Goal: Task Accomplishment & Management: Manage account settings

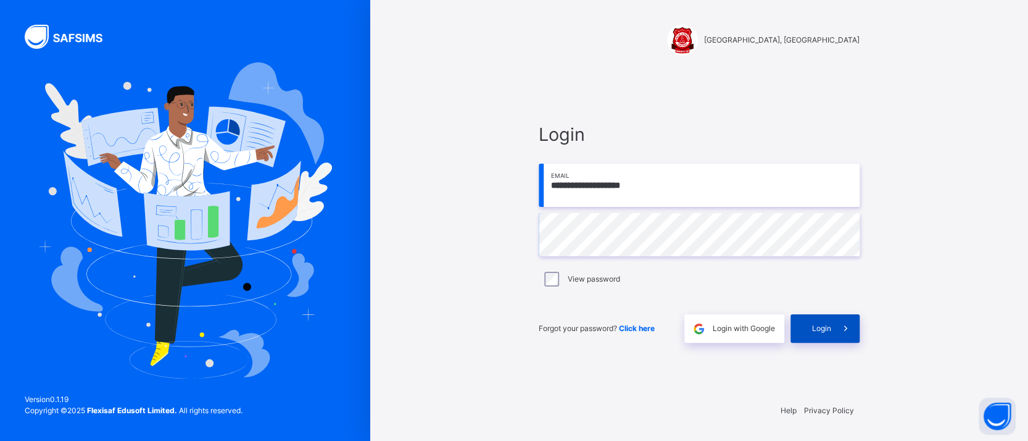
click at [826, 331] on span "Login" at bounding box center [821, 328] width 19 height 11
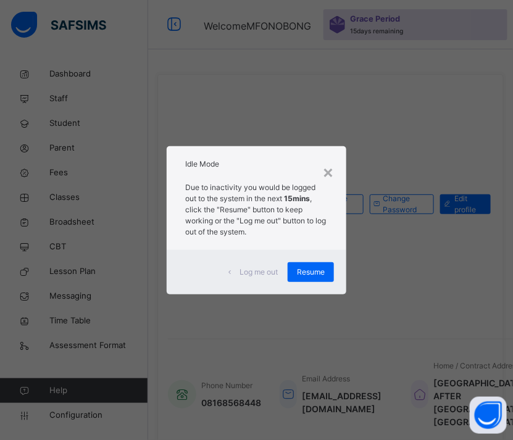
click at [308, 277] on div "Resume" at bounding box center [311, 272] width 46 height 20
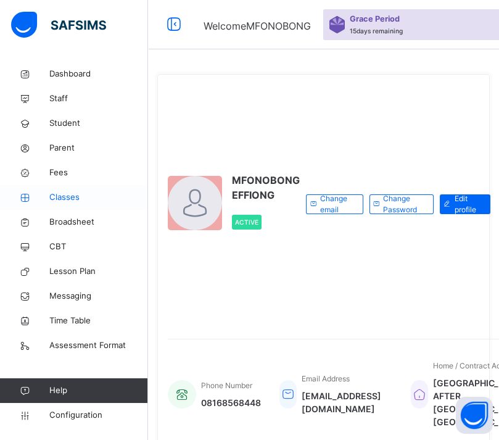
click at [68, 192] on span "Classes" at bounding box center [98, 197] width 99 height 12
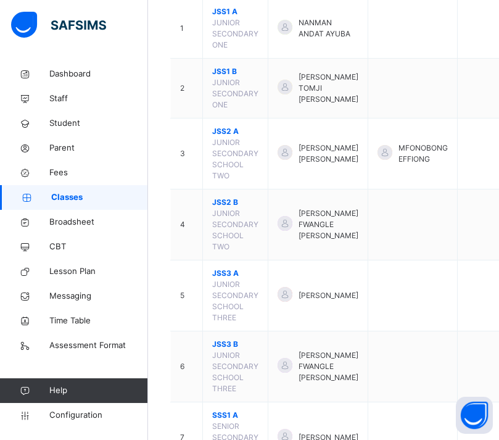
scroll to position [190, 0]
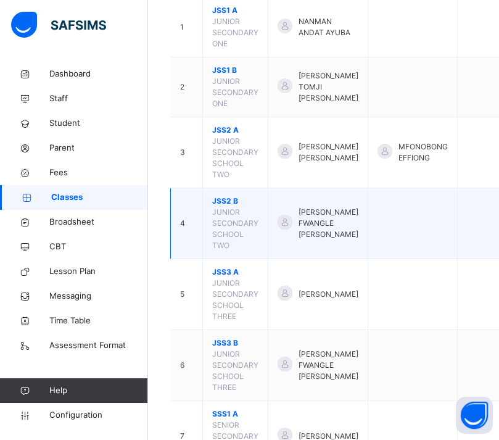
click at [483, 222] on td at bounding box center [481, 223] width 46 height 71
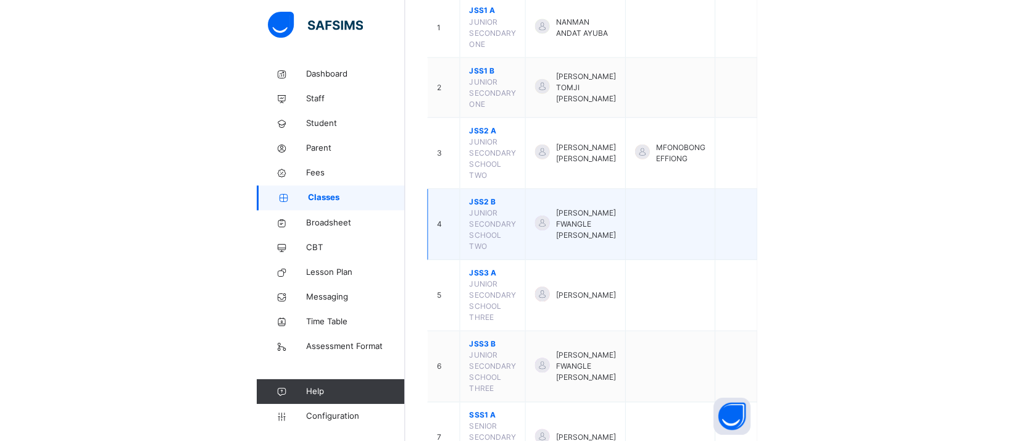
scroll to position [187, 0]
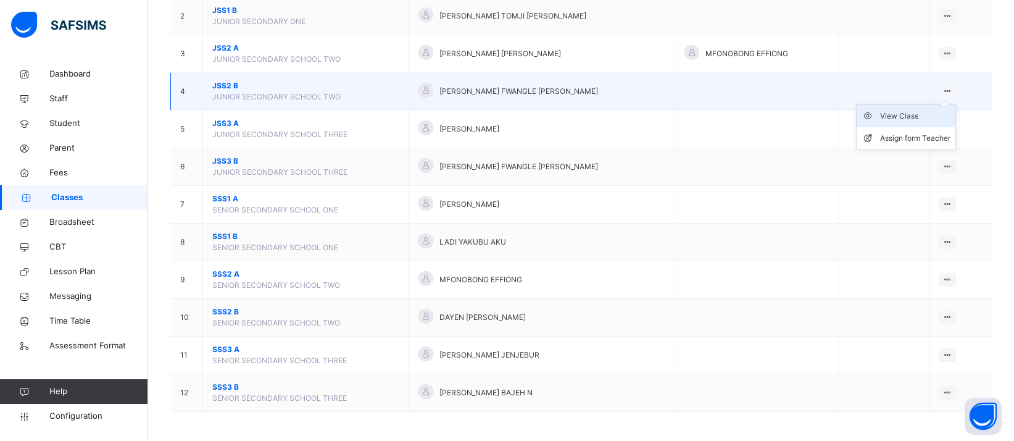
click at [922, 115] on div "View Class" at bounding box center [915, 116] width 70 height 12
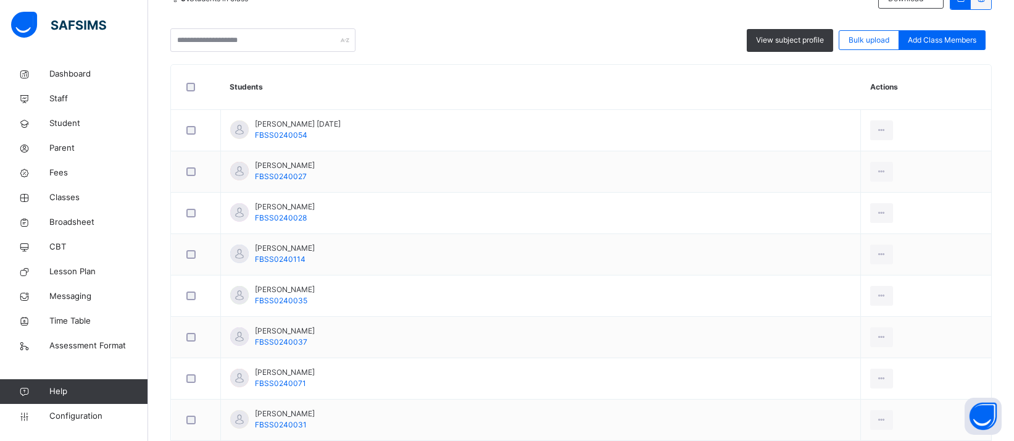
scroll to position [11, 0]
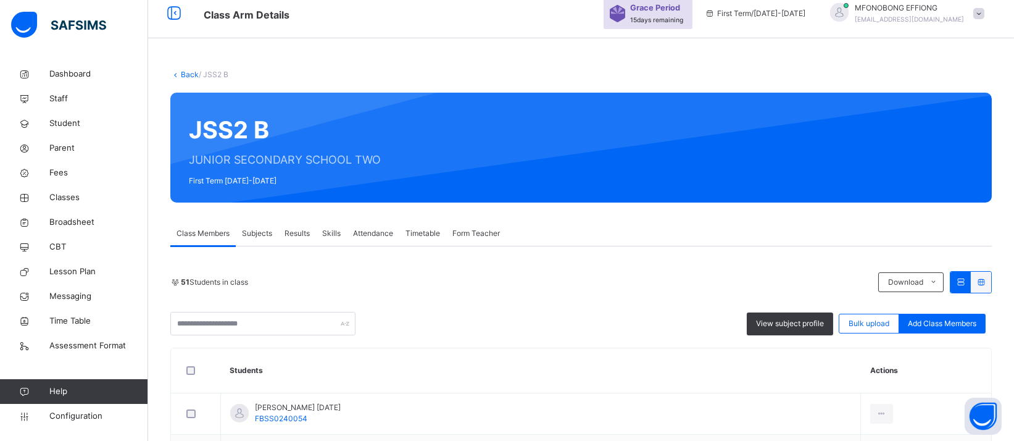
click at [186, 74] on link "Back" at bounding box center [190, 74] width 18 height 9
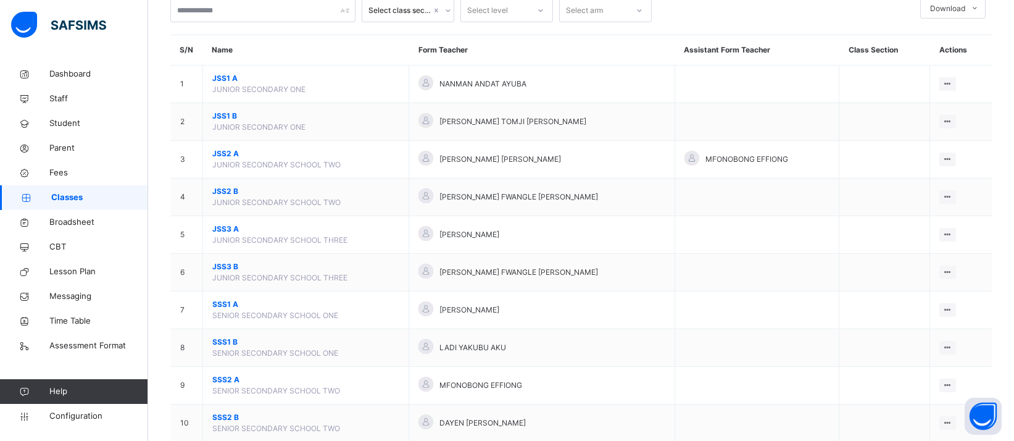
scroll to position [80, 0]
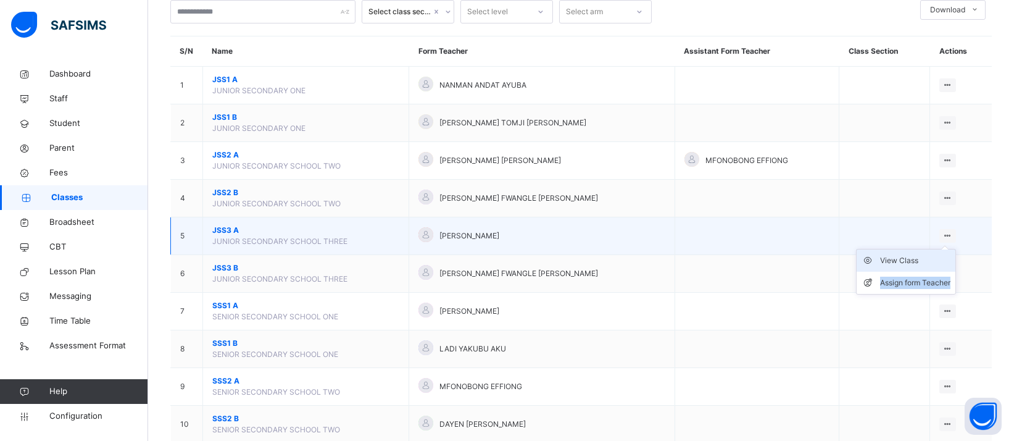
drag, startPoint x: 933, startPoint y: 252, endPoint x: 930, endPoint y: 259, distance: 7.5
click at [930, 259] on ul "View Class Assign form Teacher" at bounding box center [906, 272] width 100 height 46
click at [925, 260] on div "View Class" at bounding box center [915, 260] width 70 height 12
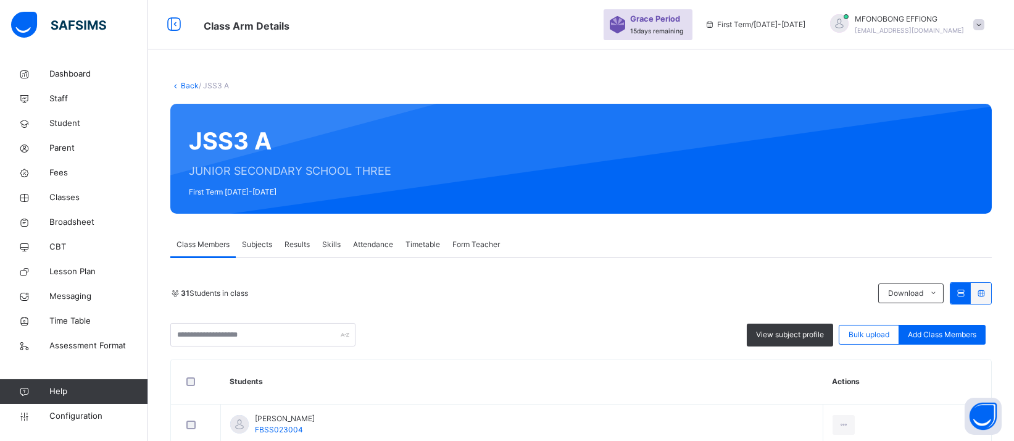
click at [183, 88] on link "Back" at bounding box center [190, 85] width 18 height 9
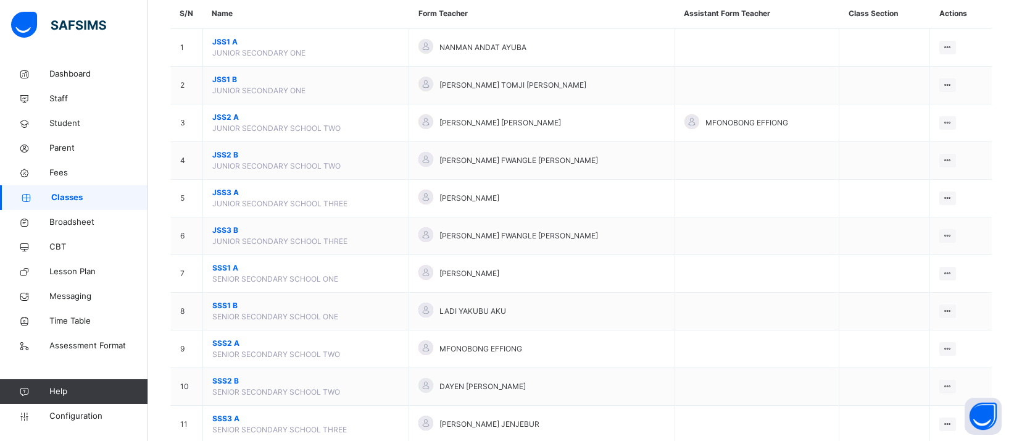
scroll to position [132, 0]
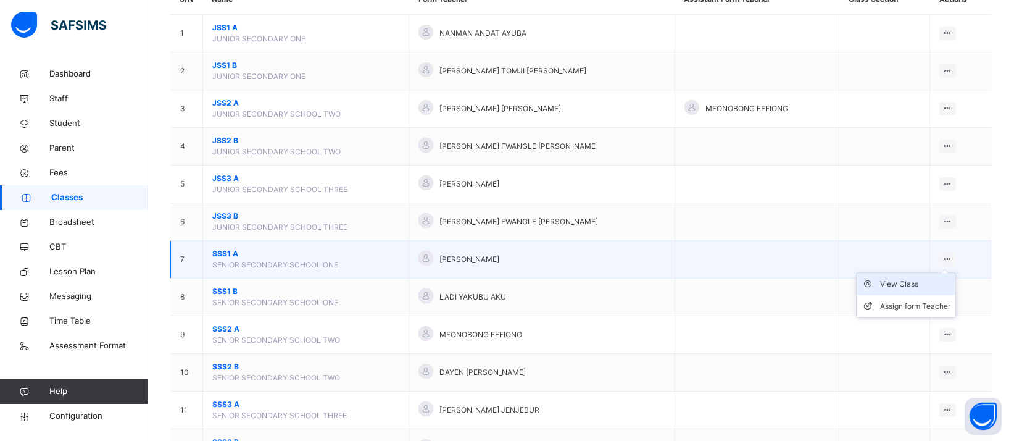
click at [909, 281] on div "View Class" at bounding box center [915, 284] width 70 height 12
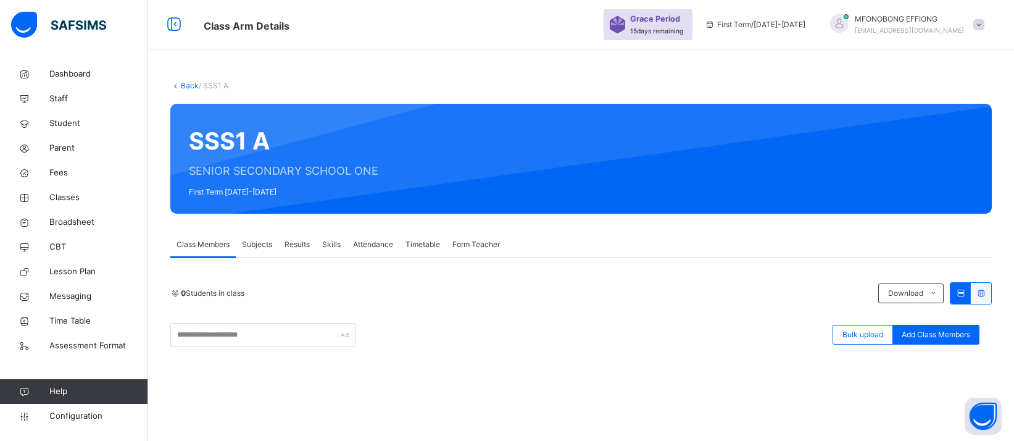
click at [257, 244] on span "Subjects" at bounding box center [257, 244] width 30 height 11
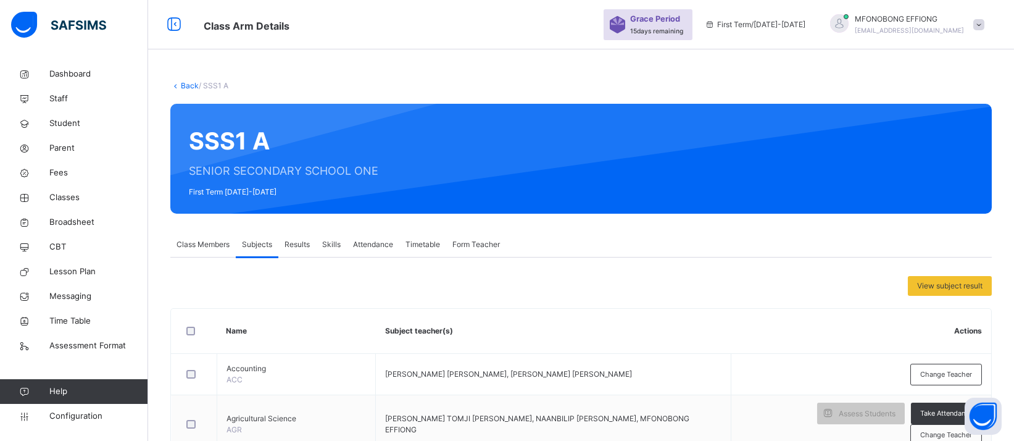
click at [209, 245] on span "Class Members" at bounding box center [203, 244] width 53 height 11
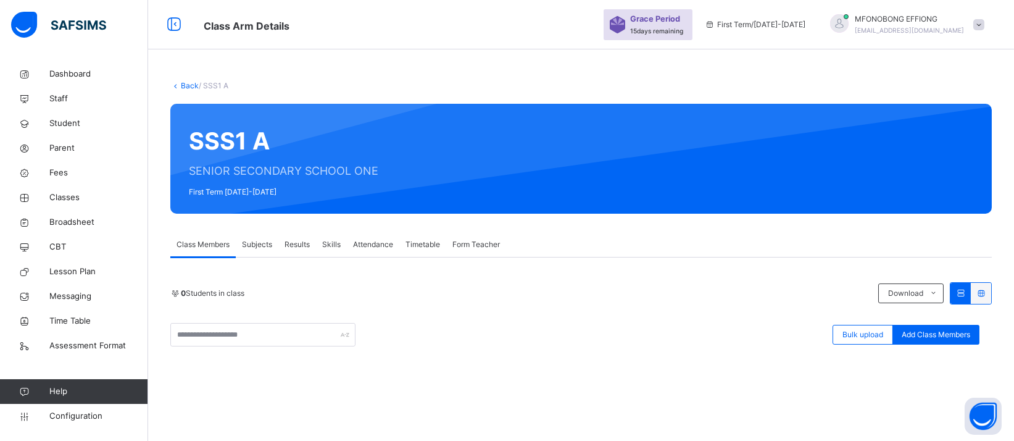
click at [181, 84] on link "Back" at bounding box center [190, 85] width 18 height 9
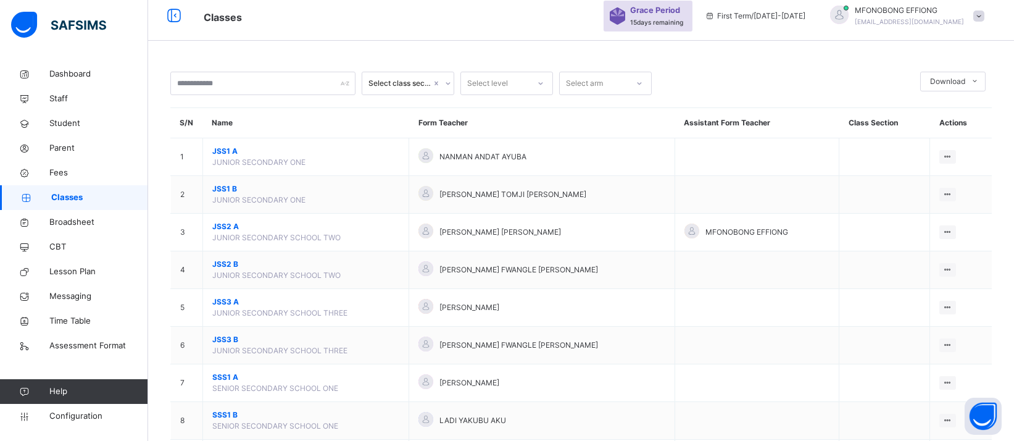
scroll to position [187, 0]
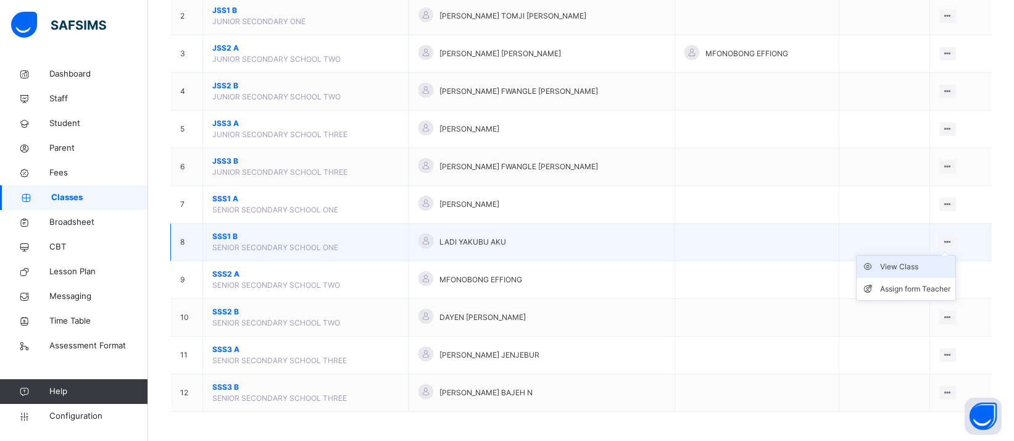
click at [928, 264] on div "View Class" at bounding box center [915, 266] width 70 height 12
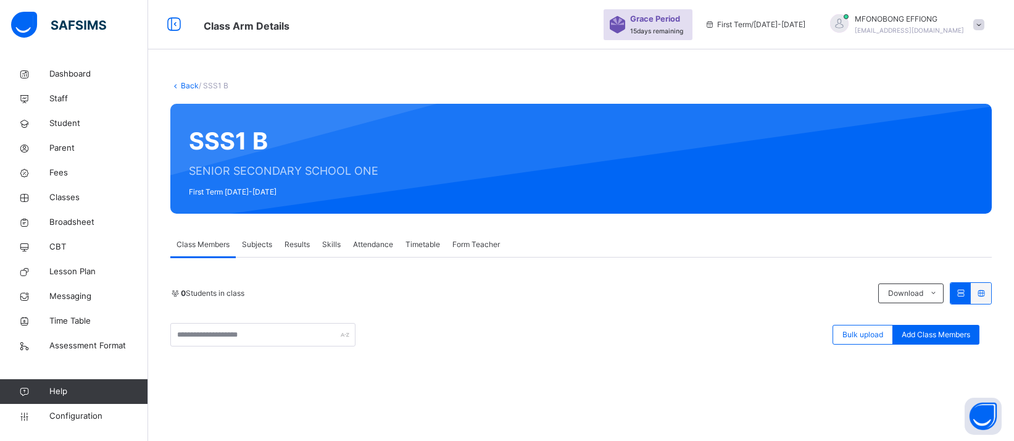
click at [253, 245] on span "Subjects" at bounding box center [257, 244] width 30 height 11
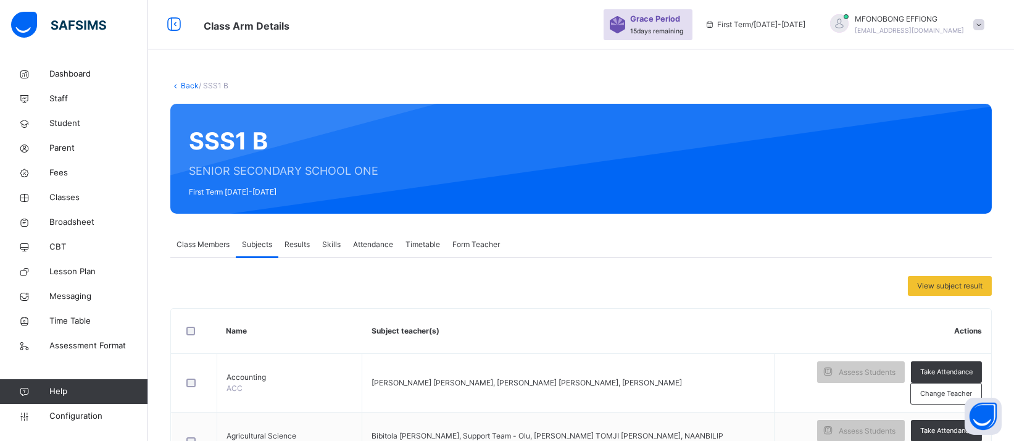
click at [217, 244] on span "Class Members" at bounding box center [203, 244] width 53 height 11
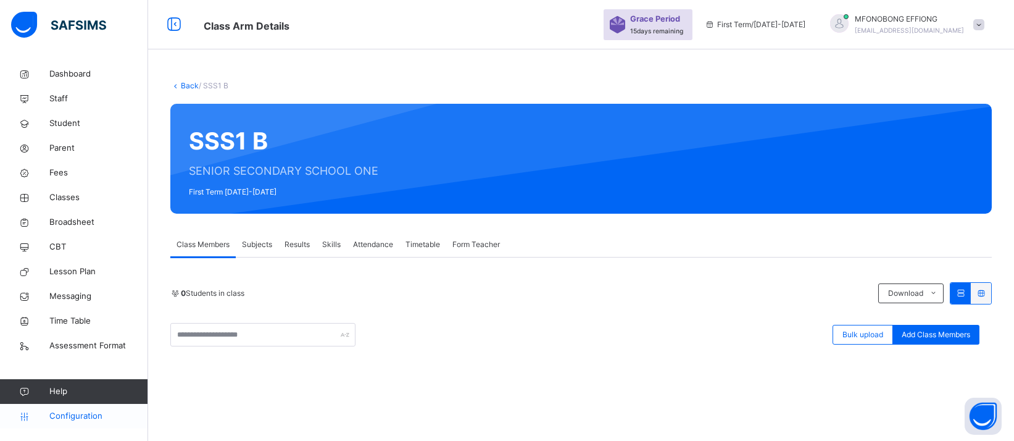
click at [82, 417] on span "Configuration" at bounding box center [98, 416] width 98 height 12
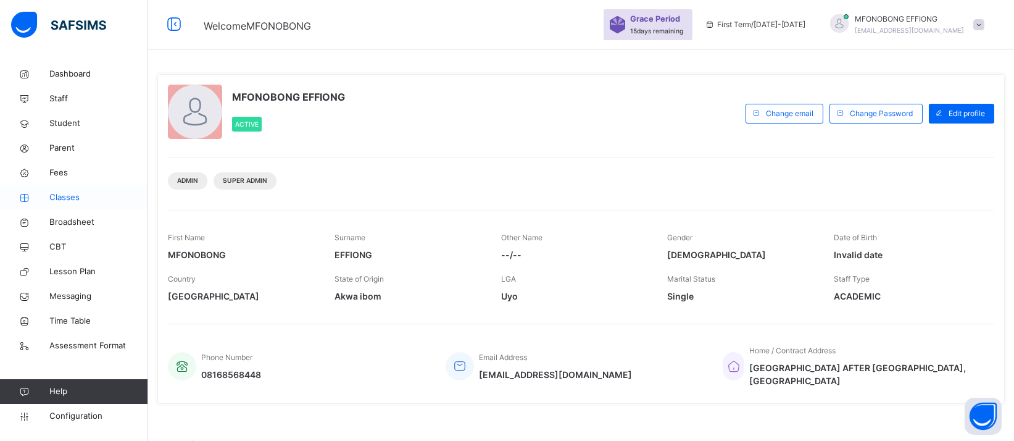
click at [62, 202] on span "Classes" at bounding box center [98, 197] width 99 height 12
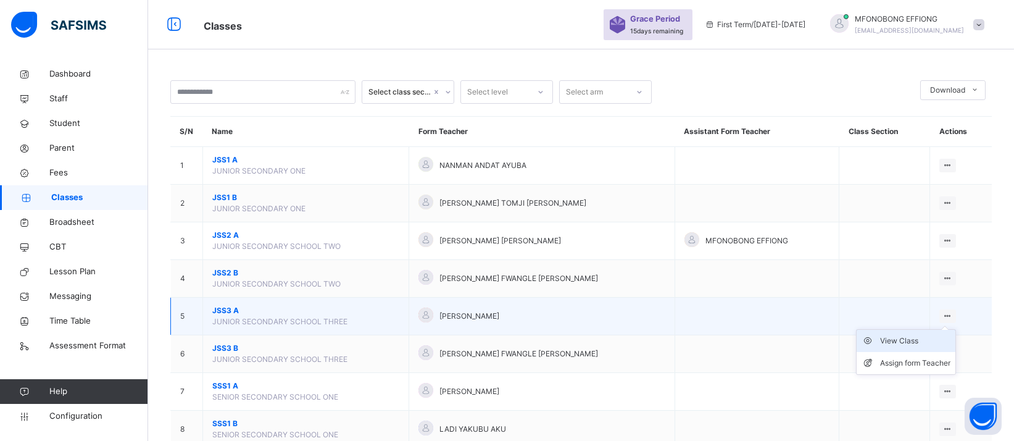
click at [931, 339] on div "View Class" at bounding box center [915, 341] width 70 height 12
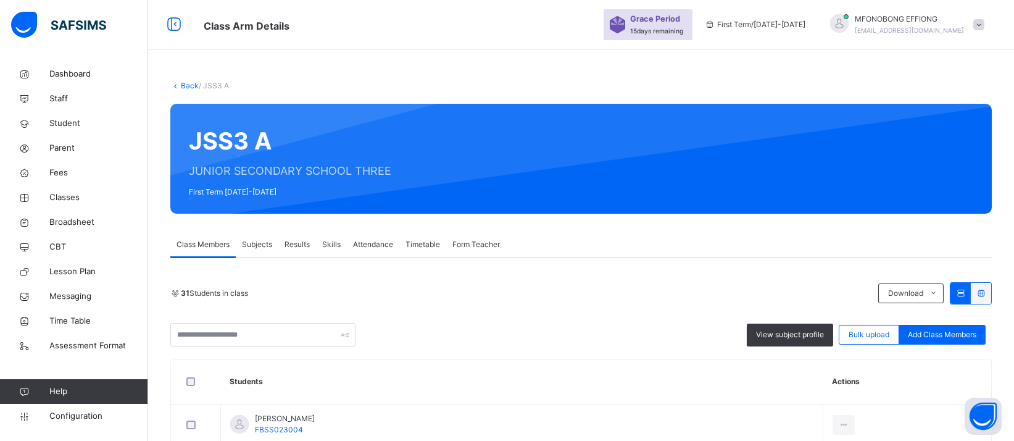
click at [189, 83] on link "Back" at bounding box center [190, 85] width 18 height 9
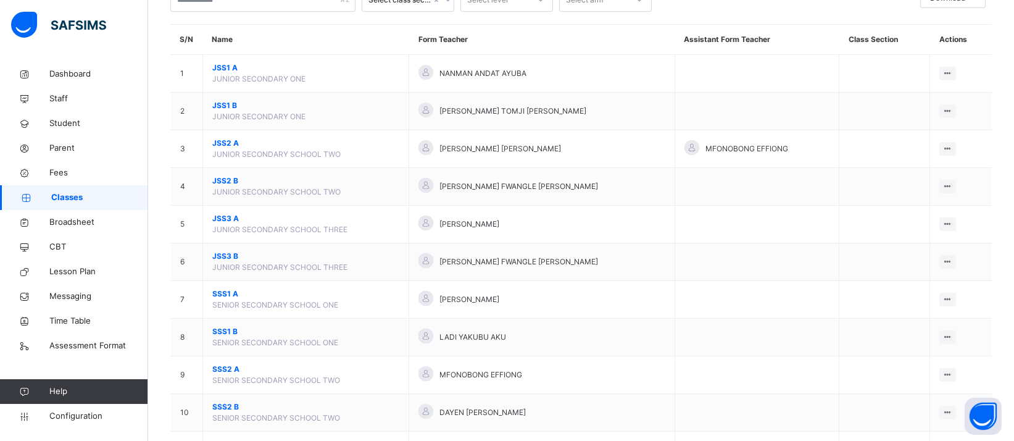
scroll to position [92, 0]
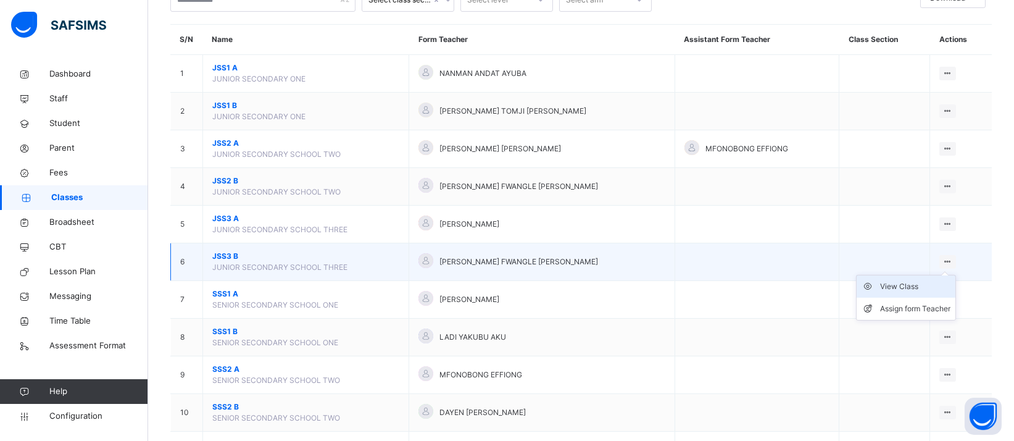
click at [922, 286] on div "View Class" at bounding box center [915, 286] width 70 height 12
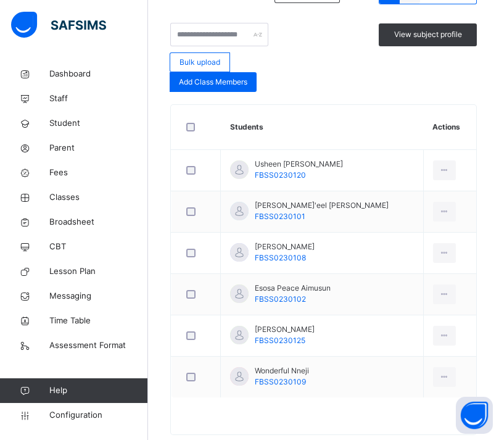
scroll to position [410, 0]
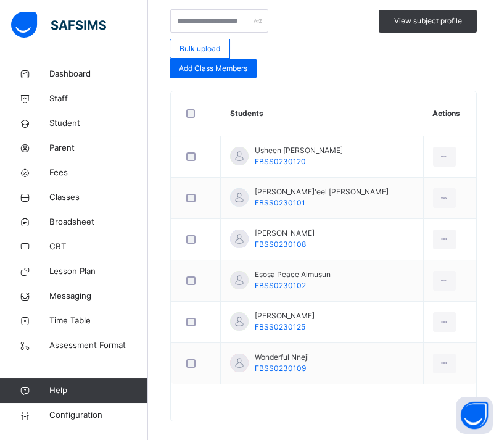
click at [229, 63] on div "Add Class Members" at bounding box center [213, 69] width 87 height 20
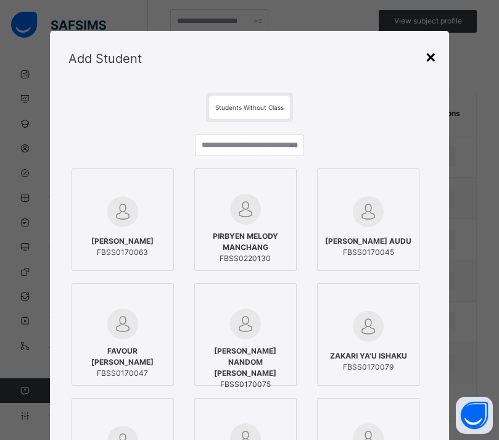
click at [435, 58] on div "×" at bounding box center [431, 56] width 12 height 26
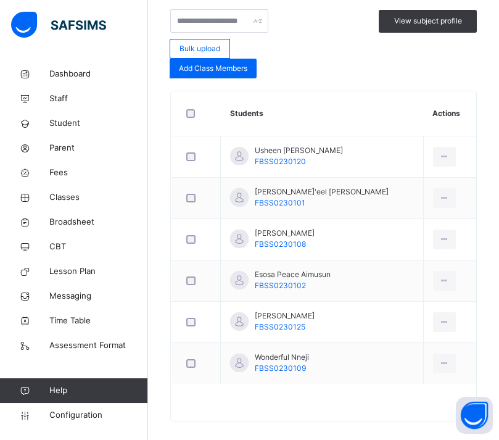
click at [231, 46] on div "Bulk upload Add Class Members" at bounding box center [219, 59] width 98 height 40
click at [233, 63] on span "Add Class Members" at bounding box center [213, 68] width 69 height 11
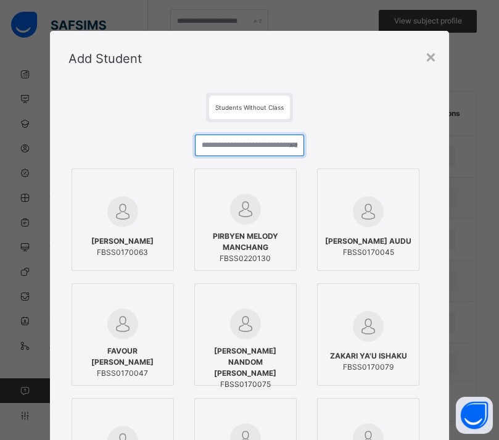
click at [245, 144] on input "text" at bounding box center [249, 146] width 109 height 22
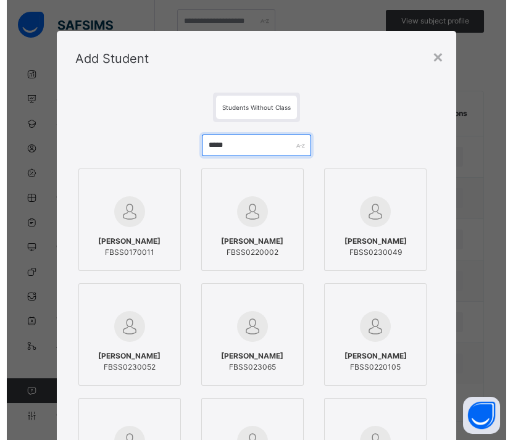
scroll to position [4, 0]
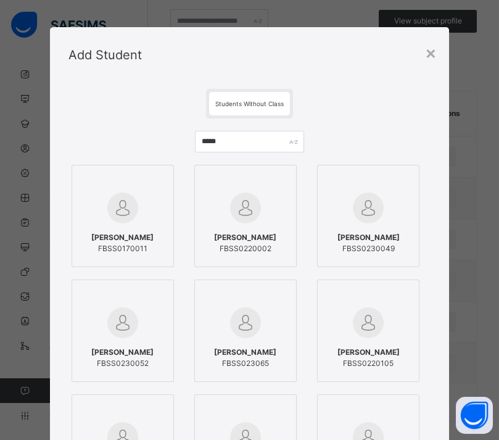
click at [399, 233] on div "JEMIMA YUSUF FBSS0230049" at bounding box center [368, 243] width 89 height 35
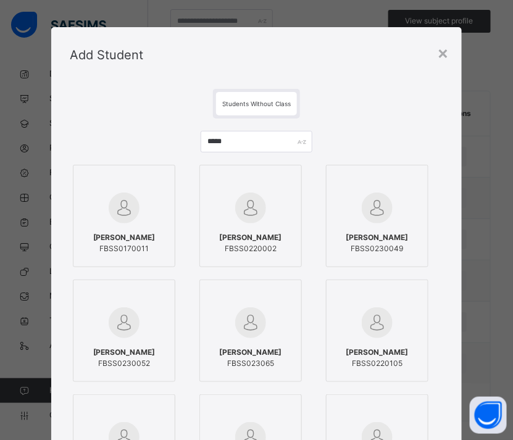
click at [269, 351] on span "ABUBAKAR YUSUF ABDULAHI" at bounding box center [251, 352] width 62 height 11
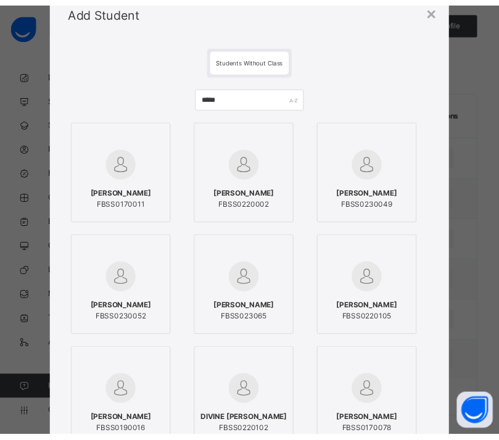
scroll to position [0, 0]
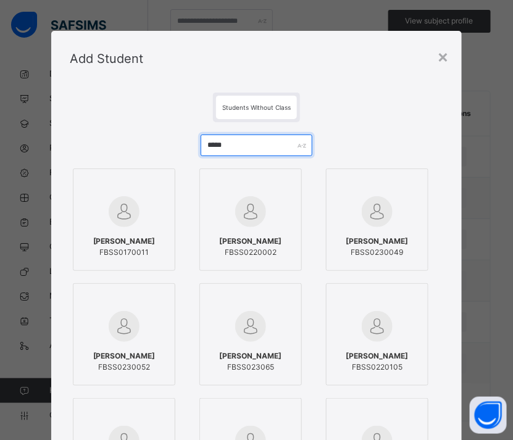
click at [217, 146] on input "*****" at bounding box center [257, 146] width 112 height 22
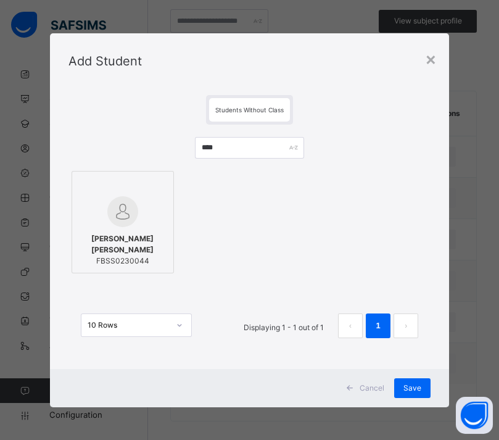
click at [115, 248] on span "ADAM SANI ABDULLAHI" at bounding box center [122, 244] width 89 height 22
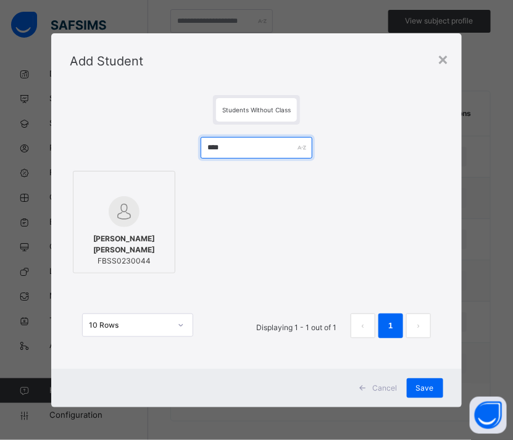
click at [219, 149] on input "****" at bounding box center [257, 148] width 112 height 22
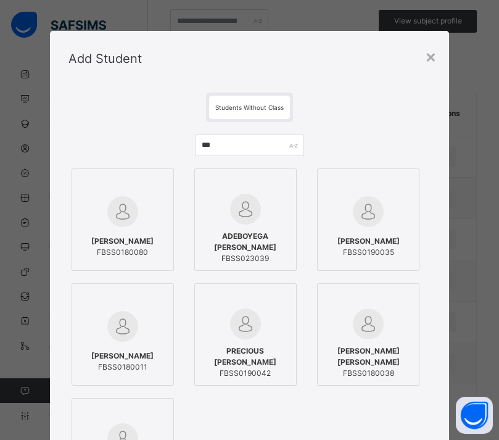
click at [269, 244] on span "ADEBOYEGA AYOMIDE DAVID" at bounding box center [245, 242] width 89 height 22
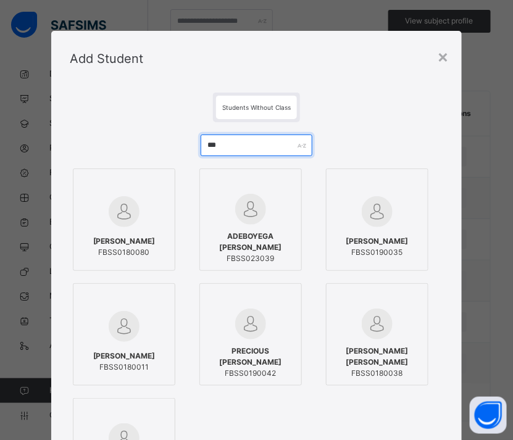
click at [209, 146] on input "***" at bounding box center [257, 146] width 112 height 22
click at [209, 147] on input "***" at bounding box center [257, 146] width 112 height 22
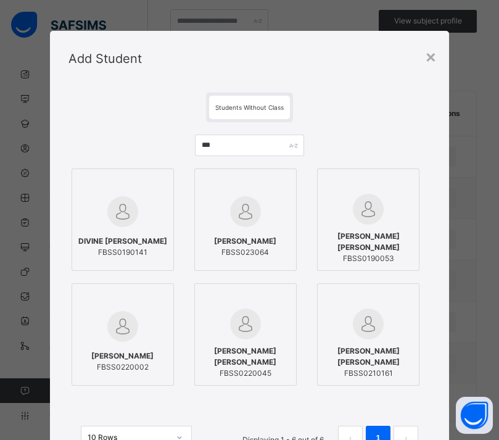
click at [245, 220] on img at bounding box center [245, 211] width 31 height 31
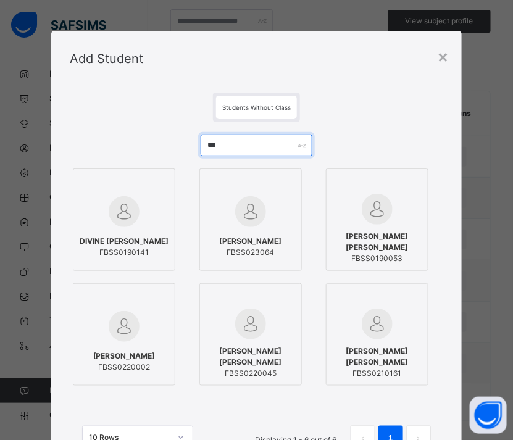
drag, startPoint x: 226, startPoint y: 147, endPoint x: 189, endPoint y: 140, distance: 37.0
click at [189, 140] on div "*** DIVINE TEMITOPE ALAMU FBSS0190141 ALAMEEN SHEHU FBSS023064 KAYODE ALAMU TIM…" at bounding box center [256, 298] width 373 height 353
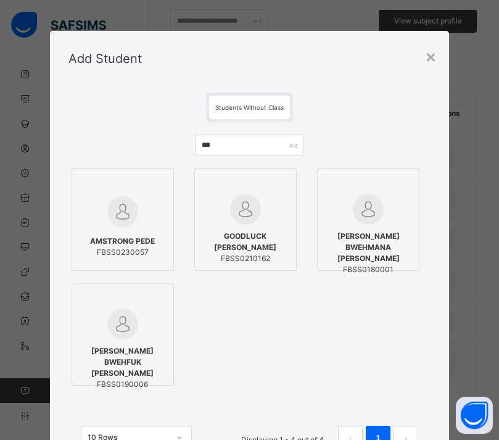
click at [128, 244] on span "AMSTRONG PEDE" at bounding box center [122, 241] width 65 height 11
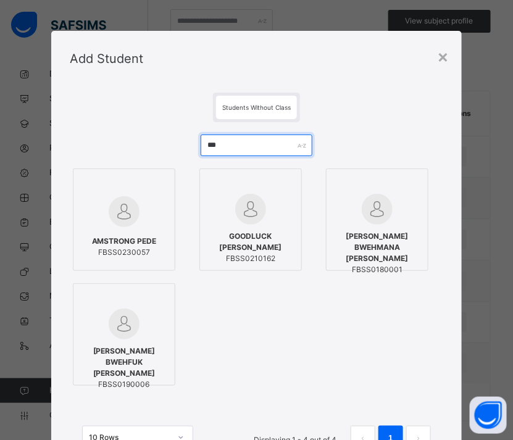
drag, startPoint x: 224, startPoint y: 149, endPoint x: 183, endPoint y: 154, distance: 41.7
click at [183, 154] on div "*** AMSTRONG PEDE FBSS0230057 GOODLUCK ADAMS FBSS0210162 CEPHAS BWEHMANA ADAMS …" at bounding box center [256, 298] width 373 height 353
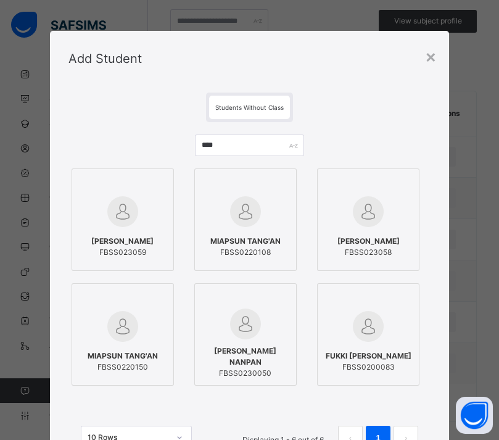
click at [138, 235] on div "ANGEL ELISHA FBSS023059" at bounding box center [122, 247] width 89 height 35
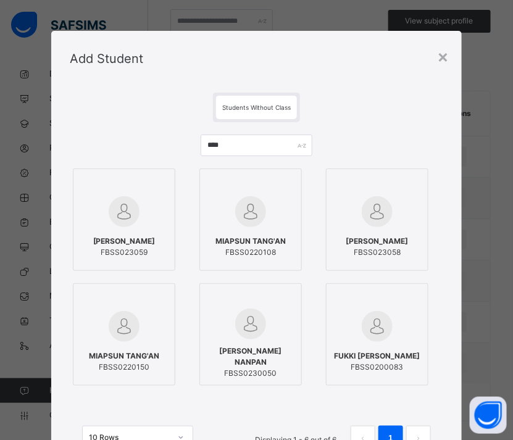
click at [378, 219] on img at bounding box center [377, 211] width 31 height 31
click at [269, 321] on div at bounding box center [250, 324] width 89 height 31
drag, startPoint x: 239, startPoint y: 143, endPoint x: 175, endPoint y: 141, distance: 64.2
click at [175, 141] on div "**** ANGEL ELISHA FBSS023059 MIAPSUN TANG'AN FBSS0220108 ANGEL SERI JOEL FBSS02…" at bounding box center [256, 298] width 373 height 353
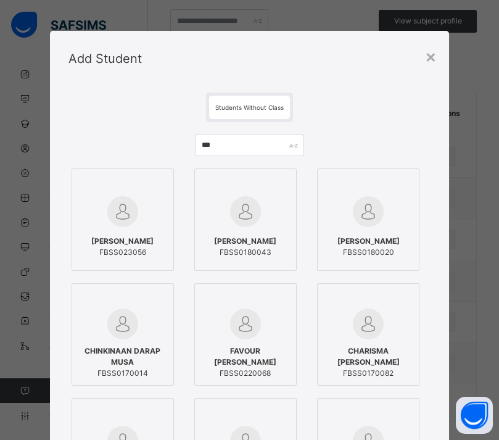
click at [131, 236] on span "CHIAMAKA NWACHUKWU" at bounding box center [122, 241] width 62 height 11
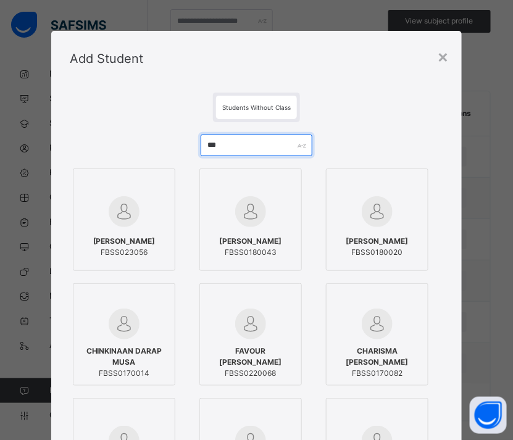
drag, startPoint x: 252, startPoint y: 152, endPoint x: 201, endPoint y: 156, distance: 50.7
click at [201, 156] on input "***" at bounding box center [257, 146] width 112 height 22
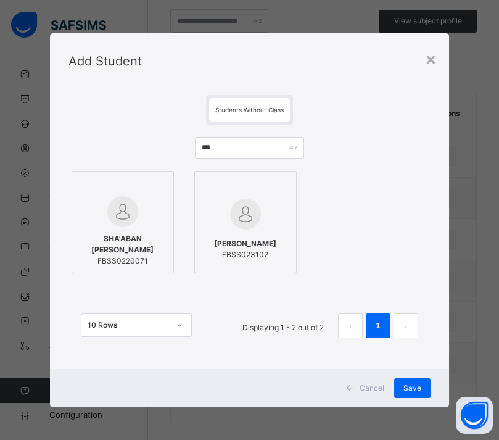
click at [253, 232] on div "DAVID ABAH FBSS023102" at bounding box center [245, 249] width 89 height 35
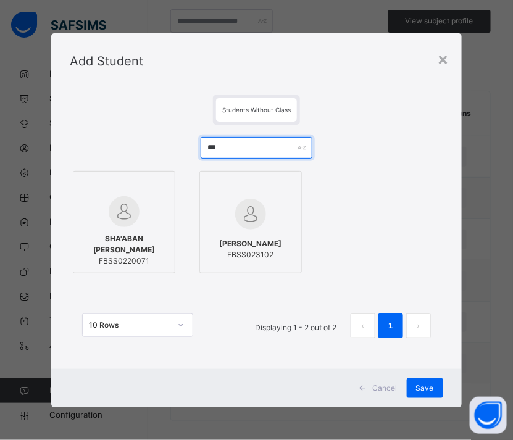
drag, startPoint x: 234, startPoint y: 152, endPoint x: 177, endPoint y: 156, distance: 57.0
click at [177, 156] on div "*** SHA'ABAN MUHAMMAD IBRAHIM FBSS0220071 DAVID ABAH FBSS023102 10 Rows Display…" at bounding box center [256, 244] width 373 height 238
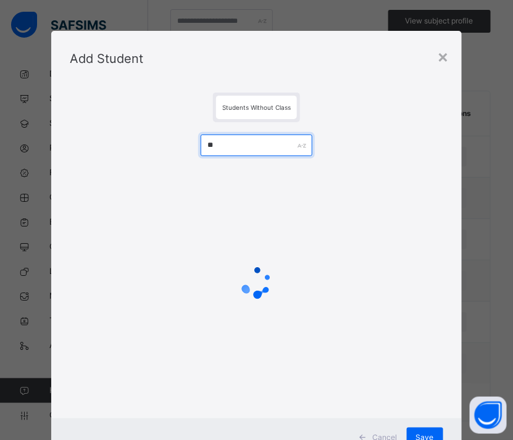
click at [230, 143] on input "**" at bounding box center [257, 146] width 112 height 22
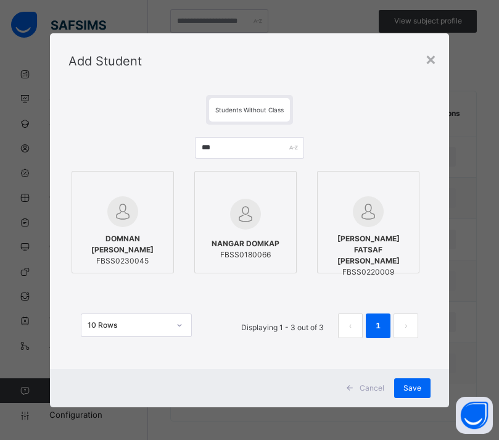
click at [136, 238] on span "DOMNAN FREDRICCK EMMANUEL" at bounding box center [122, 244] width 89 height 22
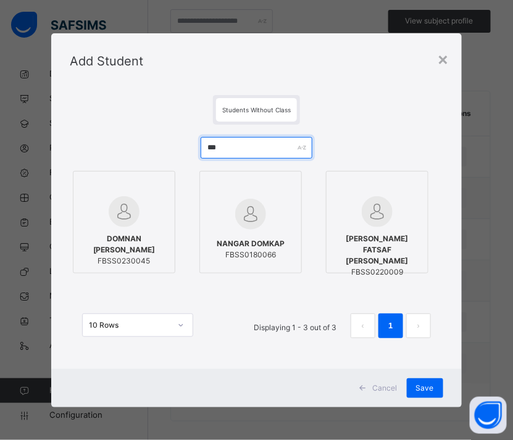
drag, startPoint x: 225, startPoint y: 152, endPoint x: 195, endPoint y: 149, distance: 30.5
click at [195, 149] on div "*** DOMNAN FREDRICCK EMMANUEL FBSS0230045 NANGAR DOMKAP FBSS0180066 MOSES FATSA…" at bounding box center [256, 244] width 373 height 238
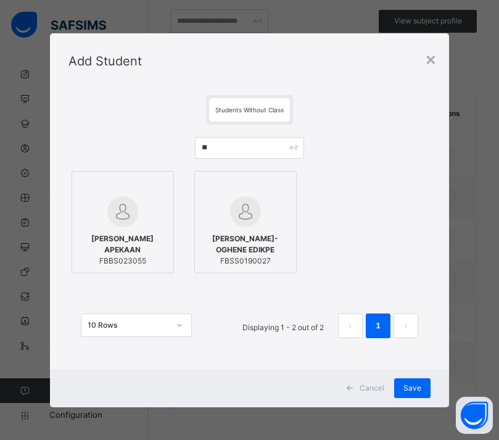
drag, startPoint x: 152, startPoint y: 228, endPoint x: 198, endPoint y: 178, distance: 68.2
click at [153, 227] on div "EDNA MWARGA APEKAAN FBBS023055" at bounding box center [122, 250] width 89 height 46
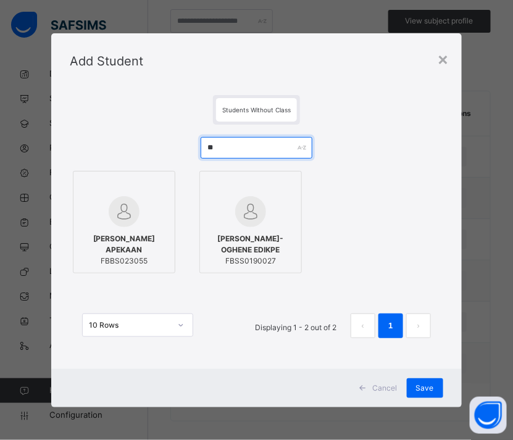
drag, startPoint x: 230, startPoint y: 156, endPoint x: 194, endPoint y: 157, distance: 36.4
click at [194, 157] on div "** EDNA MWARGA APEKAAN FBBS023055 SETH OMO-OGHENE EDIKPE FBSS0190027 10 Rows Di…" at bounding box center [256, 244] width 373 height 238
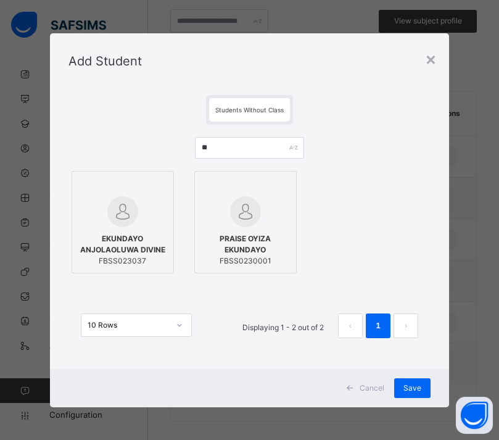
click at [128, 248] on span "EKUNDAYO ANJOLAOLUWA DIVINE" at bounding box center [122, 244] width 89 height 22
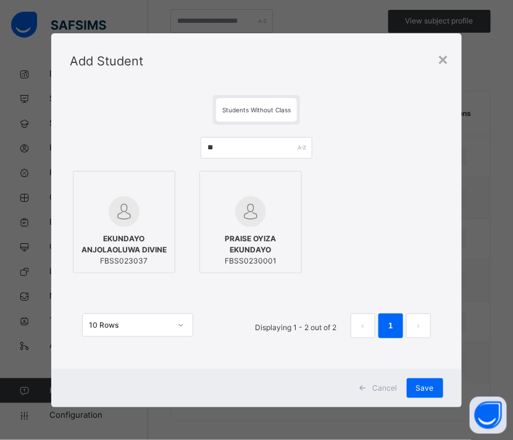
click at [258, 223] on img at bounding box center [250, 211] width 31 height 31
drag, startPoint x: 233, startPoint y: 148, endPoint x: 181, endPoint y: 152, distance: 52.7
click at [181, 152] on div "** EKUNDAYO ANJOLAOLUWA DIVINE FBSS023037 PRAISE OYIZA EKUNDAYO FBSS0230001 10 …" at bounding box center [256, 244] width 373 height 238
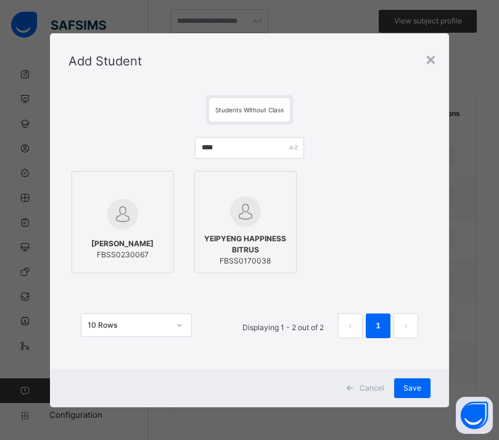
click at [153, 242] on span "EMMANUEL DUNG BITRUS" at bounding box center [122, 243] width 62 height 11
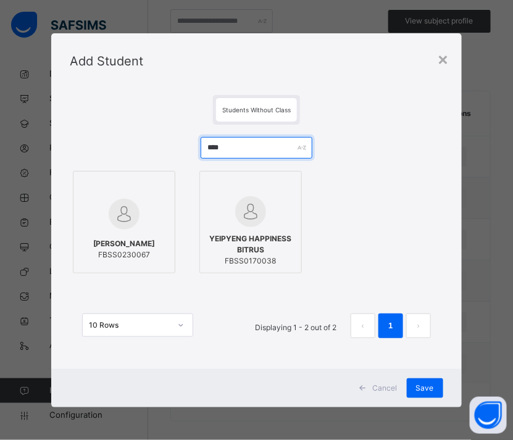
drag, startPoint x: 196, startPoint y: 147, endPoint x: 165, endPoint y: 148, distance: 30.9
click at [165, 148] on div "**** EMMANUEL DUNG BITRUS FBSS0230067 YEIPYENG HAPPINESS BITRUS FBSS0170038 10 …" at bounding box center [256, 244] width 373 height 238
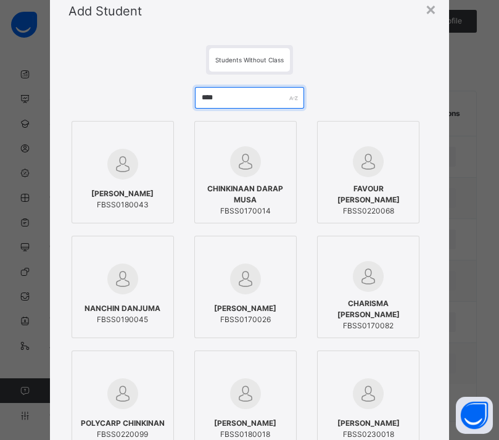
scroll to position [73, 0]
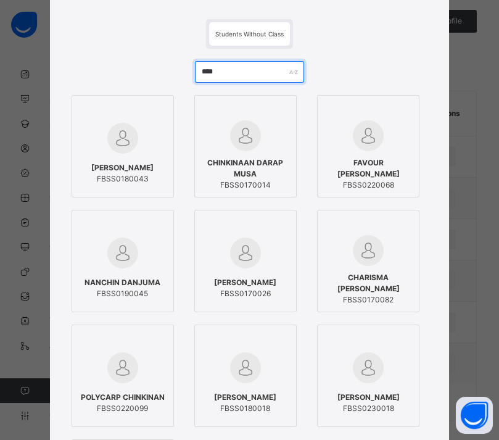
click at [231, 67] on input "****" at bounding box center [249, 72] width 109 height 22
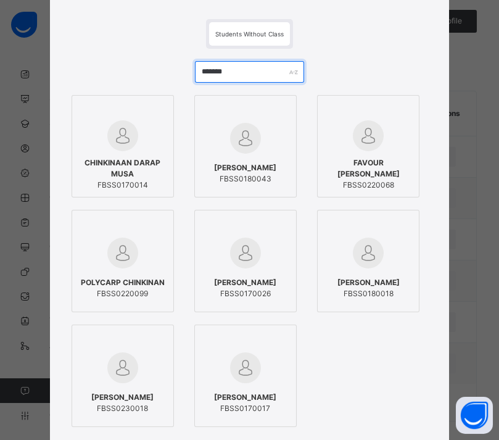
drag, startPoint x: 246, startPoint y: 76, endPoint x: 138, endPoint y: 63, distance: 108.8
click at [138, 63] on div "******* CHINKINAAN DARAP MUSA FBSS0170014 CHINNAN YOHANNA BENLE FBSS0180043 FAV…" at bounding box center [250, 283] width 362 height 468
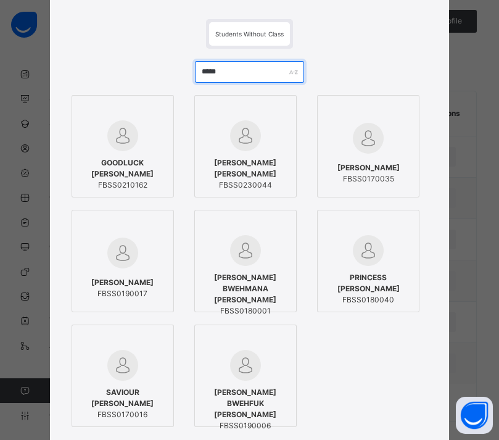
drag, startPoint x: 230, startPoint y: 73, endPoint x: 186, endPoint y: 71, distance: 44.5
click at [186, 71] on div "***** GOODLUCK ADAMS FBSS0210162 ADAM SANI ABDULLAHI FBSS0230044 LISA BARI ADAM…" at bounding box center [250, 283] width 362 height 468
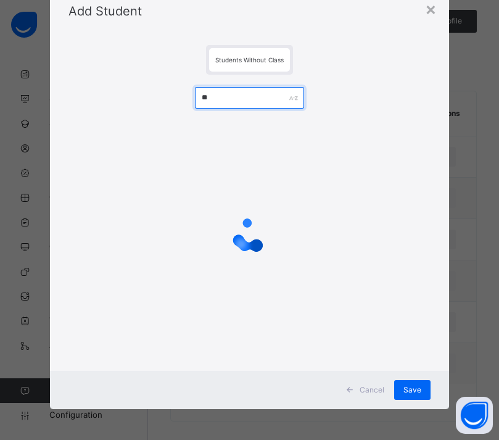
scroll to position [0, 0]
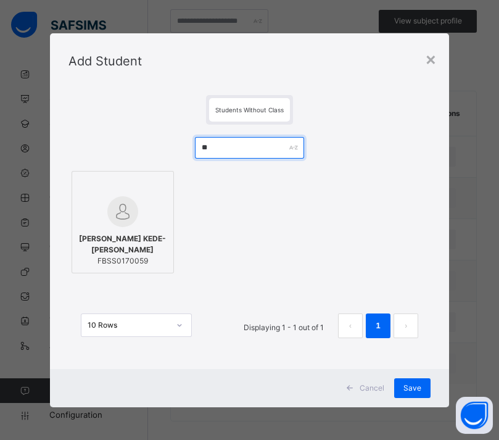
type input "*"
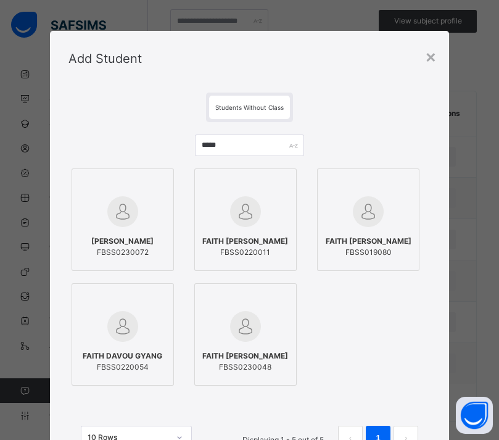
click at [131, 246] on span "FAITH YOHANNA" at bounding box center [122, 241] width 62 height 11
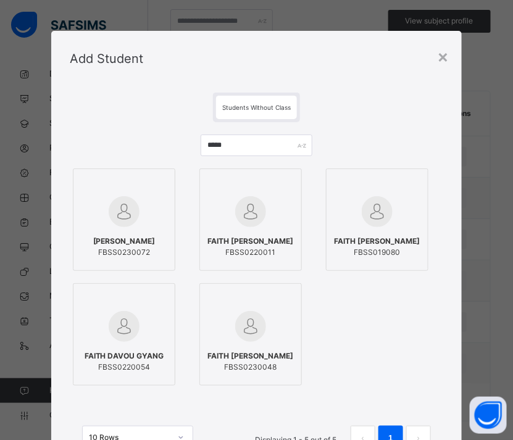
click at [258, 370] on span "FBSS0230048" at bounding box center [251, 367] width 86 height 11
drag, startPoint x: 228, startPoint y: 149, endPoint x: 175, endPoint y: 148, distance: 53.1
click at [175, 148] on div "***** FAITH YOHANNA FBSS0230072 FAITH CHISOM NNAEMEKA FBSS0220011 FAITH DIANA J…" at bounding box center [256, 298] width 373 height 353
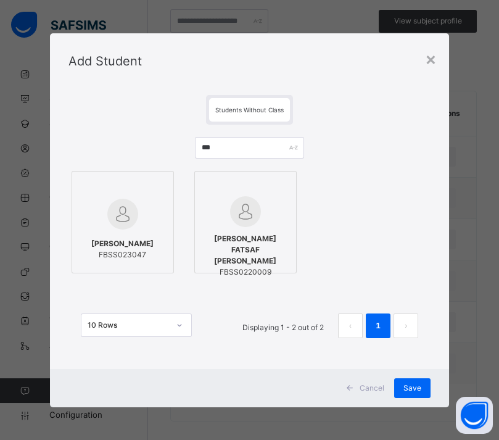
click at [146, 240] on span "FATIMA MAHMUD SAMINU" at bounding box center [122, 243] width 62 height 11
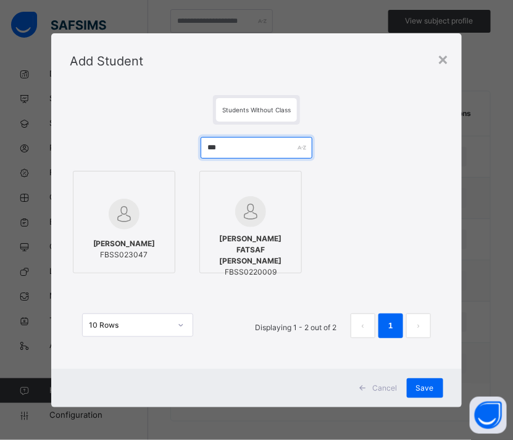
drag, startPoint x: 232, startPoint y: 151, endPoint x: 197, endPoint y: 146, distance: 35.5
click at [197, 146] on div "*** FATIMA MAHMUD SAMINU FBSS023047 MOSES FATSAF DOMINIC FBSS0220009 10 Rows Di…" at bounding box center [256, 244] width 373 height 238
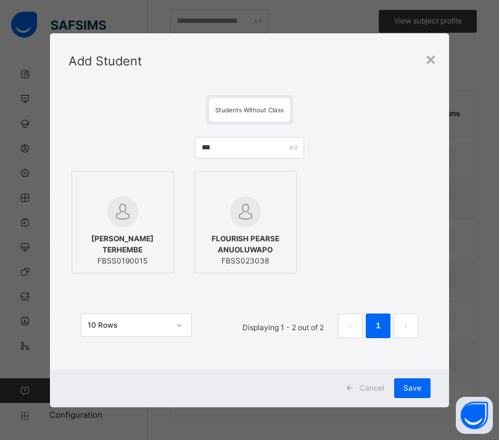
click at [254, 233] on span "FLOURISH PEARSE ANUOLUWAPO" at bounding box center [245, 244] width 89 height 22
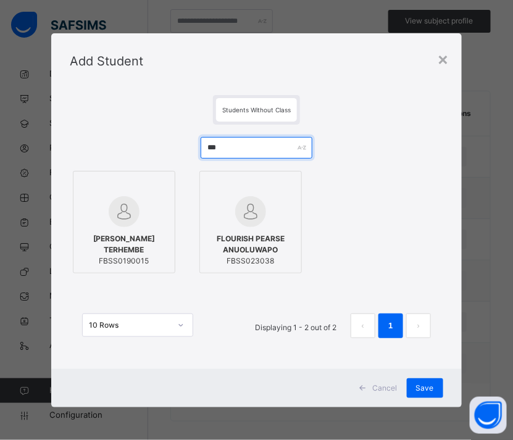
drag, startPoint x: 227, startPoint y: 144, endPoint x: 182, endPoint y: 148, distance: 44.6
click at [182, 148] on div "*** FLORENCE IWUESE TERHEMBE FBSS0190015 FLOURISH PEARSE ANUOLUWAPO FBSS023038 …" at bounding box center [256, 244] width 373 height 238
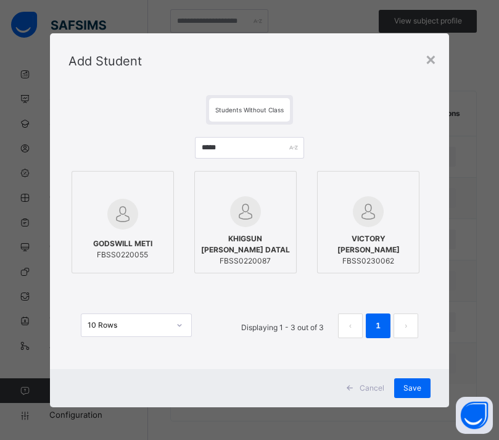
click at [133, 233] on div "GODSWILL METI FBSS0220055" at bounding box center [122, 249] width 89 height 35
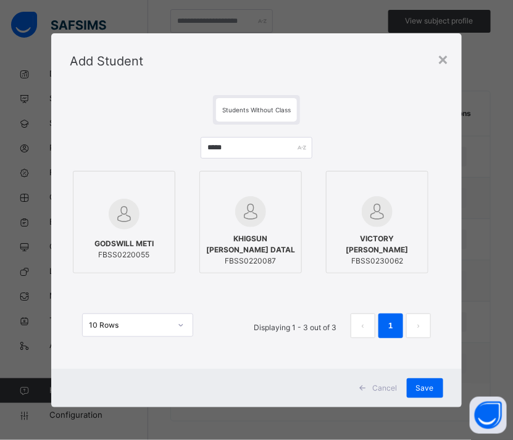
click at [386, 243] on span "VICTORY NGWOKE GODWIN" at bounding box center [377, 244] width 89 height 22
drag, startPoint x: 244, startPoint y: 146, endPoint x: 182, endPoint y: 146, distance: 62.3
click at [182, 146] on div "***** GODSWILL METI FBSS0220055 KHIGSUN GODWIN DATAL FBSS0220087 VICTORY NGWOKE…" at bounding box center [256, 244] width 373 height 238
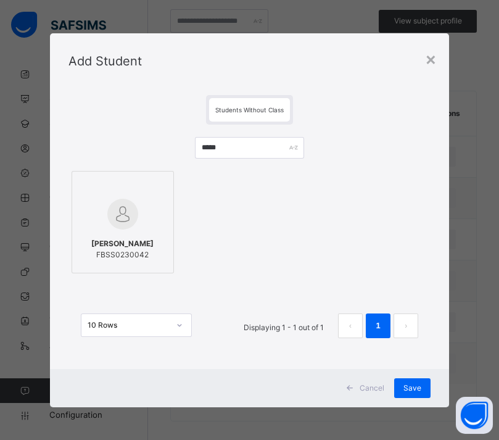
click at [148, 244] on span "ISAAC BETHEL OTOBONG" at bounding box center [122, 243] width 62 height 11
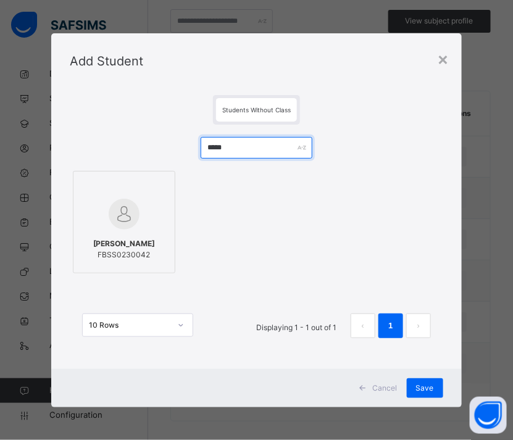
drag, startPoint x: 265, startPoint y: 148, endPoint x: 186, endPoint y: 156, distance: 78.7
click at [186, 156] on div "***** ISAAC BETHEL OTOBONG FBSS0230042 10 Rows Displaying 1 - 1 out of 1 1" at bounding box center [256, 244] width 373 height 238
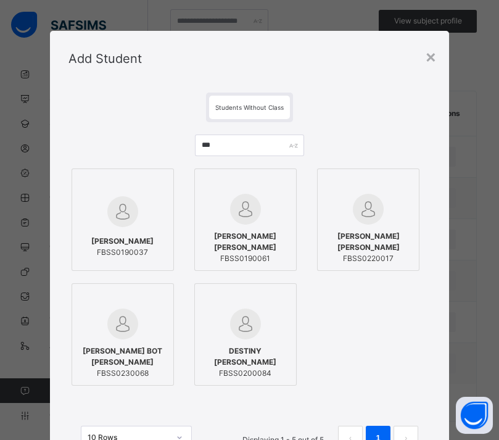
click at [130, 368] on span "FBSS0230068" at bounding box center [122, 373] width 89 height 11
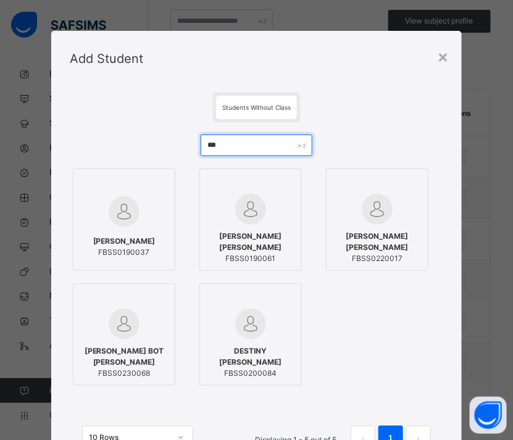
drag, startPoint x: 237, startPoint y: 147, endPoint x: 186, endPoint y: 146, distance: 50.6
click at [186, 146] on div "*** JESSICA PAM GYANG FBSS0190037 JESSE OGBODO PETER FBSS0190061 JESSY ZUGUMNAN…" at bounding box center [256, 298] width 373 height 353
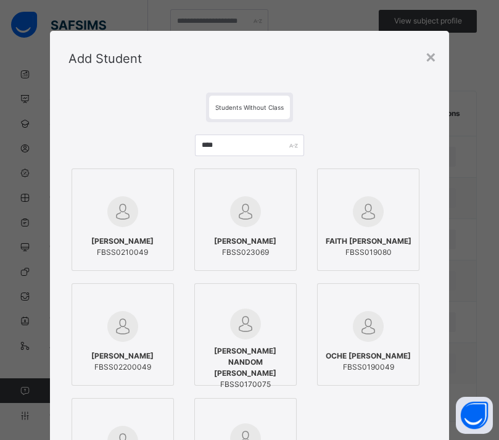
click at [275, 244] on div "JOSHUA SAMSON FBSS023069" at bounding box center [245, 247] width 89 height 35
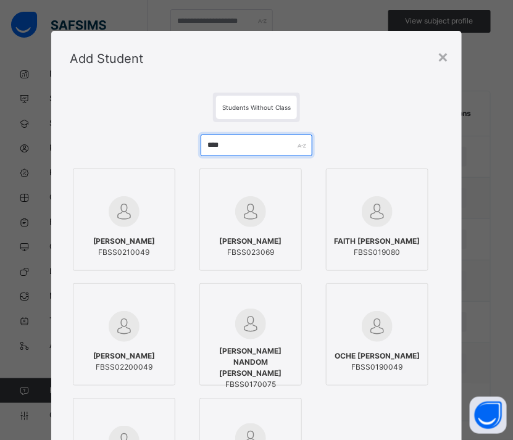
drag, startPoint x: 253, startPoint y: 148, endPoint x: 122, endPoint y: 157, distance: 131.8
click at [122, 157] on div "**** JOSHUA ADI FBSS0210049 JOSHUA SAMSON FBSS023069 FAITH DIANA JOSHUA FBSS019…" at bounding box center [256, 356] width 373 height 468
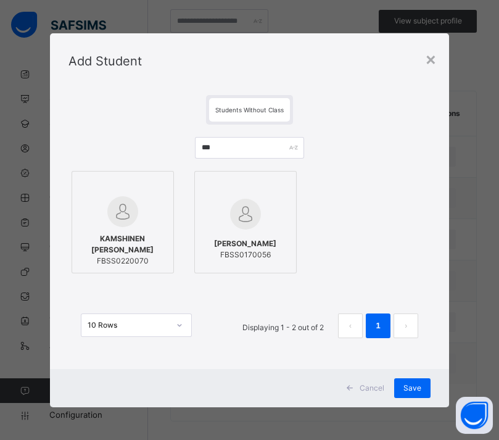
click at [136, 251] on span "KAMSHINEN BULUS CORNELIUS" at bounding box center [122, 244] width 89 height 22
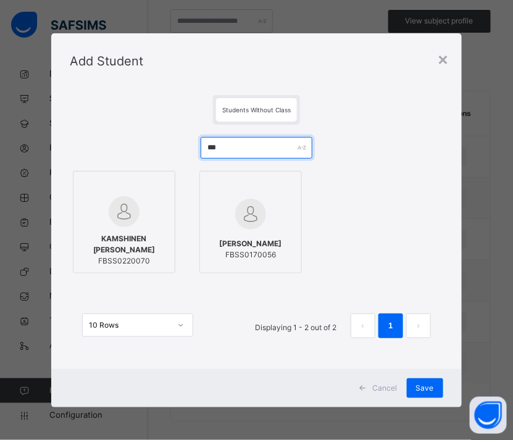
drag, startPoint x: 239, startPoint y: 149, endPoint x: 185, endPoint y: 143, distance: 54.1
click at [185, 143] on div "*** KAMSHINEN BULUS CORNELIUS FBSS0220070 JENNIFER KASHAM BARNABAS FBSS0170056 …" at bounding box center [256, 244] width 373 height 238
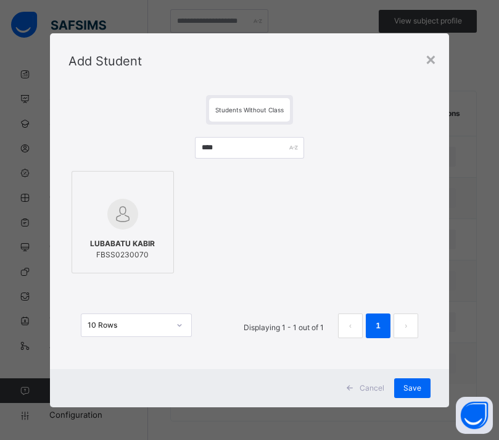
click at [131, 246] on span "LUBABATU KABIR" at bounding box center [122, 243] width 65 height 11
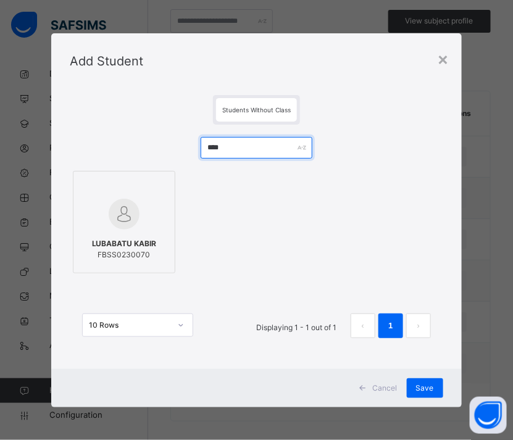
drag, startPoint x: 234, startPoint y: 146, endPoint x: 182, endPoint y: 143, distance: 51.9
click at [182, 143] on div "**** LUBABATU KABIR FBSS0230070 10 Rows Displaying 1 - 1 out of 1 1" at bounding box center [256, 244] width 373 height 238
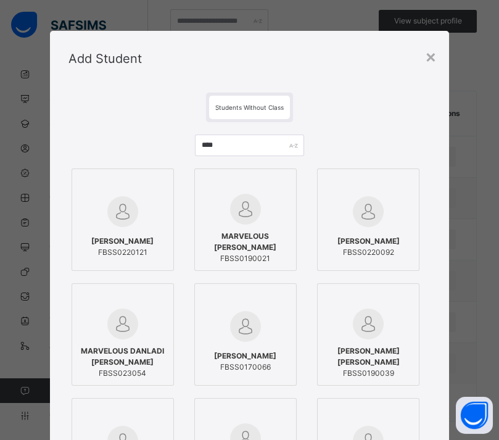
click at [144, 366] on span "MARVELOUS DANLADI YEIPYEN" at bounding box center [122, 357] width 89 height 22
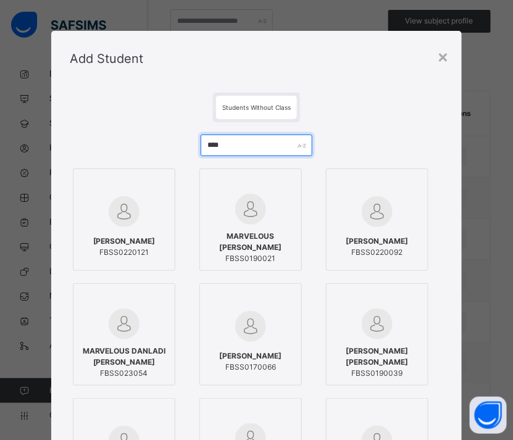
drag, startPoint x: 241, startPoint y: 148, endPoint x: 185, endPoint y: 147, distance: 56.8
click at [185, 147] on div "**** MARIAM GARBA SHEHU FBSS0220121 MARVELOUS OVIE AMOS FBSS0190021 MARY AUWAL …" at bounding box center [256, 356] width 373 height 468
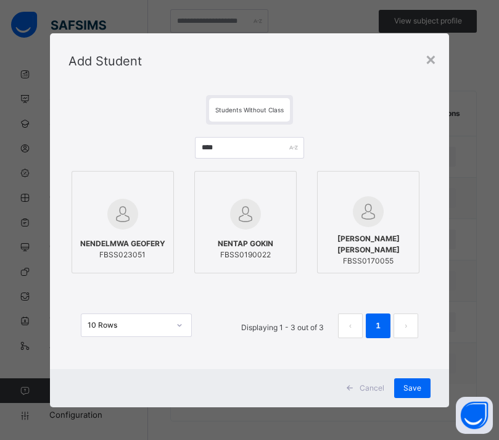
click at [141, 252] on span "FBSS023051" at bounding box center [122, 254] width 85 height 11
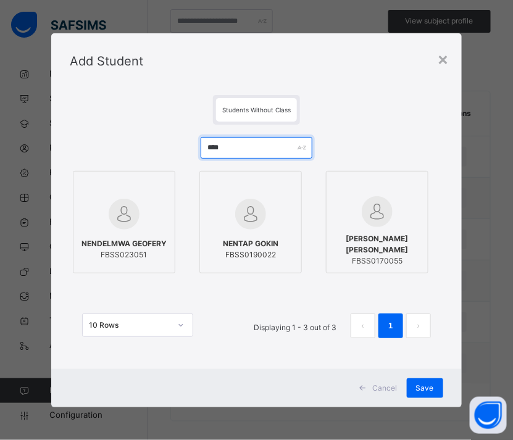
drag, startPoint x: 186, startPoint y: 144, endPoint x: 162, endPoint y: 144, distance: 24.1
click at [162, 144] on div "**** NENDELMWA GEOFERY FBSS023051 NENTAP GOKIN FBSS0190022 ISAAC NENDEL MOSES F…" at bounding box center [256, 244] width 373 height 238
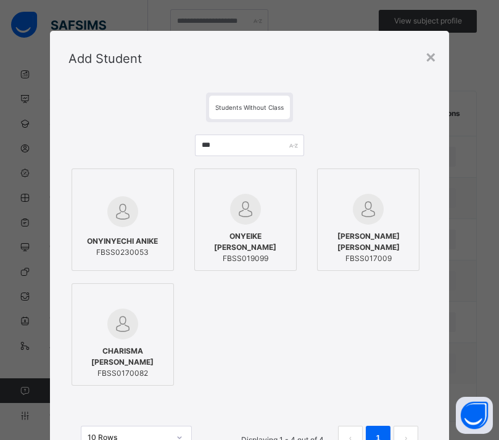
click at [138, 223] on div at bounding box center [122, 212] width 89 height 36
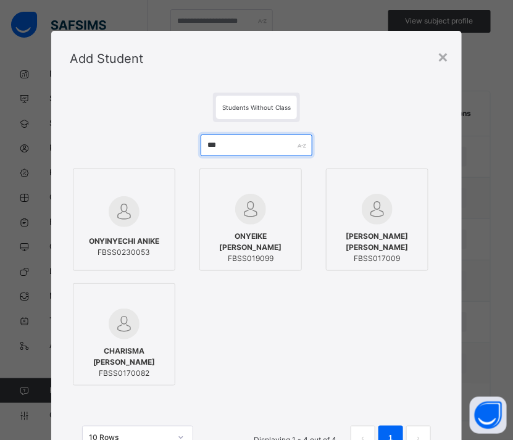
drag, startPoint x: 244, startPoint y: 142, endPoint x: 185, endPoint y: 148, distance: 58.9
click at [185, 148] on div "*** ONYINYECHI ANIKE FBSS0230053 ONYEIKE IHEANACHO GEOFFREY FBSS019099 SAMUEL O…" at bounding box center [256, 298] width 373 height 353
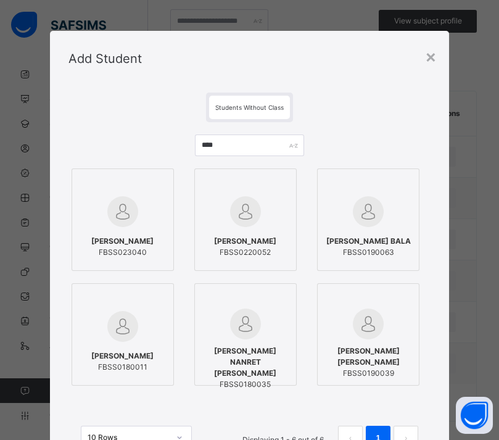
click at [135, 235] on div "SALIM AHMED FBSS023040" at bounding box center [122, 247] width 89 height 35
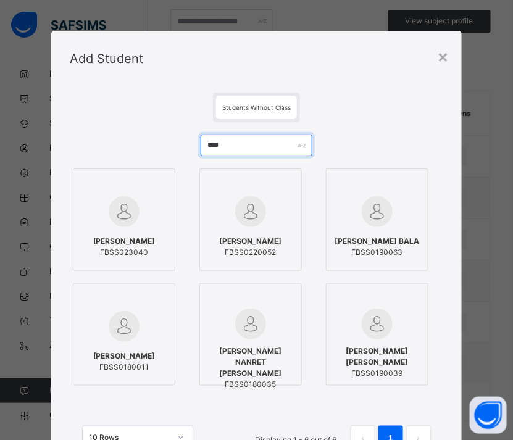
drag, startPoint x: 229, startPoint y: 144, endPoint x: 181, endPoint y: 149, distance: 48.4
click at [181, 149] on div "**** SALIM AHMED FBSS023040 SALIHU ABDUL HARUNA FBSS0220052 SALMA TANKO BALA FB…" at bounding box center [256, 298] width 373 height 353
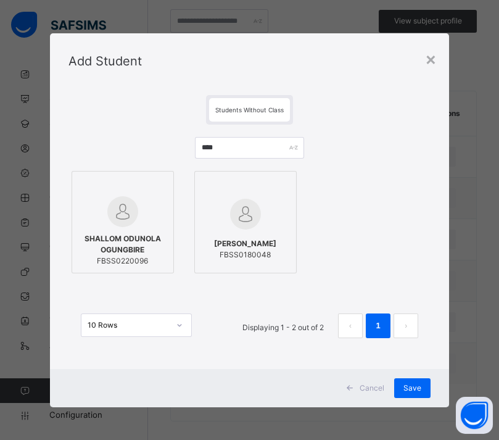
click at [120, 257] on span "FBSS0220096" at bounding box center [122, 261] width 89 height 11
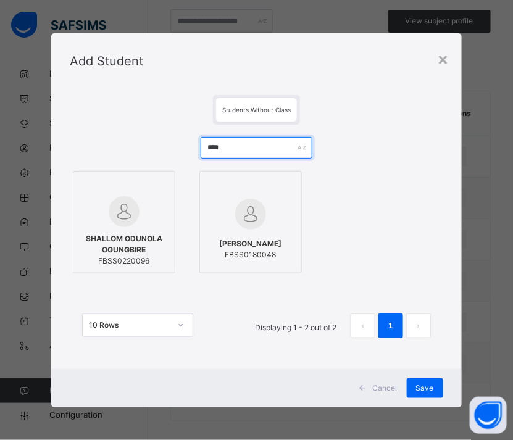
drag, startPoint x: 240, startPoint y: 150, endPoint x: 166, endPoint y: 145, distance: 74.2
click at [166, 145] on div "**** SHALLOM ODUNOLA OGUNGBIRE FBSS0220096 SAMUEL WOP SHALLOM FBSS0180048 10 Ro…" at bounding box center [256, 244] width 373 height 238
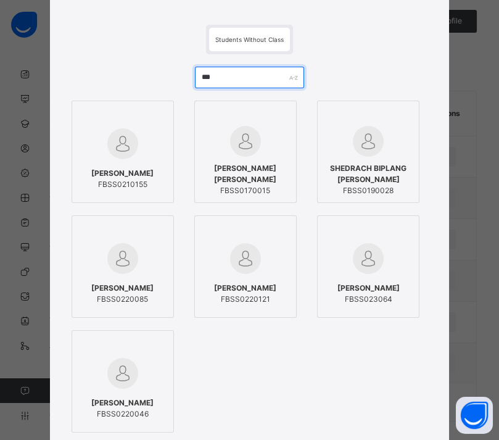
scroll to position [72, 0]
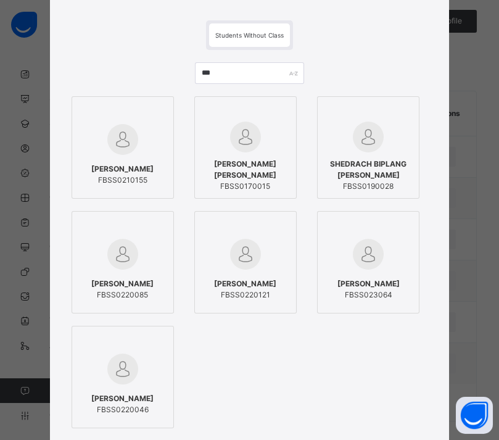
click at [382, 294] on span "FBSS023064" at bounding box center [369, 294] width 62 height 11
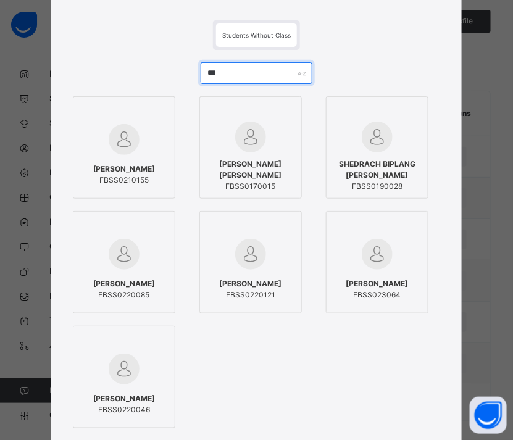
drag, startPoint x: 222, startPoint y: 72, endPoint x: 157, endPoint y: 65, distance: 65.2
click at [157, 65] on div "*** JEMIMAH SHEWUL FBSS0210155 SHEDRACK GIBEK PETER FBSS0170015 SHEDRACH BIPLAN…" at bounding box center [256, 284] width 373 height 468
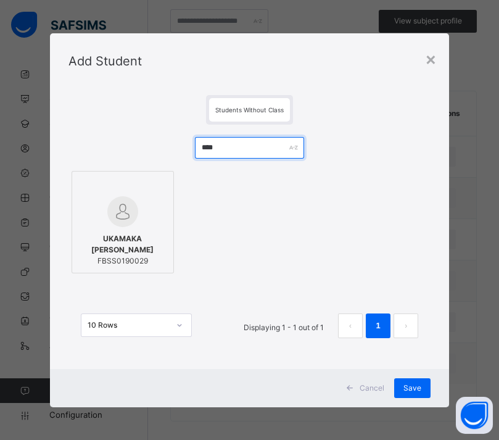
scroll to position [0, 0]
drag, startPoint x: 245, startPoint y: 145, endPoint x: 159, endPoint y: 148, distance: 85.9
click at [159, 148] on div "**** UKAMAKA JULIET OKEREKE FBSS0190029 10 Rows Displaying 1 - 1 out of 1 1" at bounding box center [250, 244] width 362 height 238
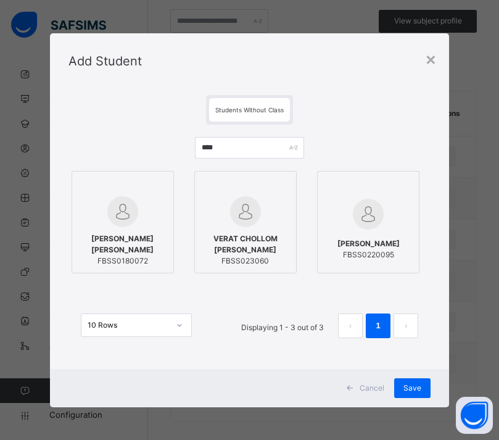
click at [259, 256] on span "FBSS023060" at bounding box center [245, 261] width 89 height 11
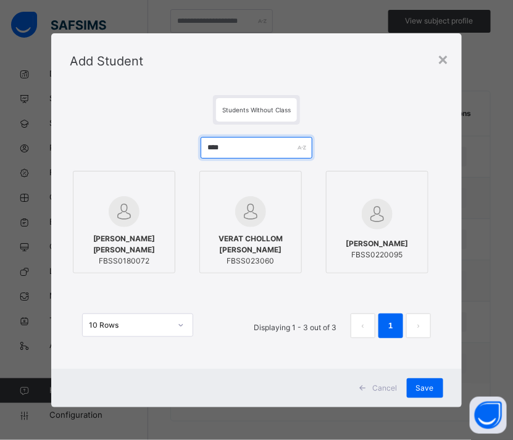
drag, startPoint x: 234, startPoint y: 146, endPoint x: 151, endPoint y: 146, distance: 83.3
click at [151, 146] on div "**** VERA ZERE PAM FBSS0180072 VERAT CHOLLOM PETER FBSS023060 RACHAEL VERAT DAV…" at bounding box center [256, 244] width 373 height 238
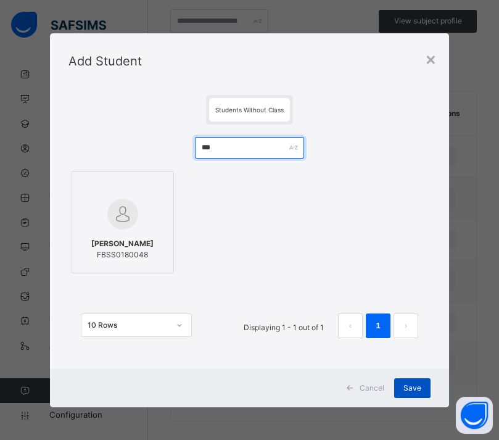
type input "***"
click at [414, 385] on span "Save" at bounding box center [413, 388] width 18 height 11
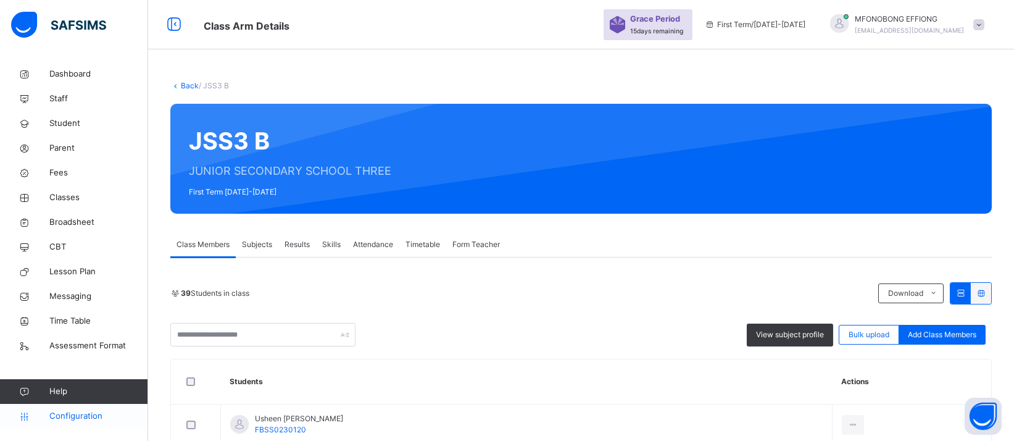
click at [73, 412] on span "Configuration" at bounding box center [98, 416] width 98 height 12
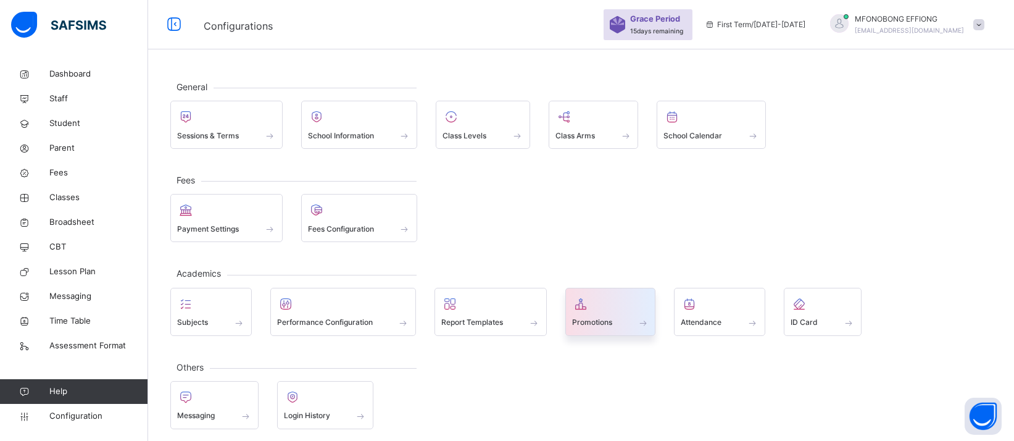
click at [603, 320] on span "Promotions" at bounding box center [592, 322] width 40 height 11
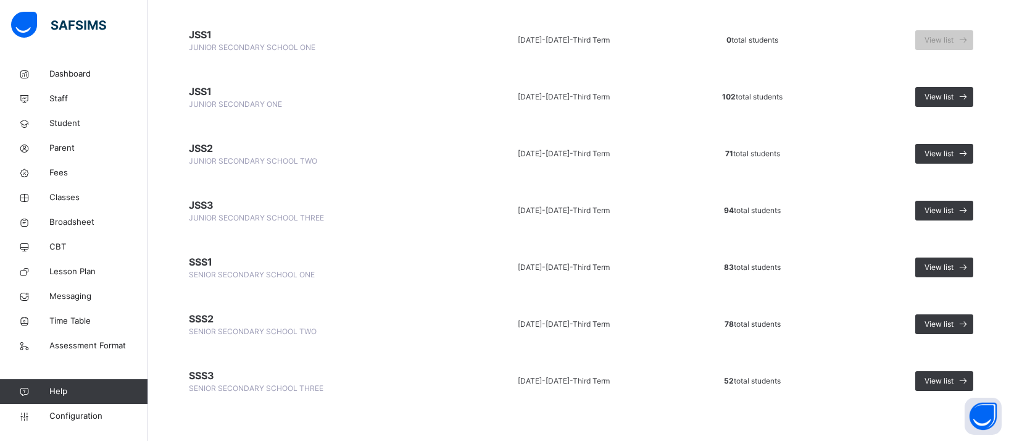
scroll to position [150, 0]
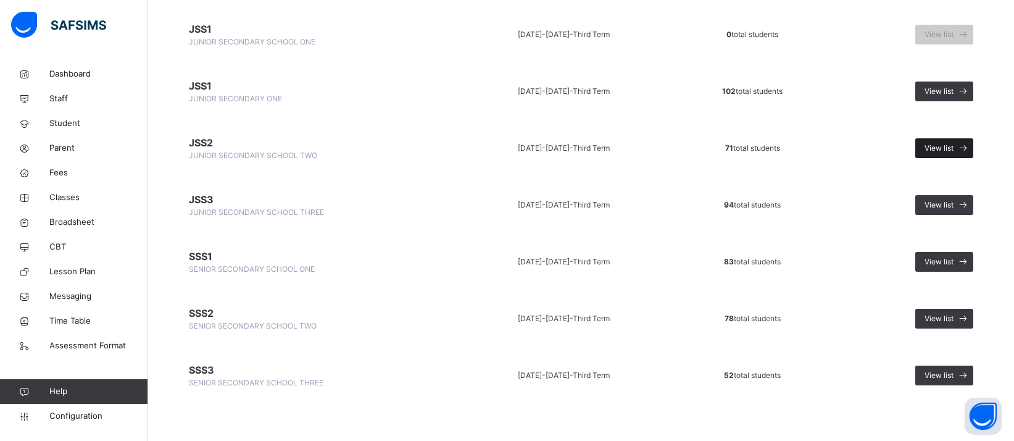
click at [949, 147] on span "View list" at bounding box center [939, 148] width 29 height 11
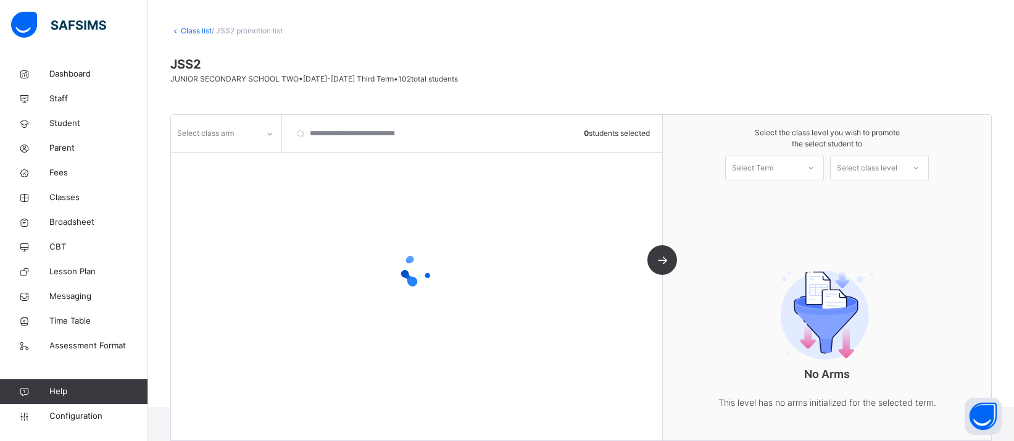
scroll to position [84, 0]
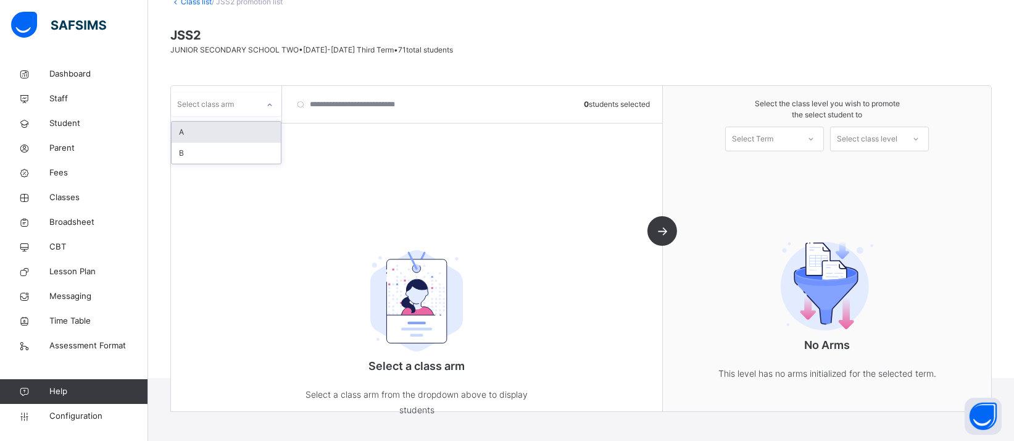
click at [270, 107] on icon at bounding box center [269, 105] width 7 height 12
click at [230, 140] on div "A" at bounding box center [226, 132] width 109 height 21
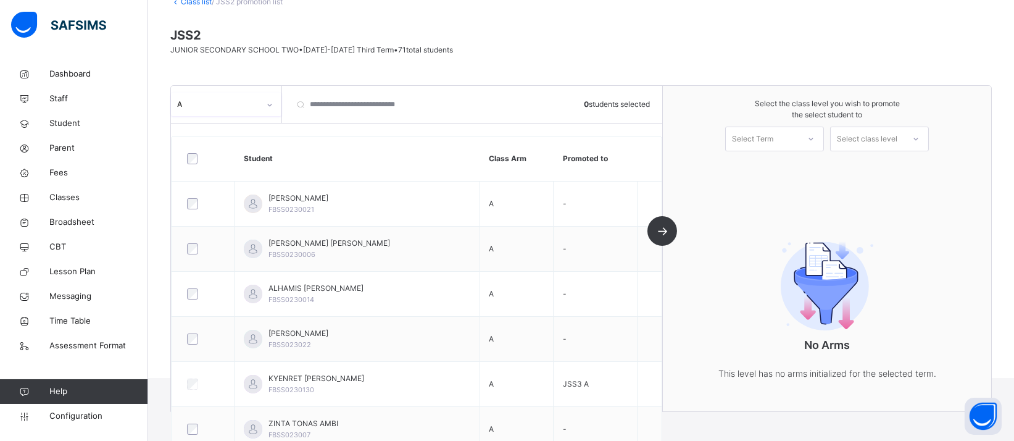
scroll to position [0, 0]
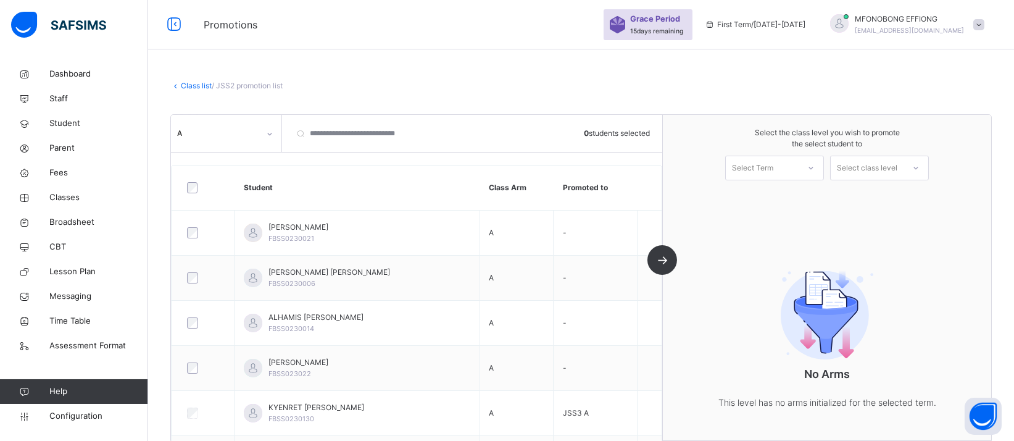
click at [195, 83] on div "Class list / JSS2 promotion list JSS2 JUNIOR SECONDARY SCHOOL TWO • 2024-2025 T…" at bounding box center [581, 262] width 866 height 400
click at [195, 85] on link "Class list" at bounding box center [196, 85] width 31 height 9
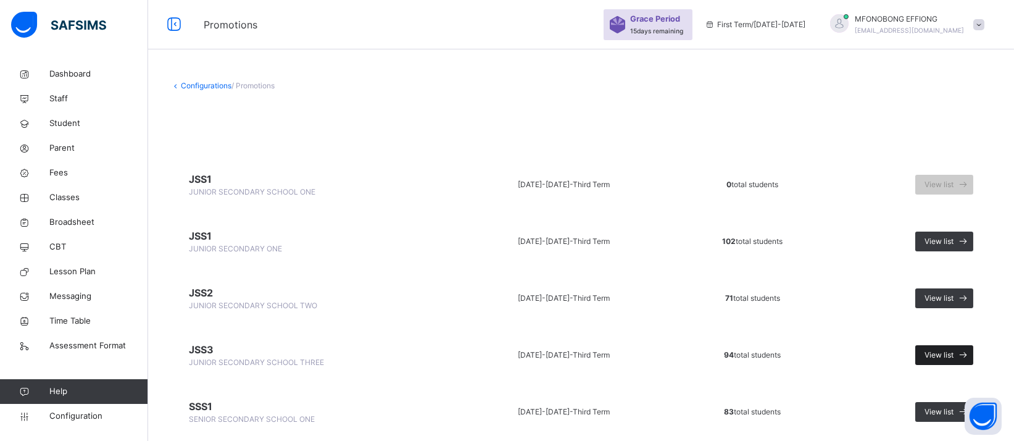
click at [954, 349] on span "View list" at bounding box center [939, 354] width 29 height 11
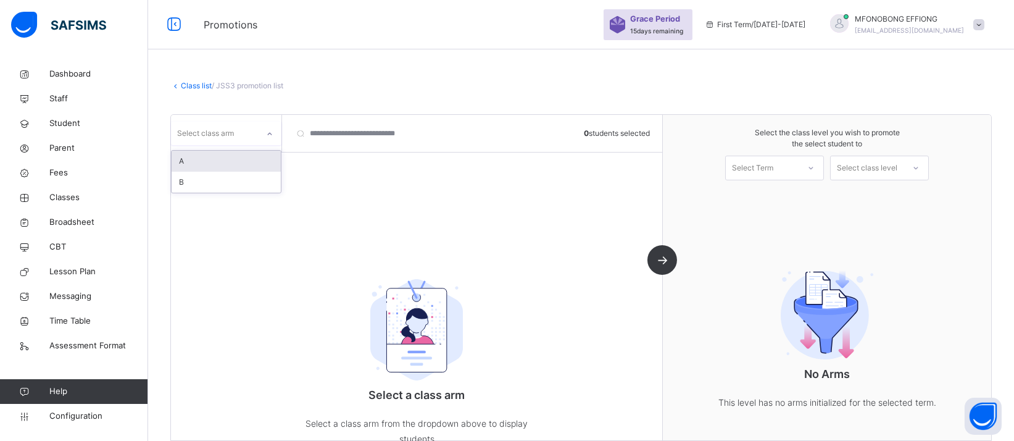
click at [223, 127] on div "Select class arm" at bounding box center [205, 133] width 57 height 23
click at [216, 162] on div "A" at bounding box center [226, 161] width 109 height 21
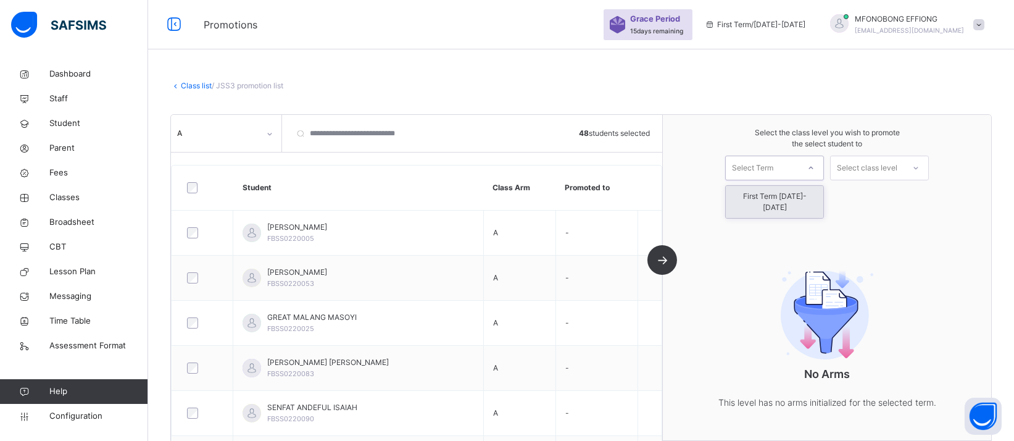
click at [793, 167] on div "Select Term" at bounding box center [762, 167] width 73 height 19
drag, startPoint x: 781, startPoint y: 201, endPoint x: 790, endPoint y: 198, distance: 9.2
click at [783, 200] on div "First Term 2025-2026" at bounding box center [775, 202] width 98 height 32
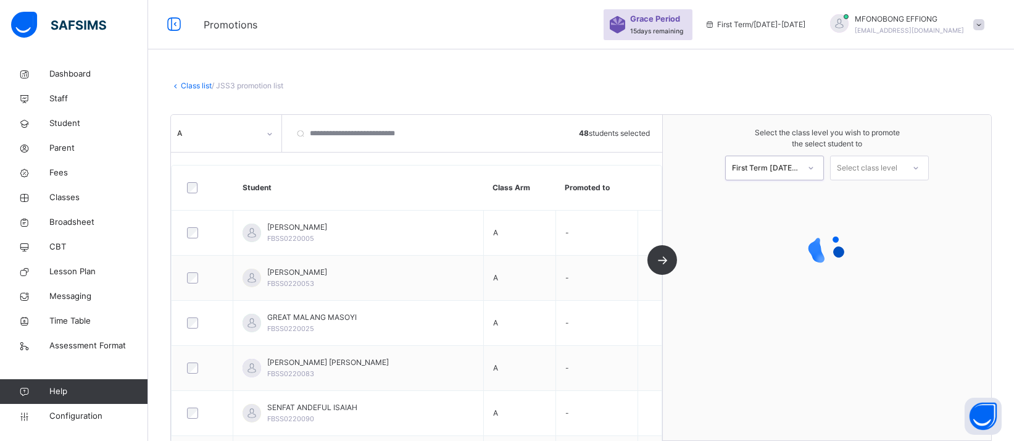
click at [876, 164] on div "Select class level" at bounding box center [867, 168] width 60 height 25
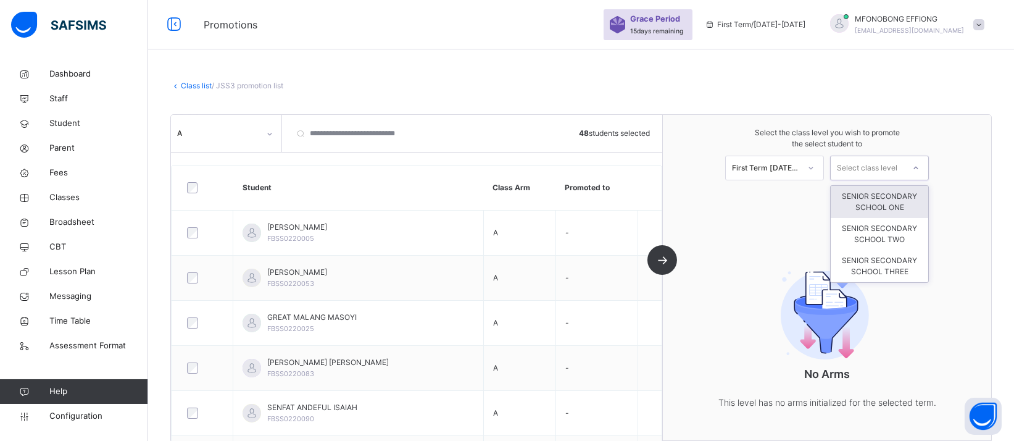
click at [912, 206] on div "SENIOR SECONDARY SCHOOL ONE" at bounding box center [880, 202] width 98 height 32
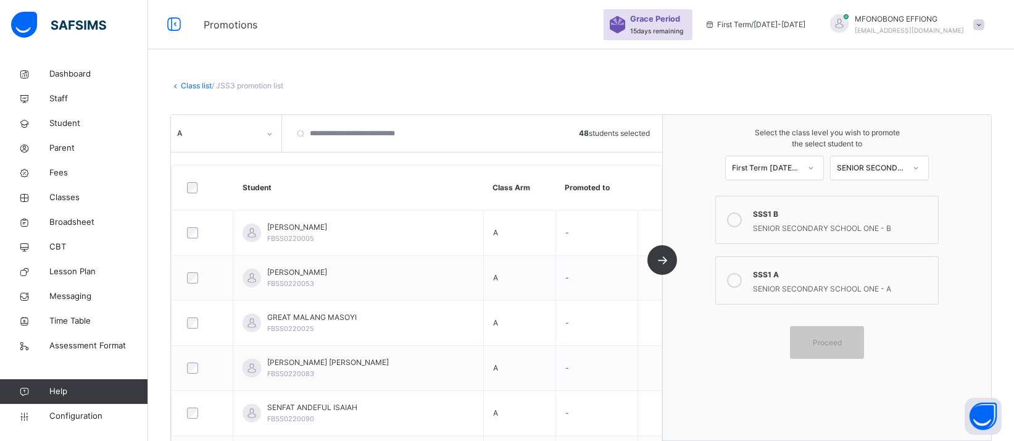
click at [742, 279] on icon at bounding box center [734, 280] width 15 height 15
click at [835, 343] on span "Proceed" at bounding box center [827, 341] width 29 height 11
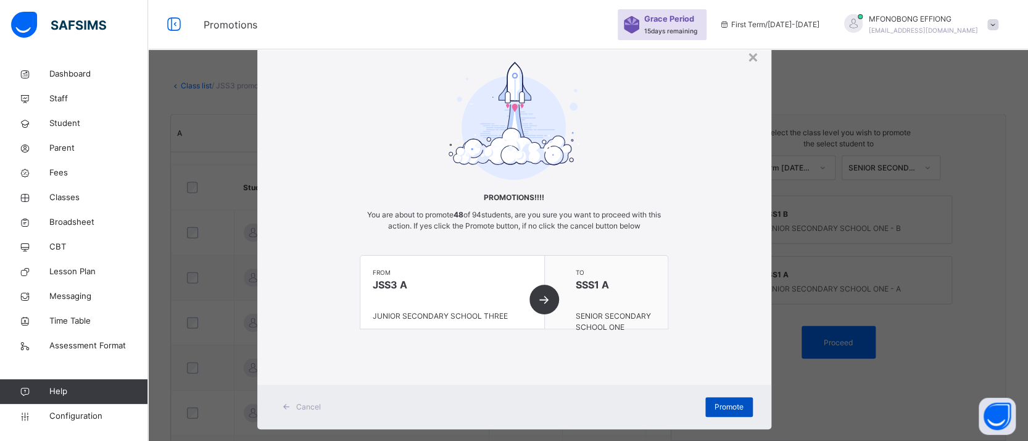
click at [722, 414] on div "Promote" at bounding box center [730, 407] width 48 height 20
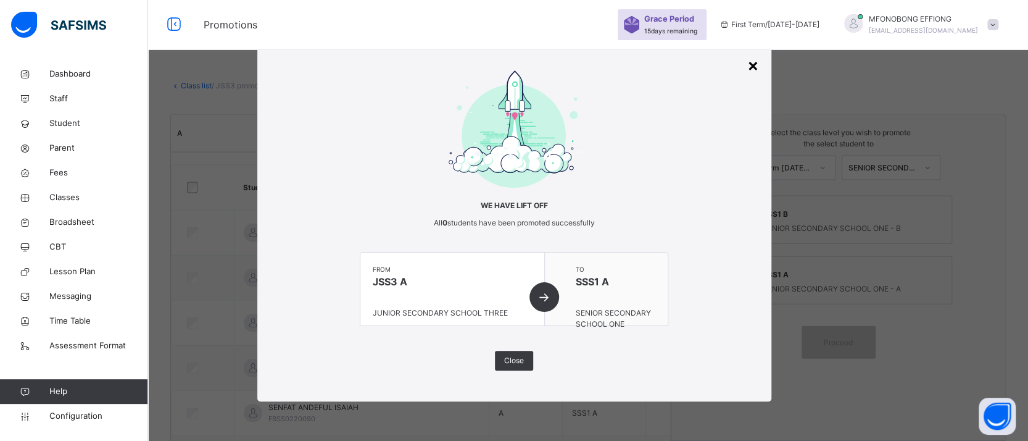
click at [751, 64] on div "×" at bounding box center [754, 65] width 12 height 26
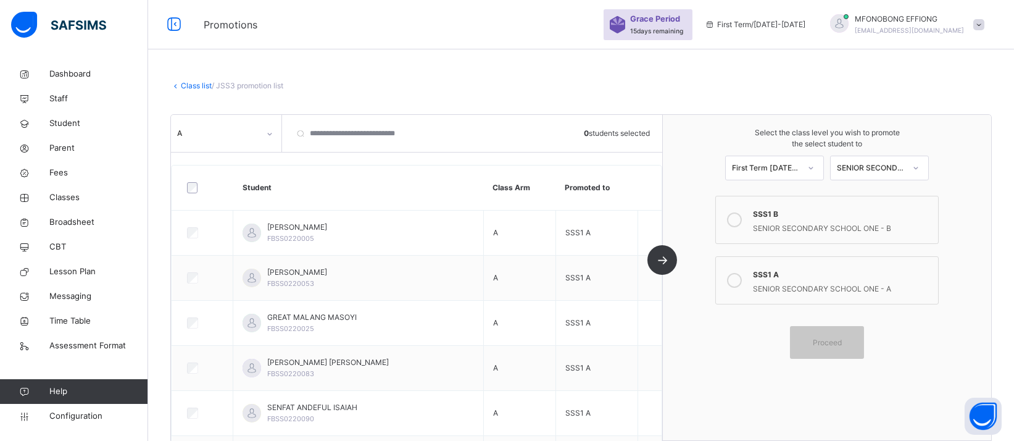
click at [742, 217] on icon at bounding box center [734, 219] width 15 height 15
click at [191, 88] on link "Class list" at bounding box center [196, 85] width 31 height 9
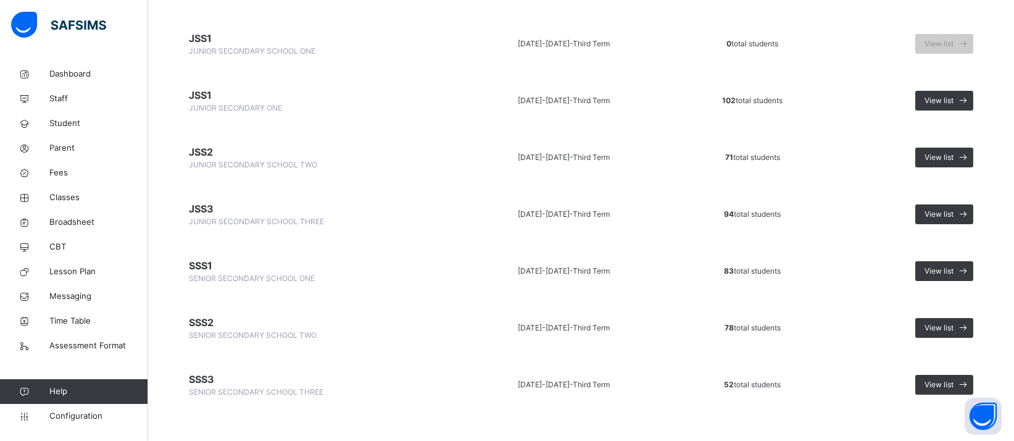
scroll to position [150, 0]
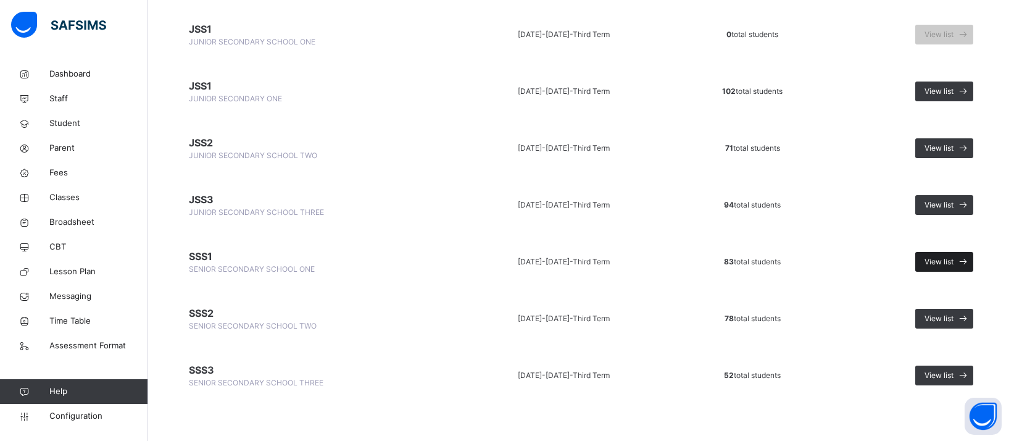
click at [945, 258] on span "View list" at bounding box center [939, 261] width 29 height 11
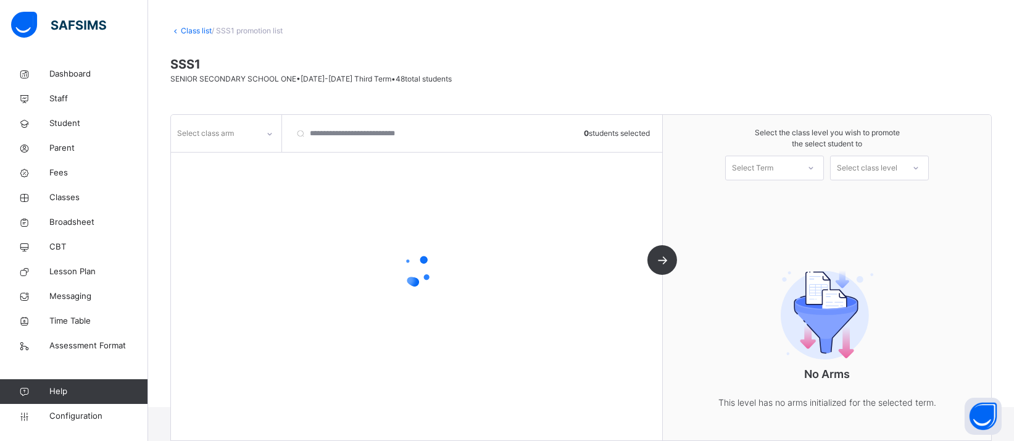
scroll to position [84, 0]
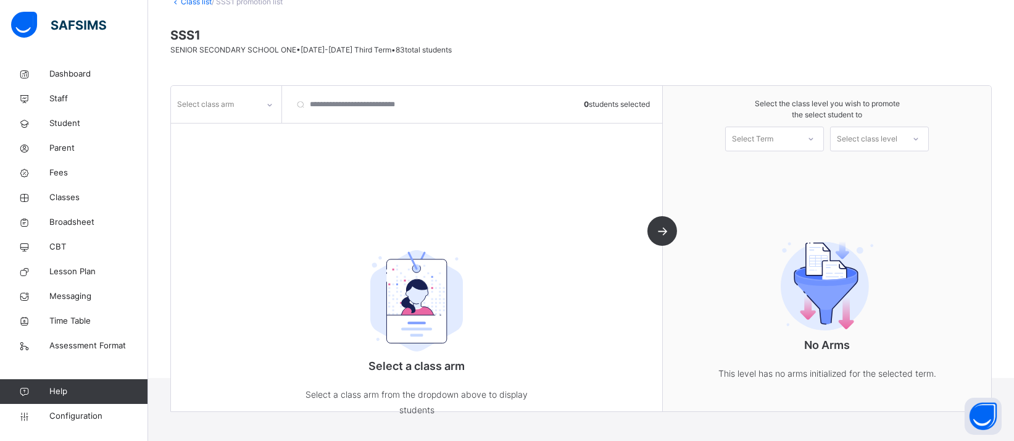
click at [269, 102] on icon at bounding box center [269, 105] width 7 height 12
click at [249, 148] on div "B" at bounding box center [226, 153] width 109 height 21
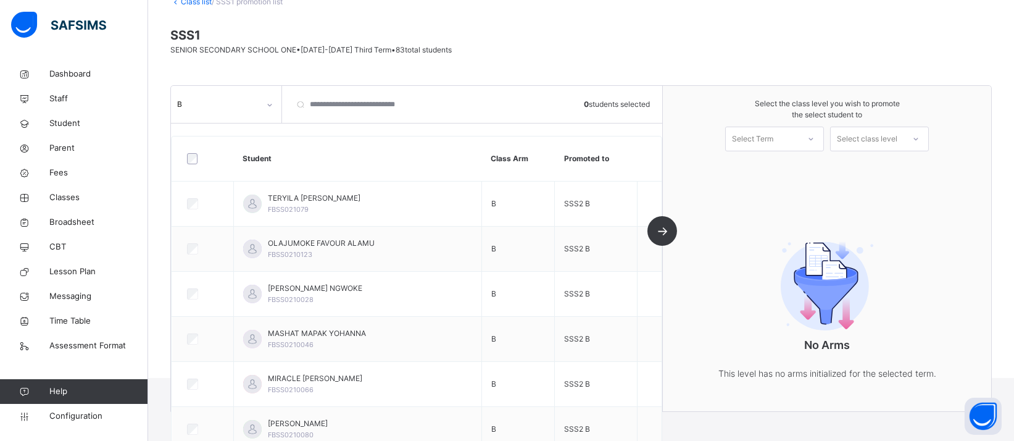
click at [202, 1] on link "Class list" at bounding box center [196, 1] width 31 height 9
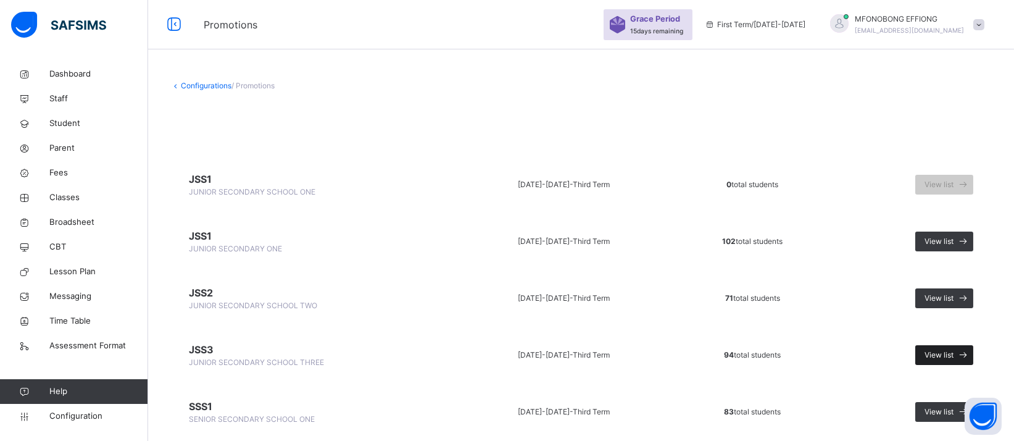
click at [952, 346] on div "View list" at bounding box center [944, 355] width 58 height 20
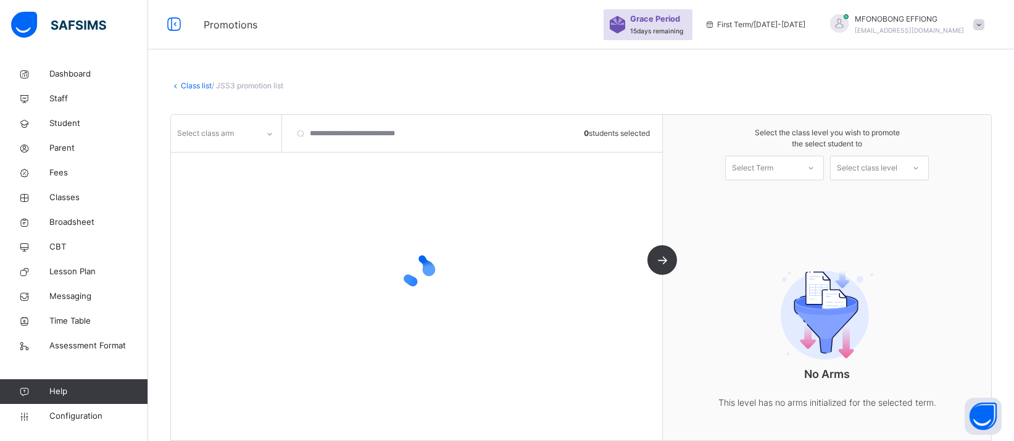
click at [269, 134] on icon at bounding box center [269, 134] width 7 height 12
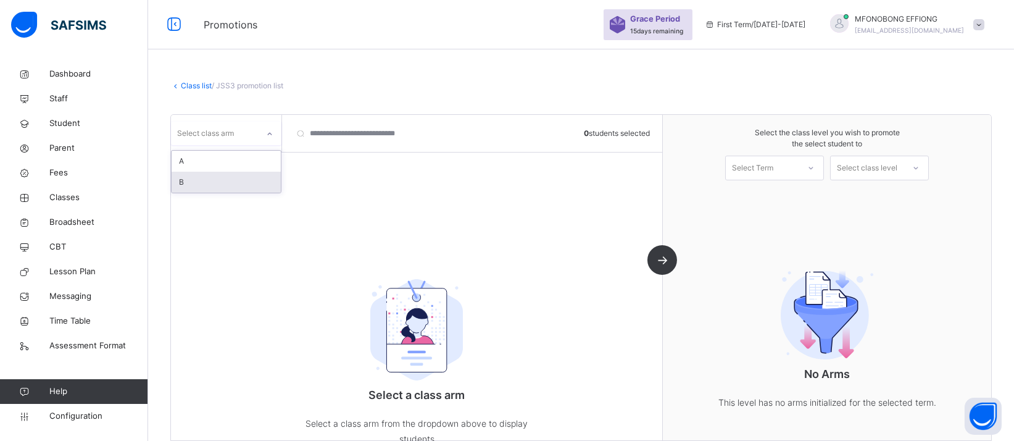
click at [210, 186] on div "B" at bounding box center [226, 182] width 109 height 21
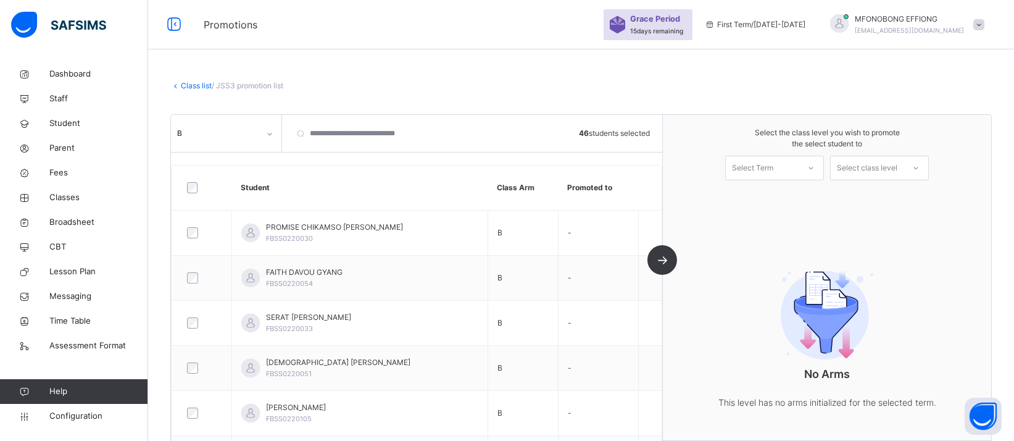
click at [663, 253] on div "B 46 students selected Student Class Arm Promoted to PROMISE CHIKAMSO EMEKA FBS…" at bounding box center [417, 277] width 492 height 325
click at [663, 261] on div "B 46 students selected Student Class Arm Promoted to PROMISE CHIKAMSO EMEKA FBS…" at bounding box center [417, 277] width 492 height 325
click at [837, 159] on div "Select the class level you wish to promote the select student to Select Term Se…" at bounding box center [827, 154] width 328 height 78
click at [815, 167] on icon at bounding box center [810, 168] width 7 height 12
drag, startPoint x: 796, startPoint y: 196, endPoint x: 843, endPoint y: 173, distance: 51.6
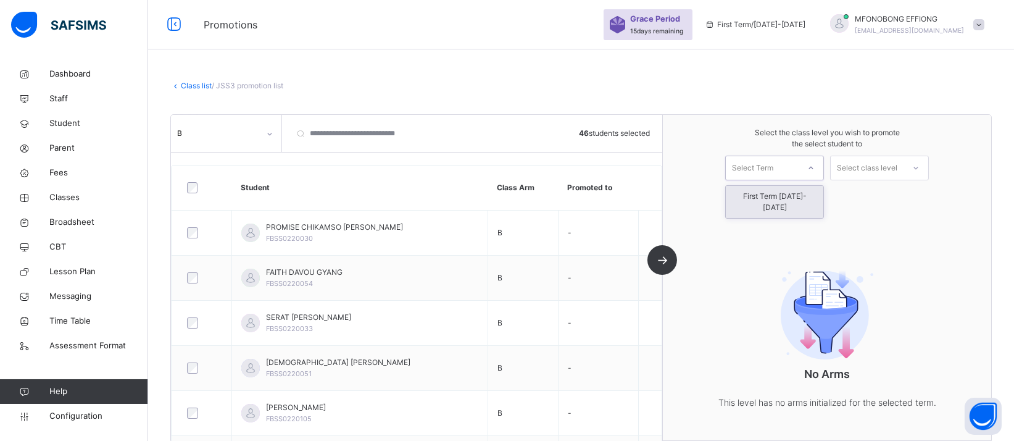
click at [797, 196] on div "First Term 2025-2026" at bounding box center [775, 202] width 98 height 32
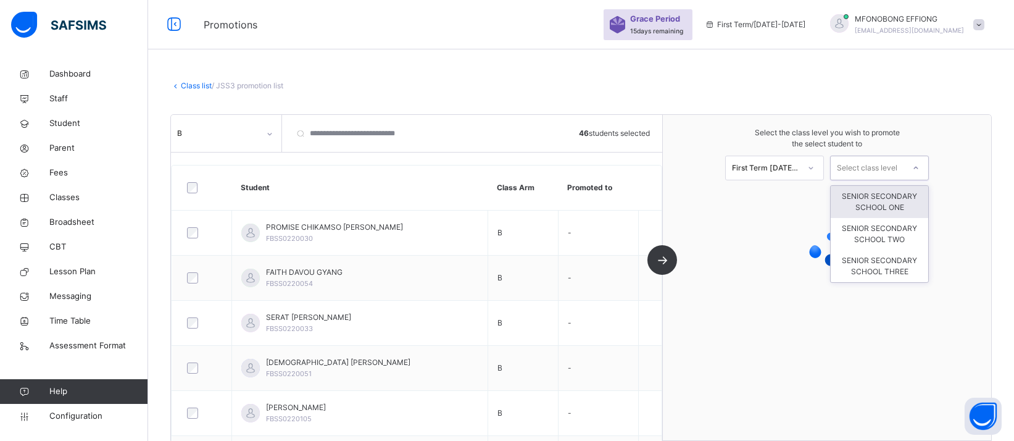
click at [867, 167] on div "Select class level" at bounding box center [867, 168] width 60 height 25
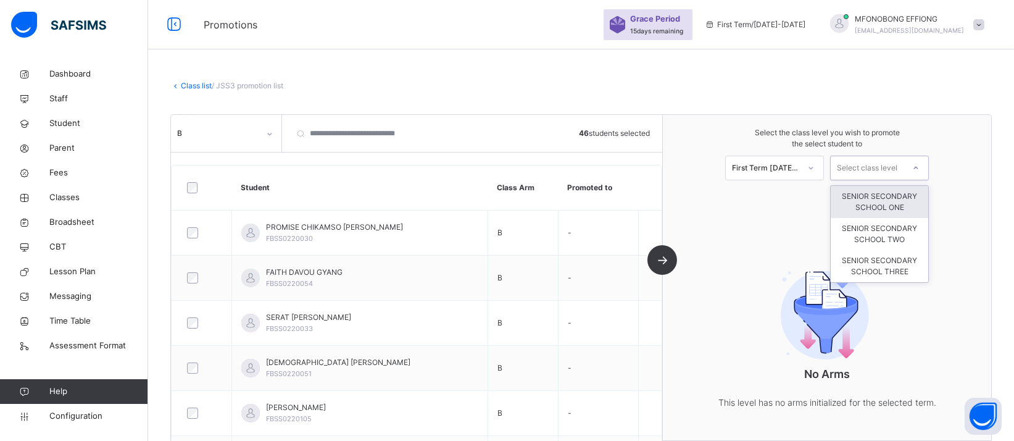
click at [925, 202] on div "SENIOR SECONDARY SCHOOL ONE" at bounding box center [880, 202] width 98 height 32
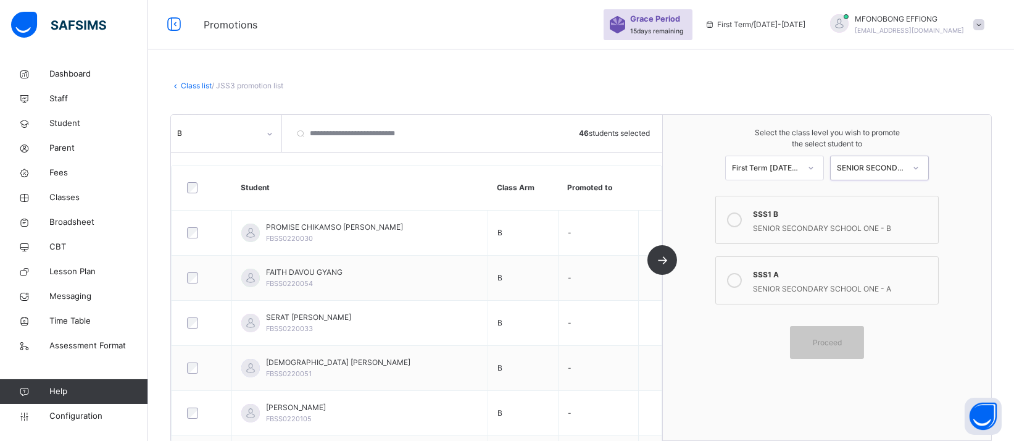
drag, startPoint x: 745, startPoint y: 224, endPoint x: 755, endPoint y: 230, distance: 11.3
click at [742, 224] on icon at bounding box center [734, 219] width 15 height 15
click at [835, 343] on span "Proceed" at bounding box center [827, 341] width 29 height 11
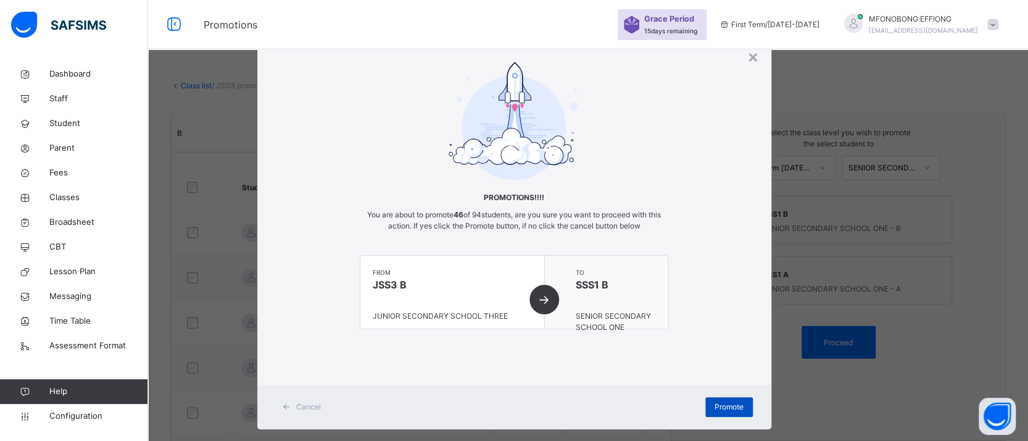
click at [726, 402] on span "Promote" at bounding box center [729, 406] width 29 height 11
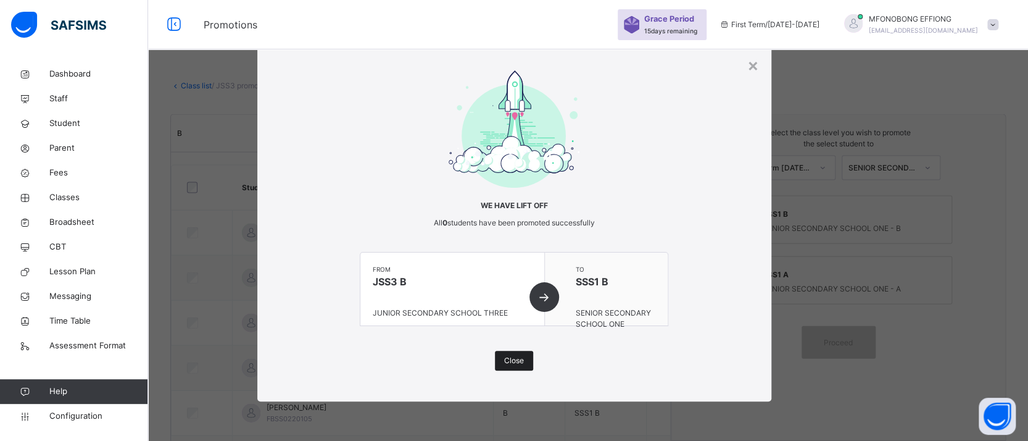
click at [519, 361] on span "Close" at bounding box center [514, 360] width 20 height 11
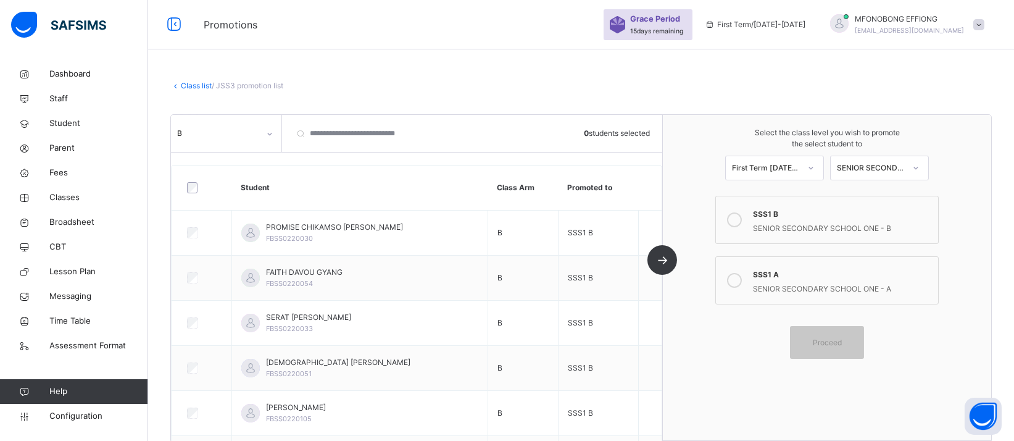
click at [189, 83] on link "Class list" at bounding box center [196, 85] width 31 height 9
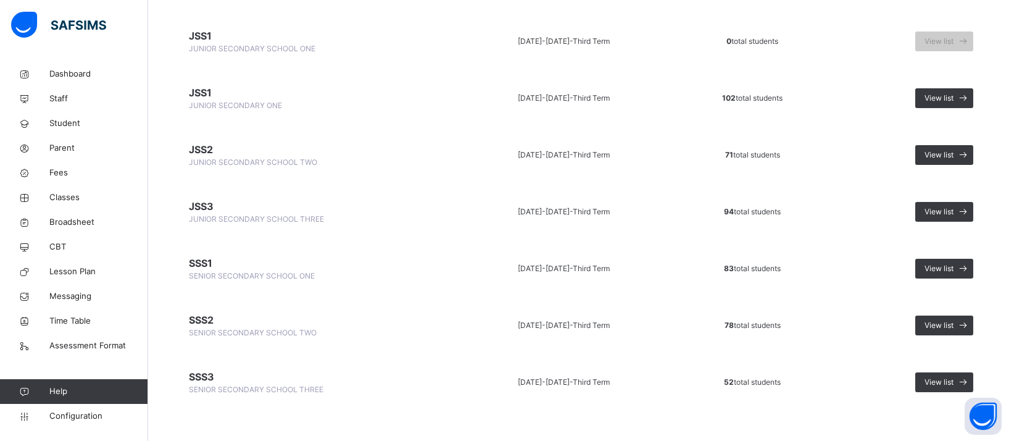
scroll to position [146, 0]
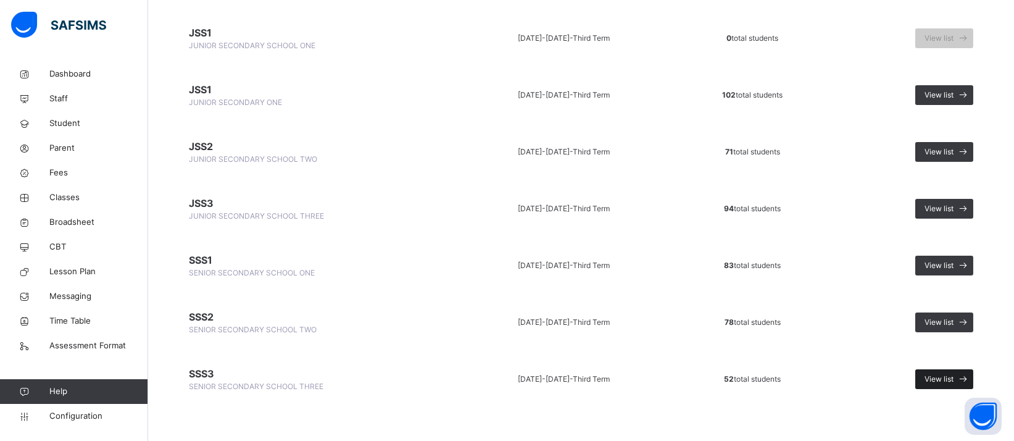
click at [946, 381] on span "View list" at bounding box center [939, 378] width 29 height 11
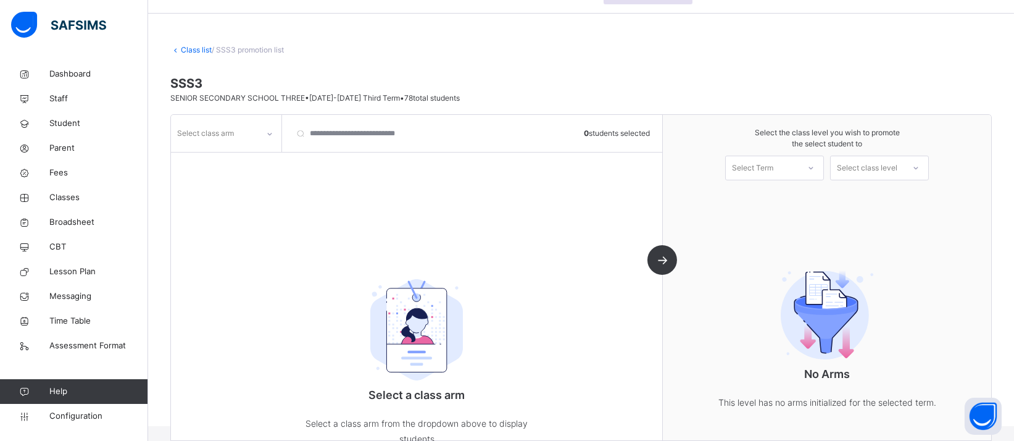
scroll to position [84, 0]
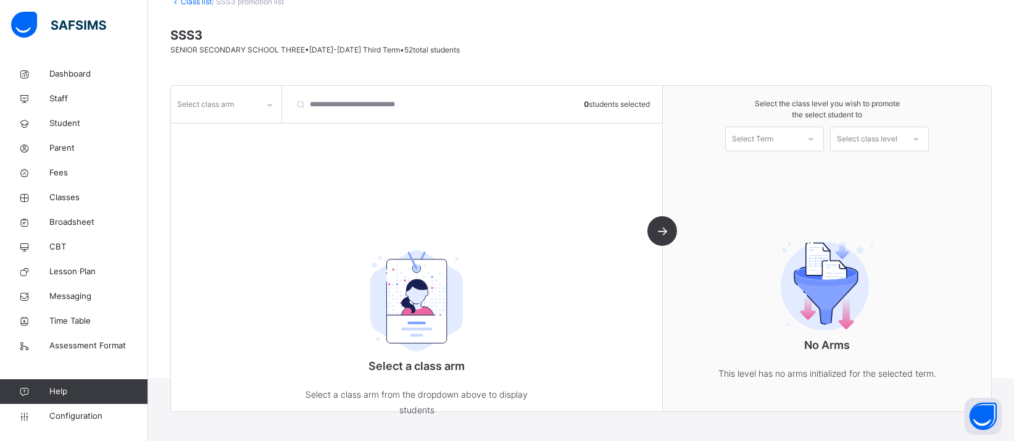
click at [269, 106] on icon at bounding box center [269, 105] width 7 height 12
click at [238, 132] on div "A" at bounding box center [226, 132] width 109 height 21
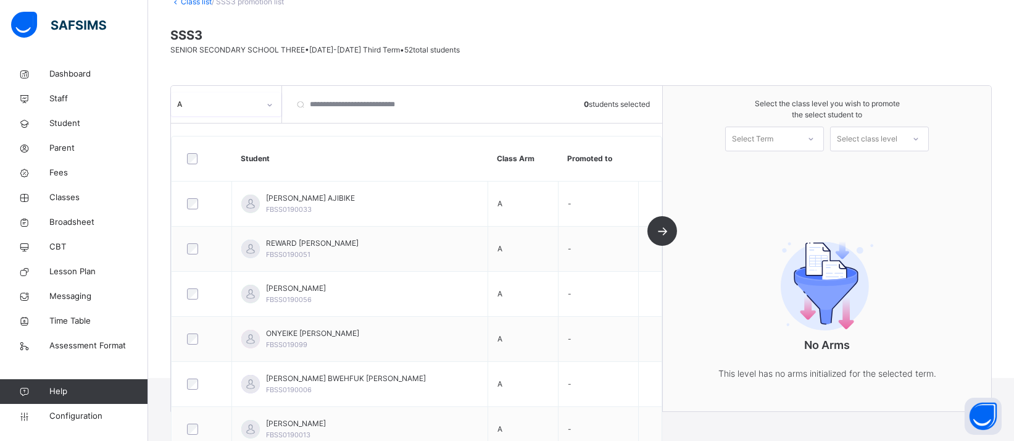
scroll to position [0, 0]
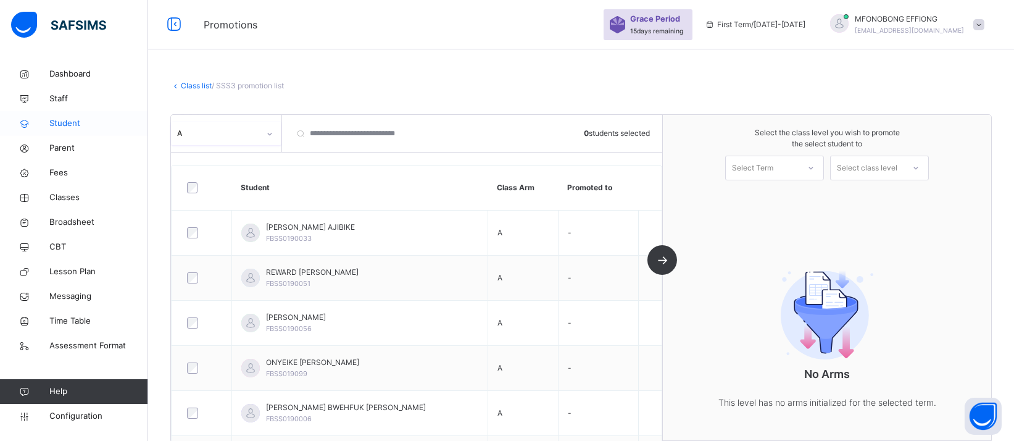
click at [77, 124] on span "Student" at bounding box center [98, 123] width 99 height 12
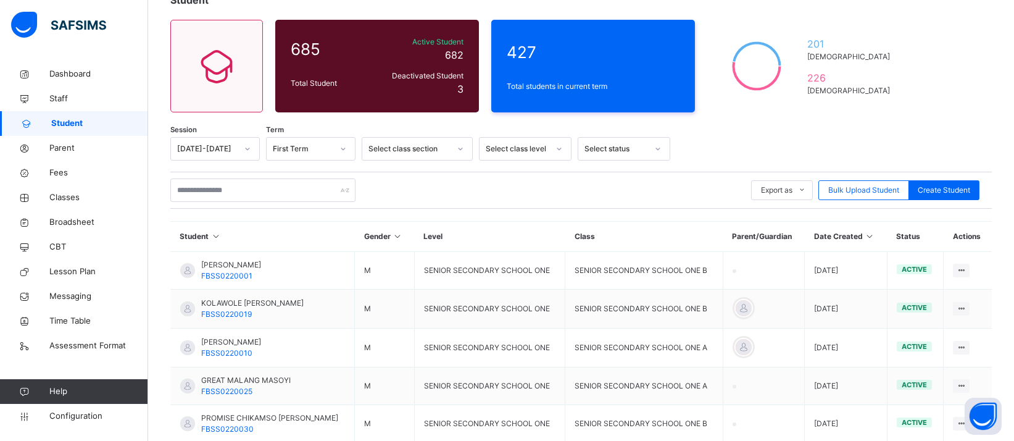
scroll to position [41, 0]
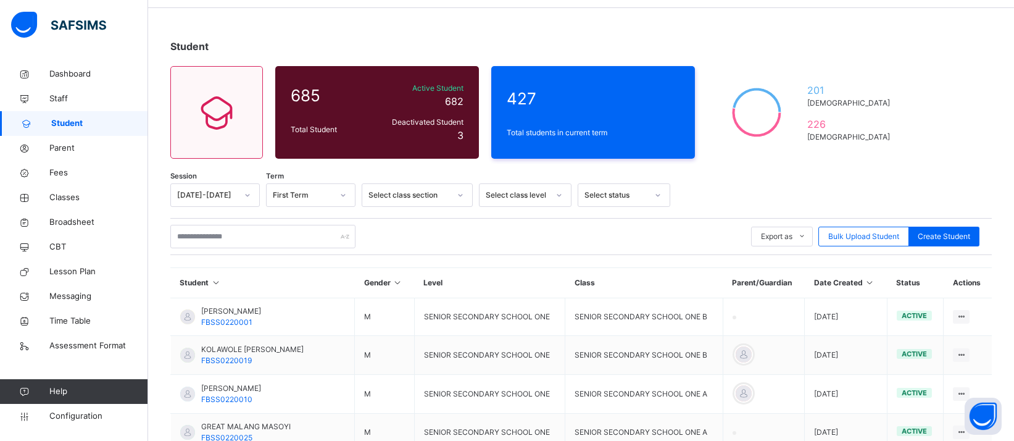
click at [422, 195] on div "Select class section" at bounding box center [409, 194] width 81 height 11
click at [334, 188] on div at bounding box center [343, 195] width 21 height 20
click at [334, 189] on div at bounding box center [343, 195] width 21 height 20
click at [414, 194] on div "Select class section" at bounding box center [409, 194] width 81 height 11
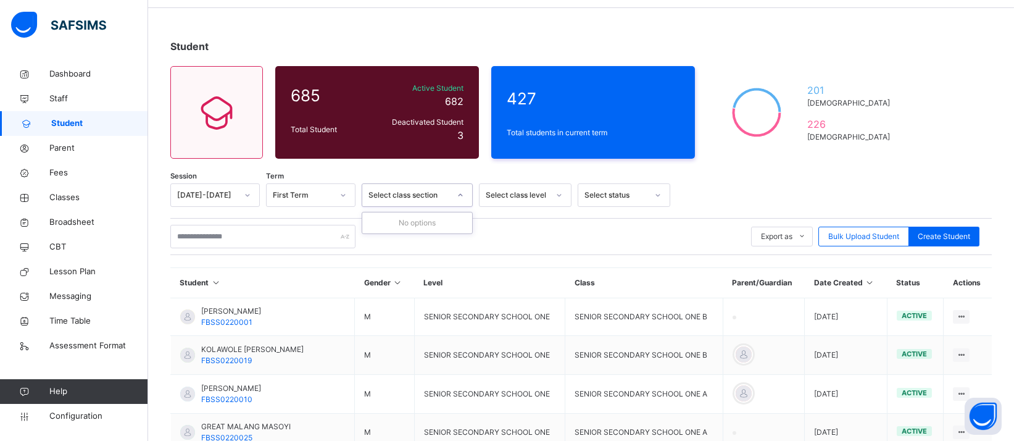
click at [414, 194] on div "Select class section" at bounding box center [409, 194] width 81 height 11
click at [343, 188] on div at bounding box center [343, 195] width 21 height 20
drag, startPoint x: 344, startPoint y: 188, endPoint x: 318, endPoint y: 188, distance: 25.9
click at [342, 188] on div at bounding box center [343, 195] width 21 height 20
click at [239, 193] on div at bounding box center [247, 195] width 21 height 20
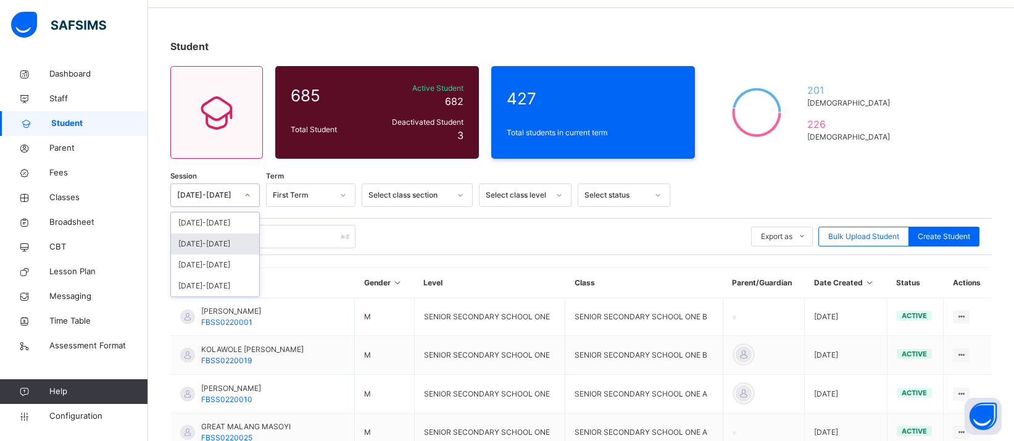
click at [204, 242] on div "2024-2025" at bounding box center [215, 243] width 88 height 21
click at [337, 195] on div at bounding box center [343, 195] width 21 height 20
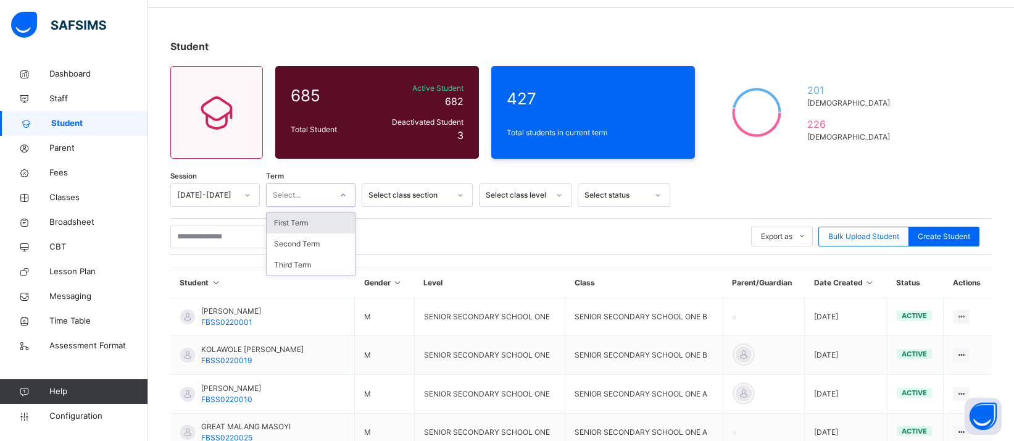
click at [314, 226] on div "First Term" at bounding box center [311, 222] width 88 height 21
click at [454, 189] on div at bounding box center [460, 195] width 21 height 20
click at [458, 195] on div "Select class section" at bounding box center [417, 194] width 111 height 23
click at [511, 200] on div "Select class level" at bounding box center [514, 195] width 68 height 19
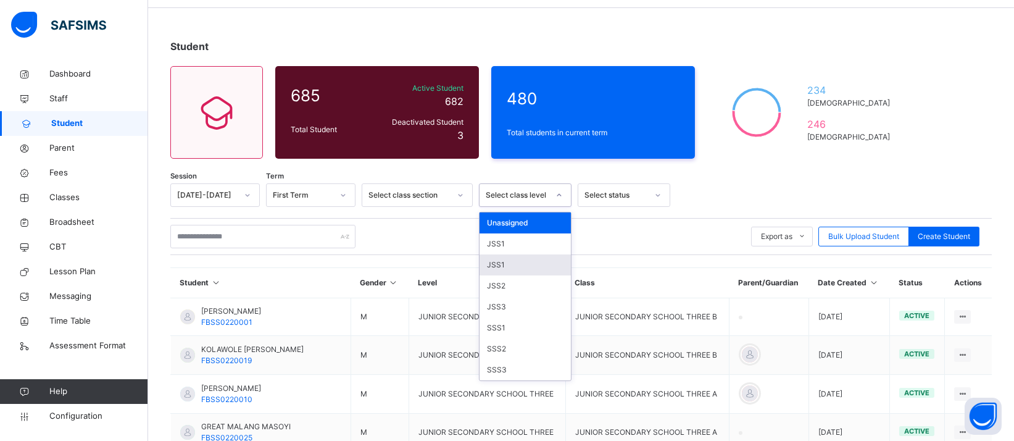
drag, startPoint x: 498, startPoint y: 241, endPoint x: 497, endPoint y: 262, distance: 21.0
click at [497, 262] on div "Unassigned JSS1 JSS1 JSS2 JSS3 SSS1 SSS2 SSS3" at bounding box center [525, 296] width 91 height 168
click at [497, 262] on div "JSS1" at bounding box center [525, 264] width 91 height 21
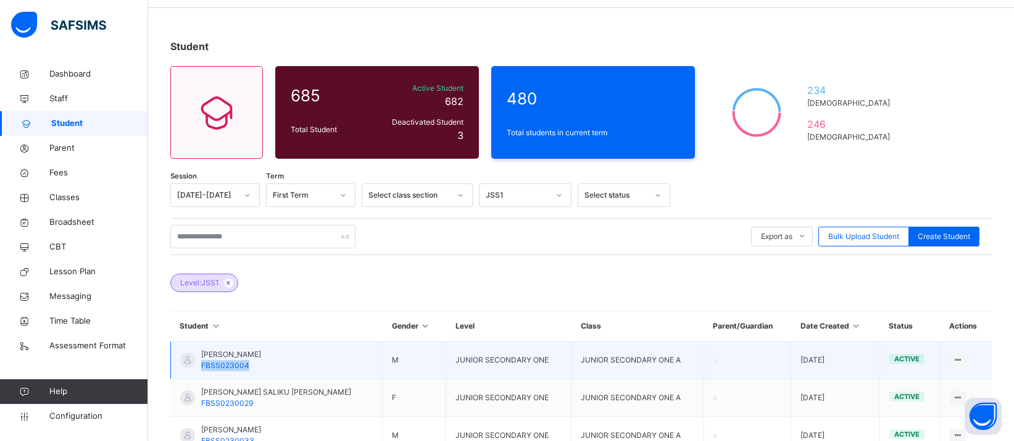
drag, startPoint x: 264, startPoint y: 366, endPoint x: 199, endPoint y: 367, distance: 64.8
click at [199, 367] on td "ADAM DAYOL ISA FBSS023004" at bounding box center [277, 360] width 212 height 38
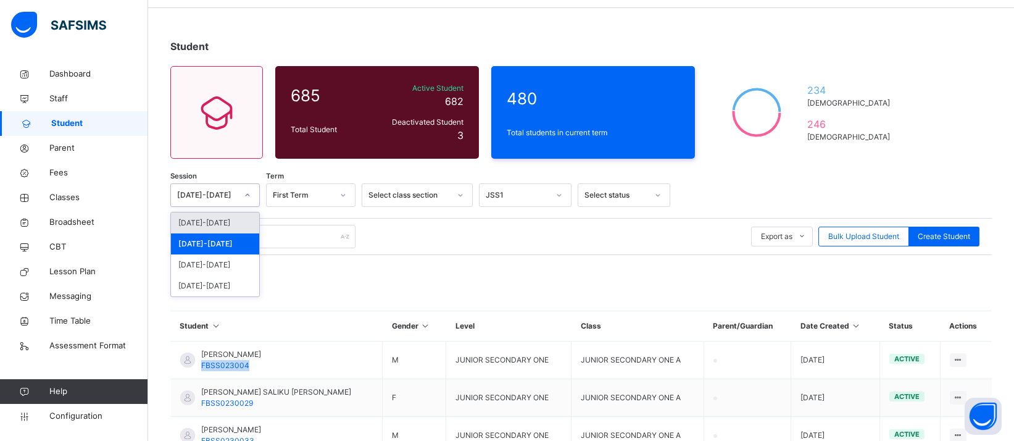
click at [215, 199] on div "2024-2025" at bounding box center [207, 194] width 60 height 11
click at [221, 222] on div "2025-2026" at bounding box center [215, 222] width 88 height 21
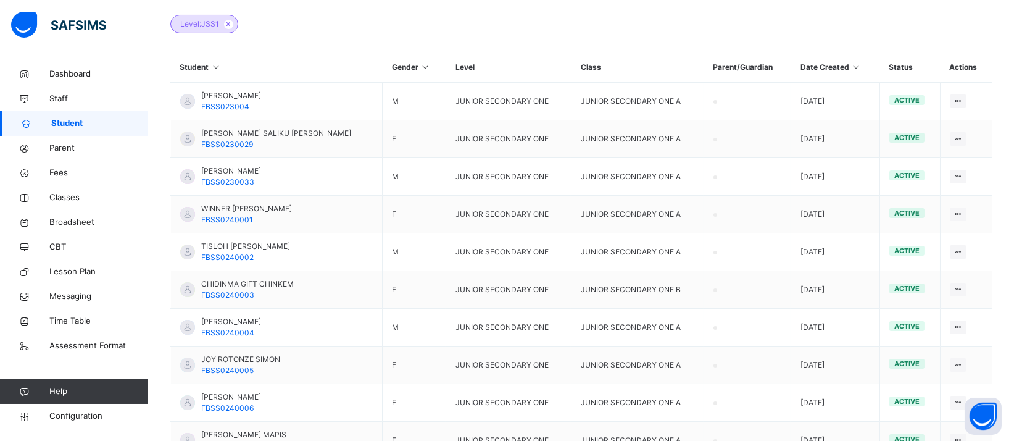
scroll to position [304, 0]
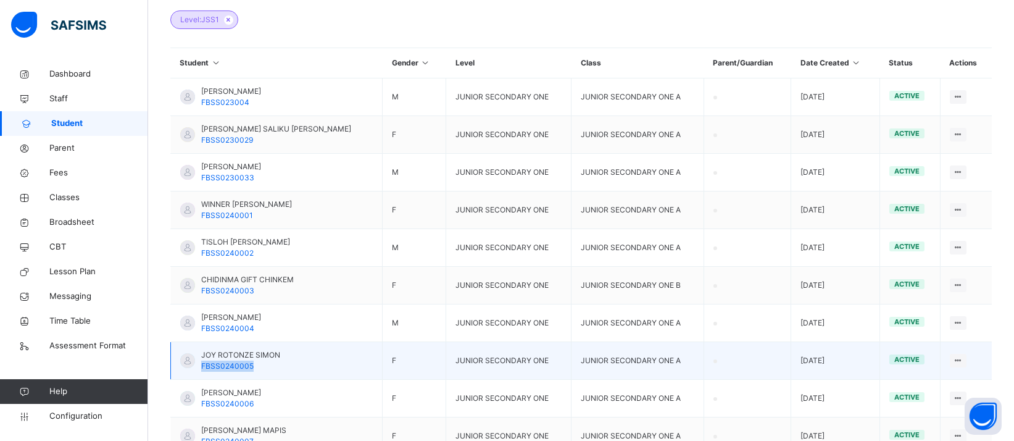
drag, startPoint x: 251, startPoint y: 368, endPoint x: 199, endPoint y: 364, distance: 52.6
click at [199, 364] on div "JOY ROTONZE SIMON FBSS0240005" at bounding box center [230, 360] width 100 height 22
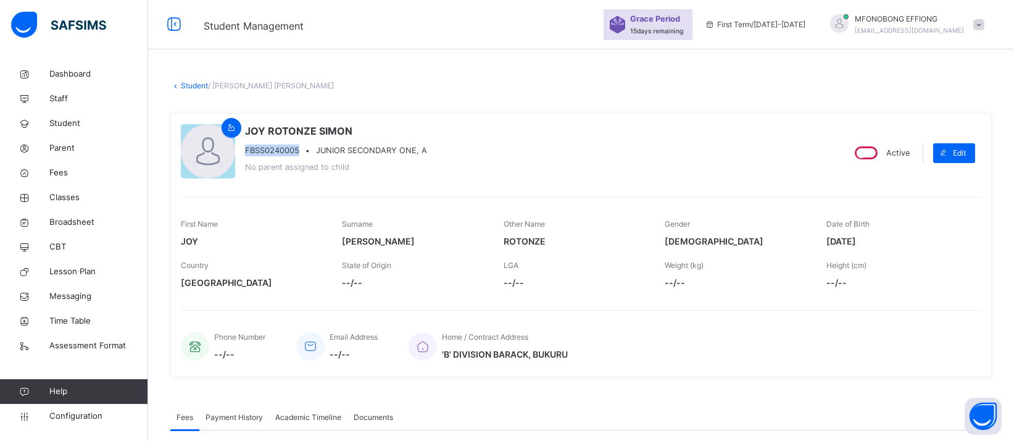
drag, startPoint x: 302, startPoint y: 149, endPoint x: 244, endPoint y: 151, distance: 58.1
click at [244, 151] on div "JOY ROTONZE SIMON FBSS0240005 • JUNIOR SECONDARY ONE, A No parent assigned to c…" at bounding box center [507, 152] width 652 height 59
copy span "FBSS0240005"
click at [72, 125] on span "Student" at bounding box center [98, 123] width 99 height 12
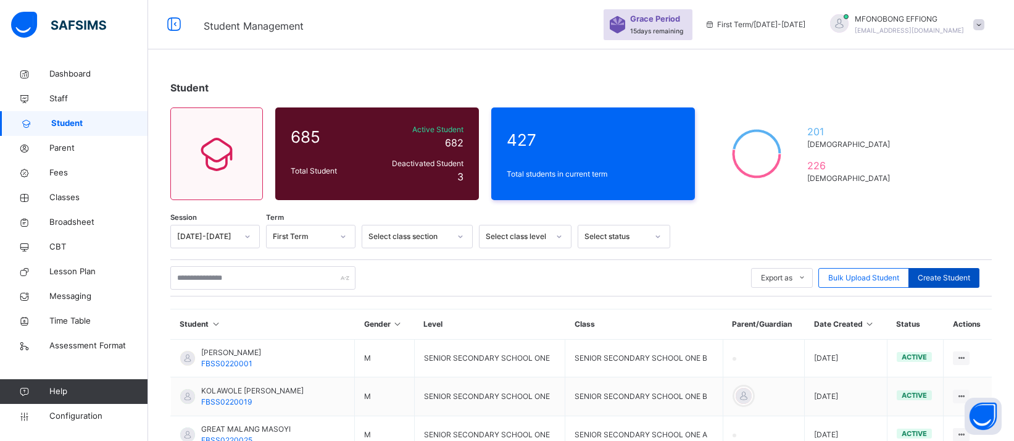
click at [980, 283] on div "Create Student" at bounding box center [944, 278] width 71 height 20
select select "**"
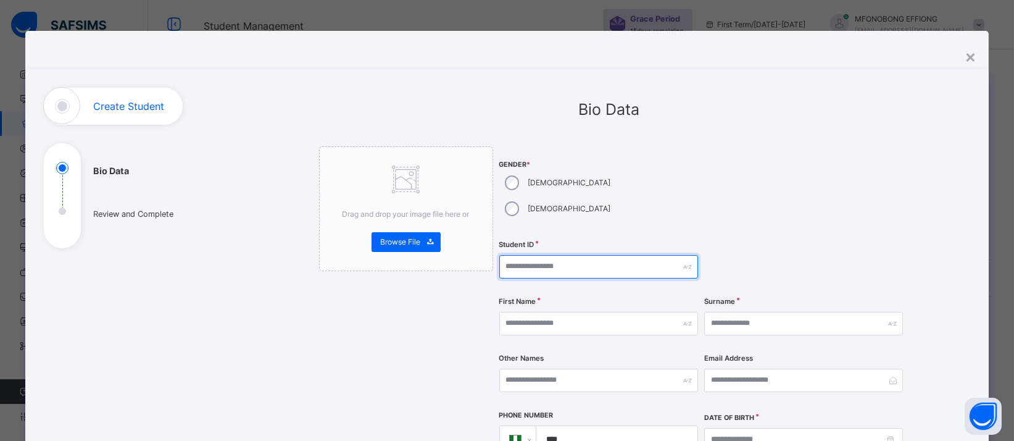
click at [585, 255] on input "text" at bounding box center [598, 266] width 199 height 23
paste input "**********"
click at [534, 255] on input "**********" at bounding box center [598, 266] width 199 height 23
drag, startPoint x: 556, startPoint y: 244, endPoint x: 550, endPoint y: 242, distance: 6.4
click at [550, 255] on input "**********" at bounding box center [598, 266] width 199 height 23
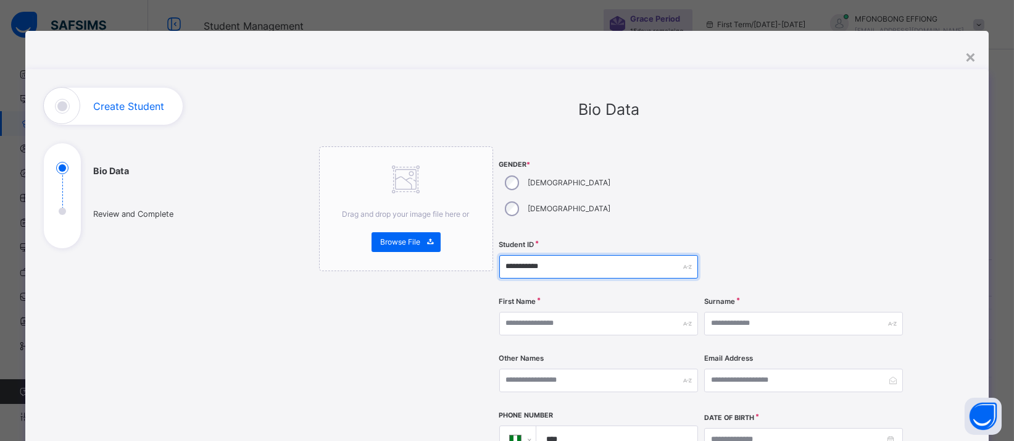
type input "**********"
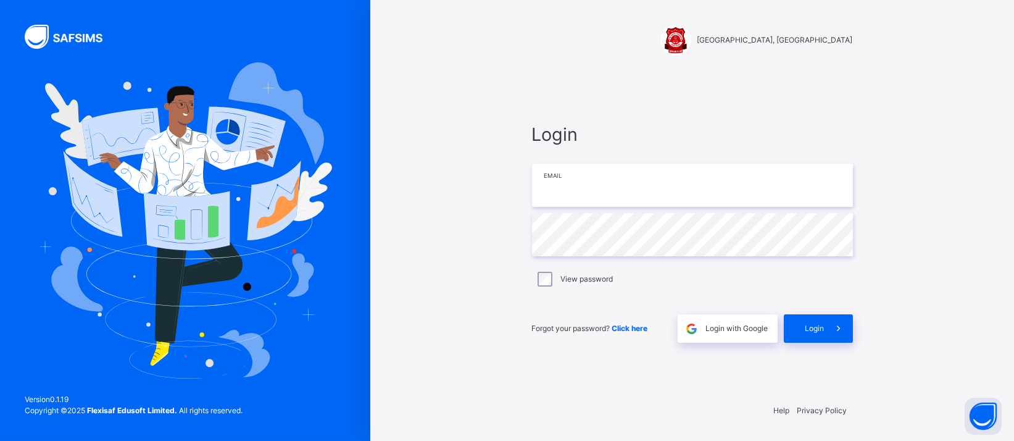
type input "**********"
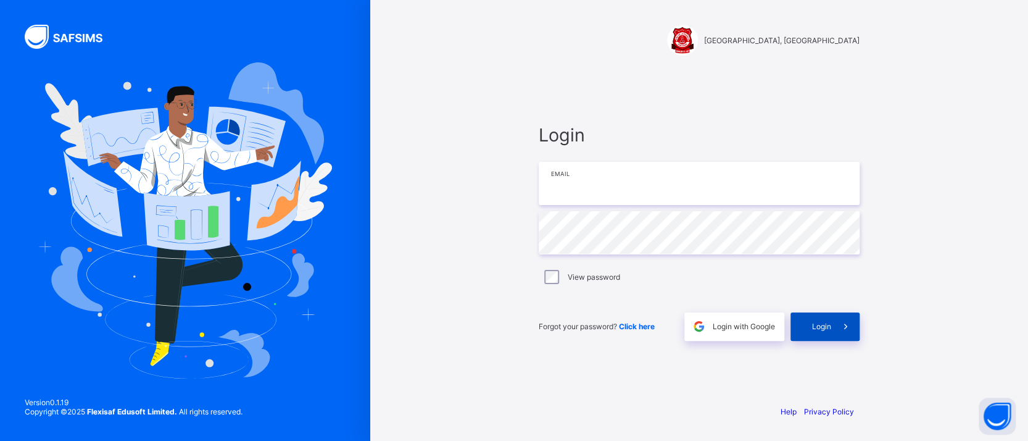
type input "**********"
click at [813, 333] on div "Login" at bounding box center [825, 326] width 69 height 28
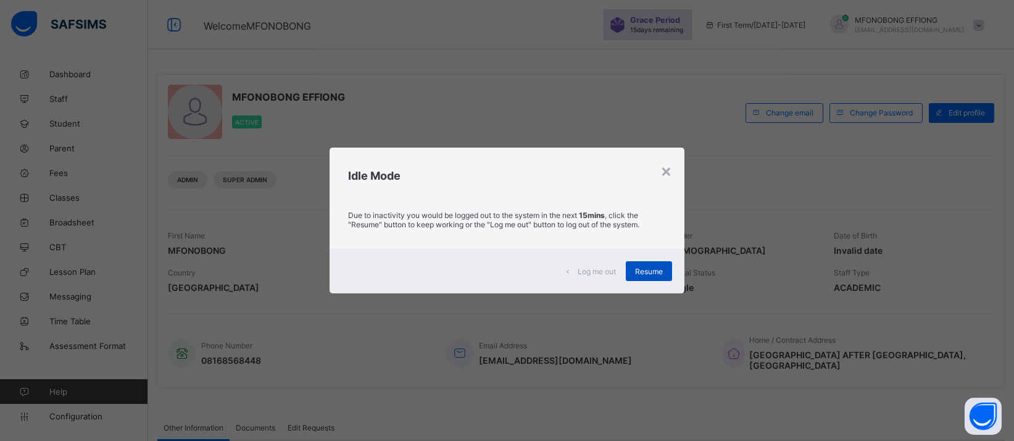
click at [656, 272] on span "Resume" at bounding box center [649, 271] width 28 height 9
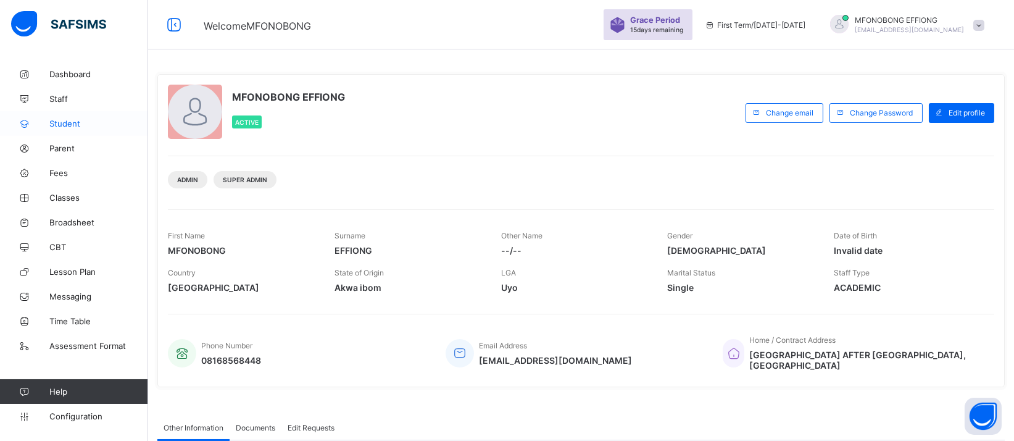
click at [84, 117] on link "Student" at bounding box center [74, 123] width 148 height 25
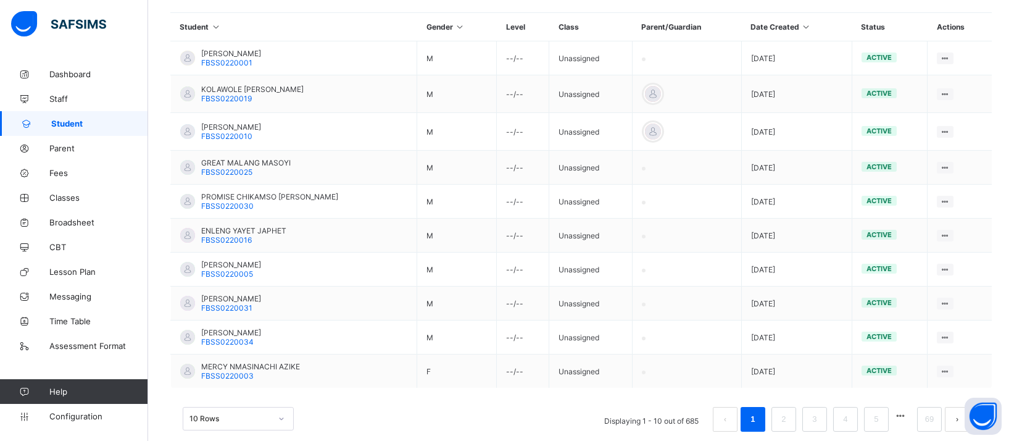
scroll to position [299, 0]
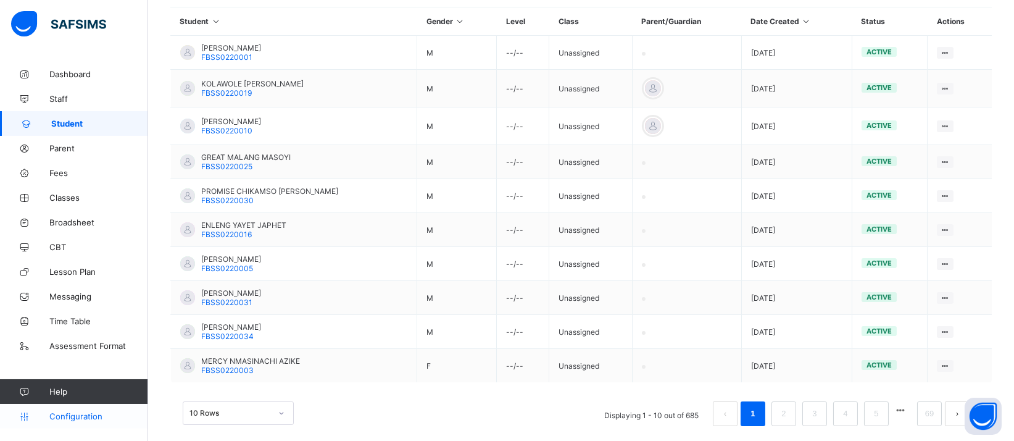
click at [85, 413] on span "Configuration" at bounding box center [98, 416] width 98 height 10
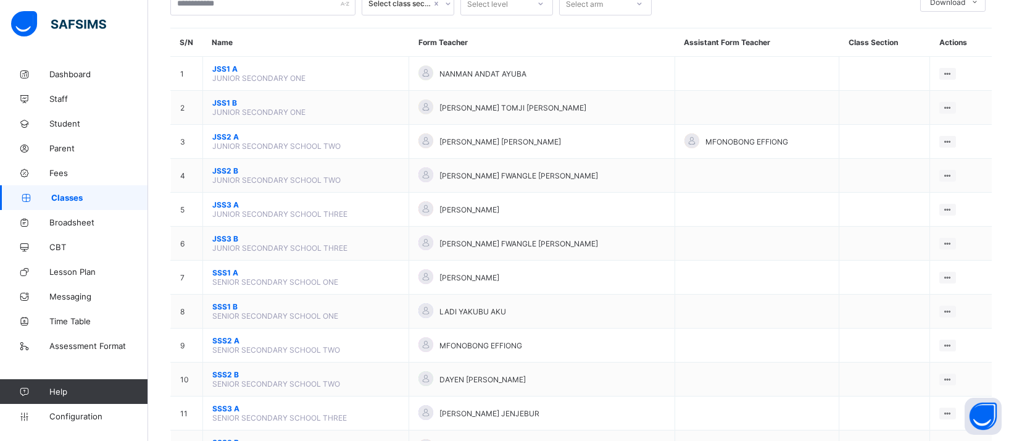
scroll to position [123, 0]
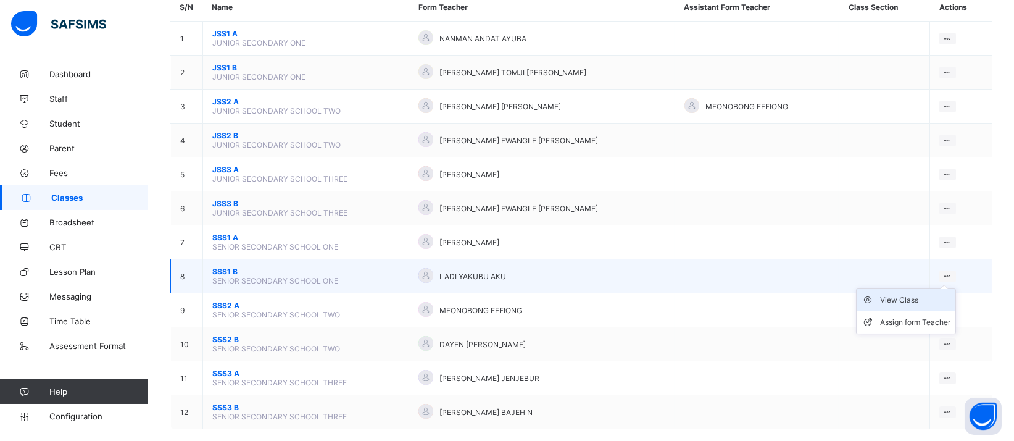
click at [924, 294] on div "View Class" at bounding box center [915, 300] width 70 height 12
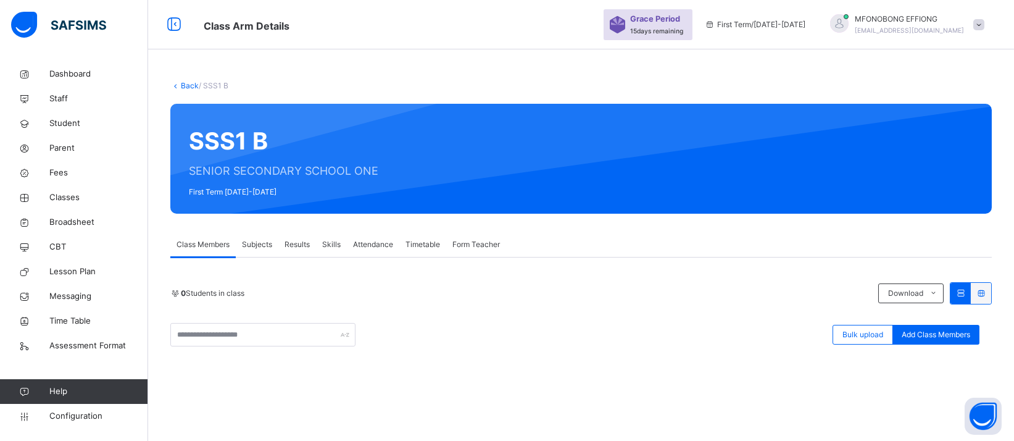
click at [186, 85] on link "Back" at bounding box center [190, 85] width 18 height 9
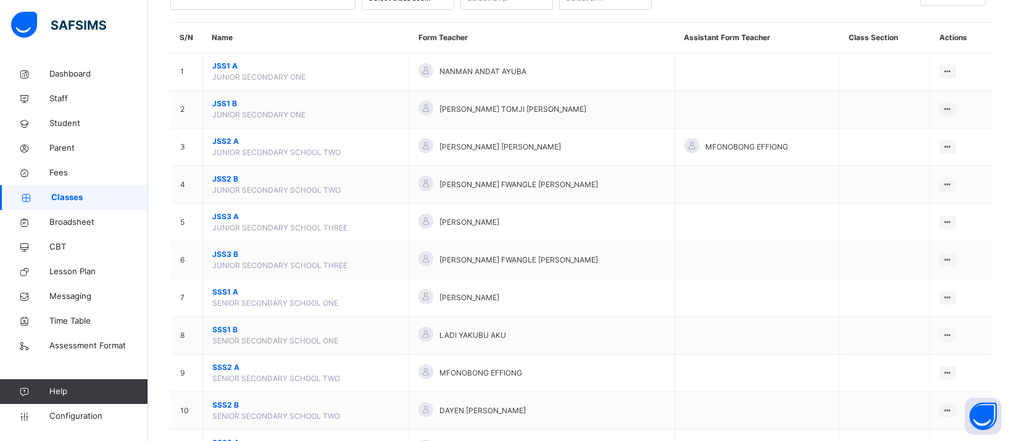
scroll to position [96, 0]
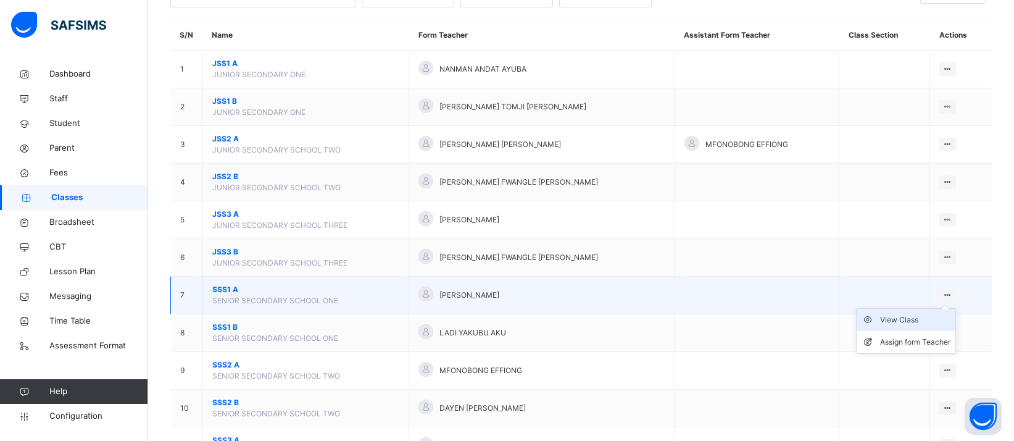
click at [919, 315] on div "View Class" at bounding box center [915, 320] width 70 height 12
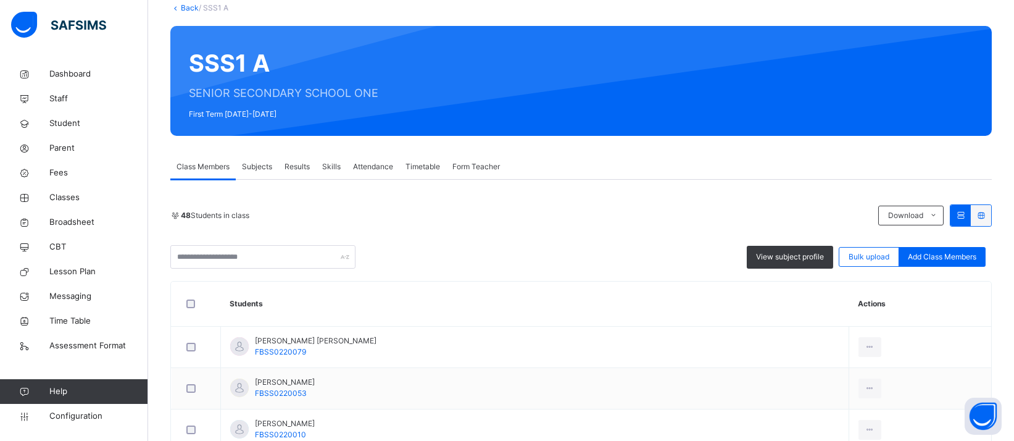
scroll to position [72, 0]
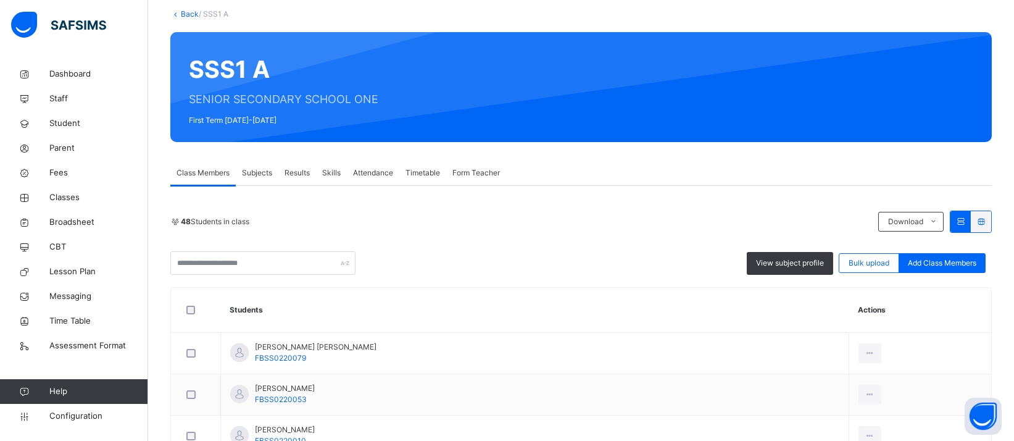
click at [181, 16] on link "Back" at bounding box center [190, 13] width 18 height 9
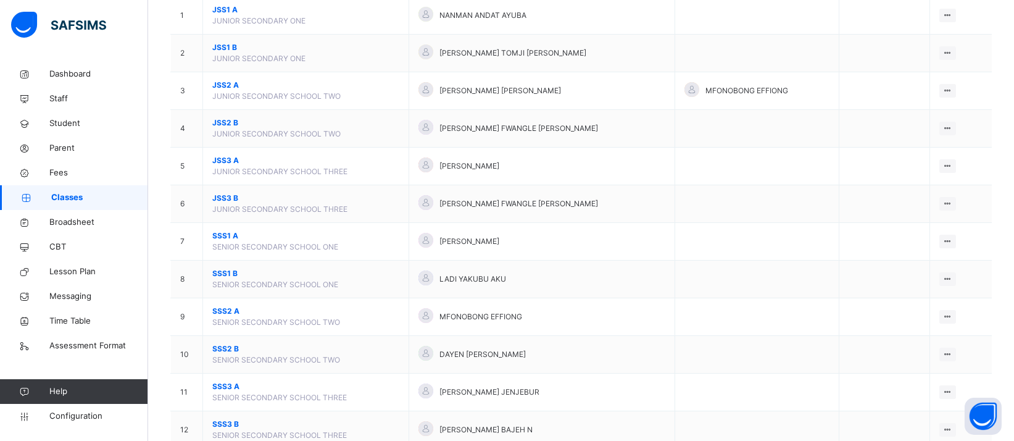
scroll to position [172, 0]
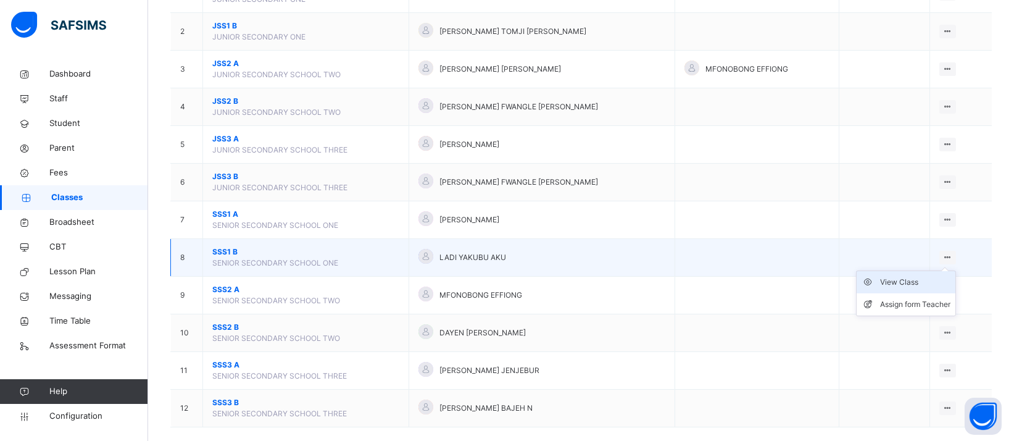
click at [928, 279] on div "View Class" at bounding box center [915, 282] width 70 height 12
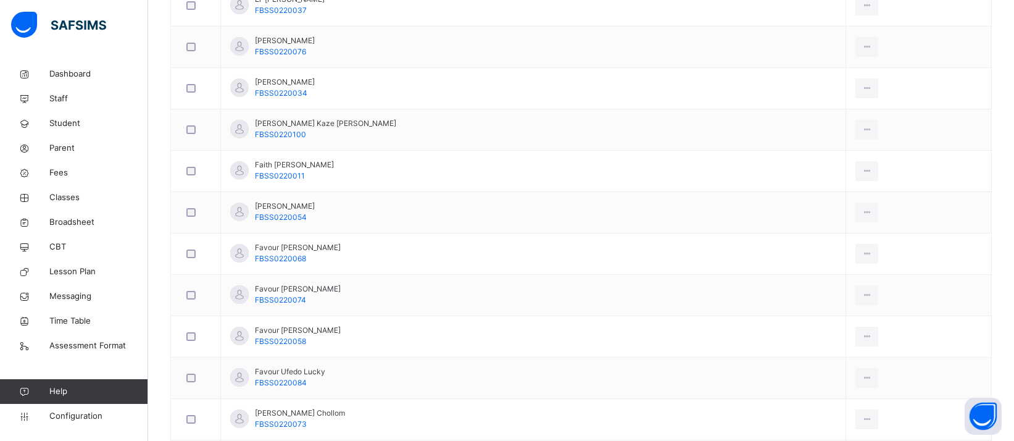
scroll to position [463, 0]
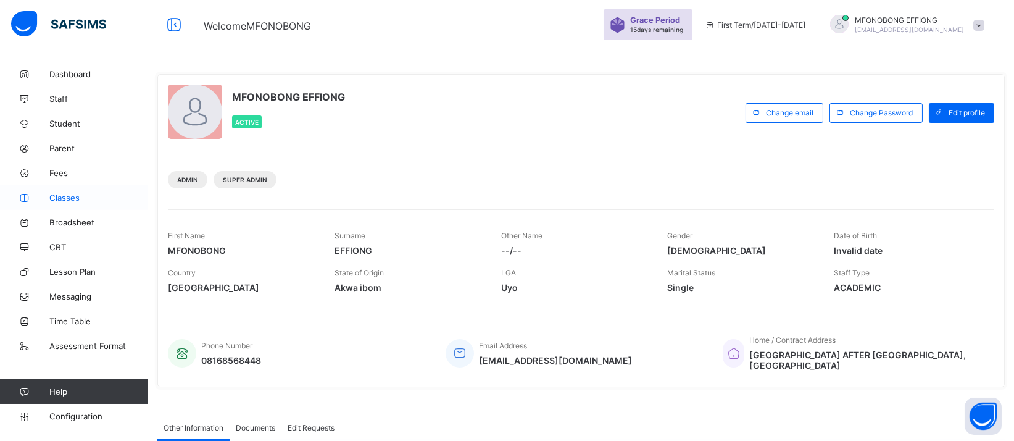
click at [83, 198] on span "Classes" at bounding box center [98, 198] width 99 height 10
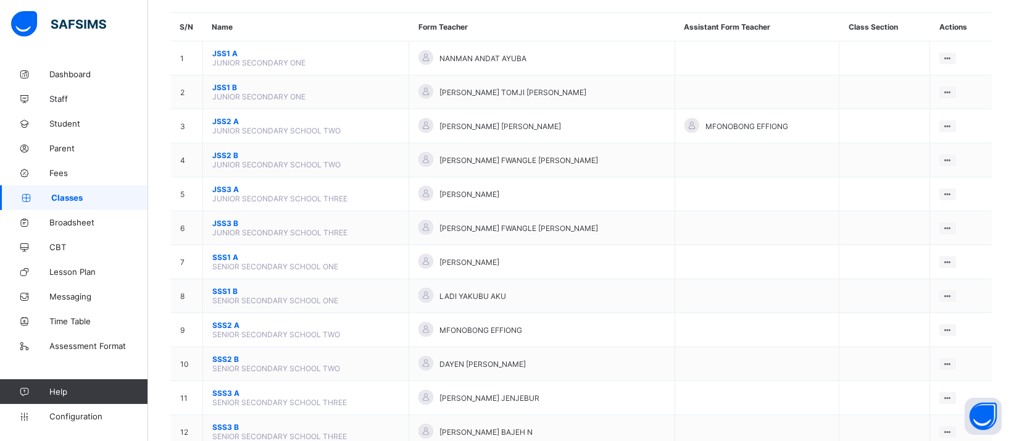
scroll to position [123, 0]
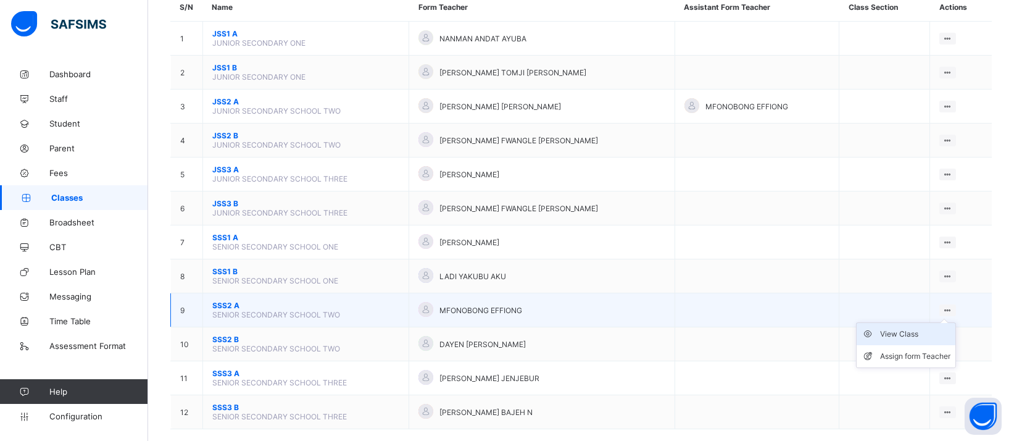
click at [930, 328] on div "View Class" at bounding box center [915, 334] width 70 height 12
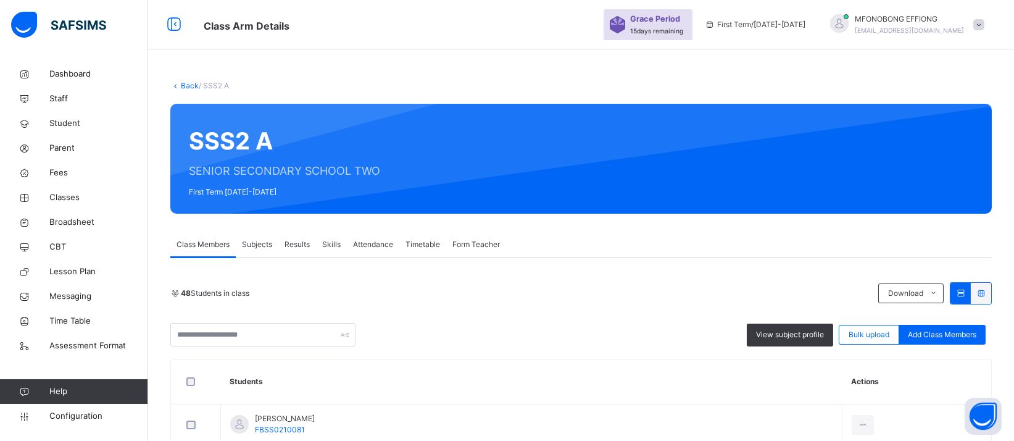
click at [185, 86] on link "Back" at bounding box center [190, 85] width 18 height 9
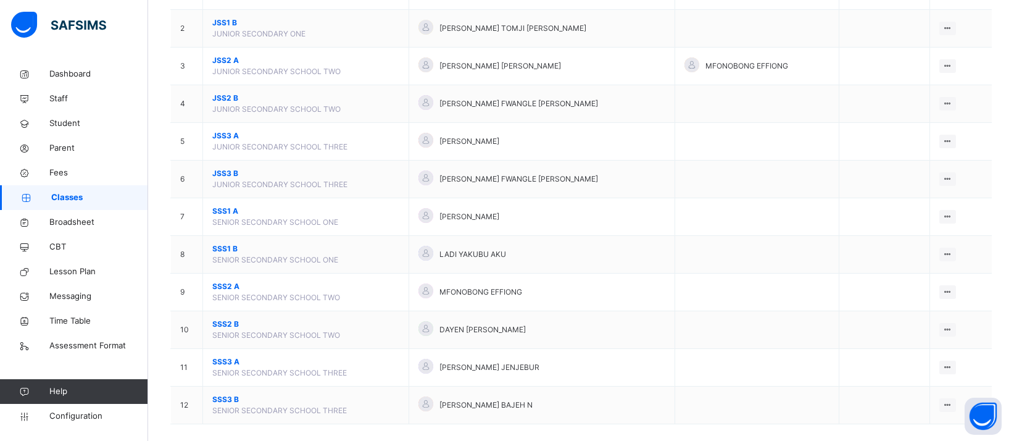
scroll to position [181, 0]
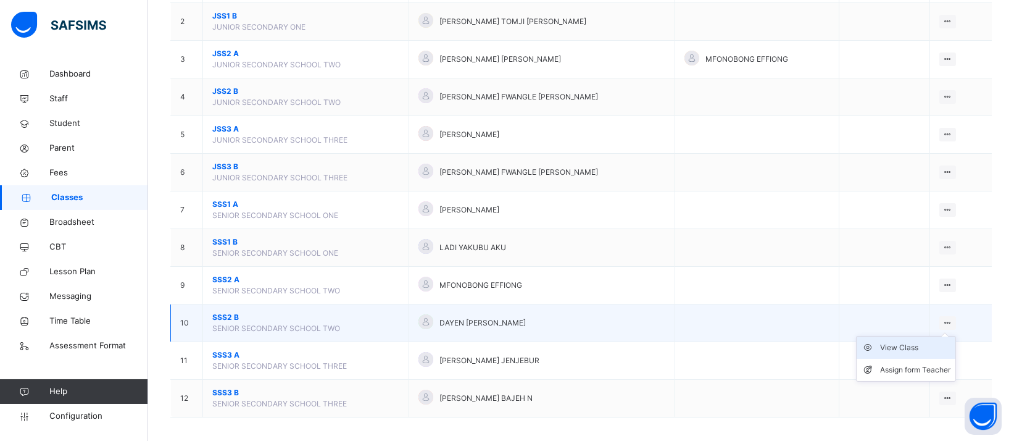
click at [909, 343] on div "View Class" at bounding box center [915, 347] width 70 height 12
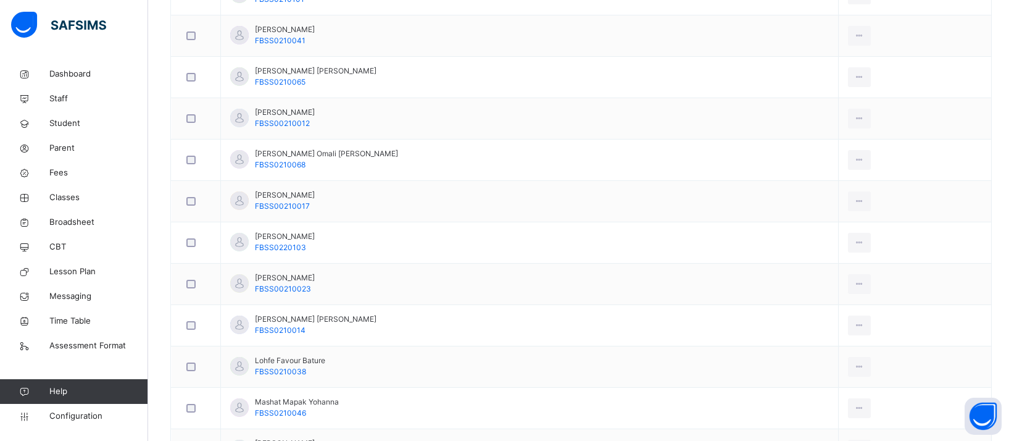
scroll to position [74, 0]
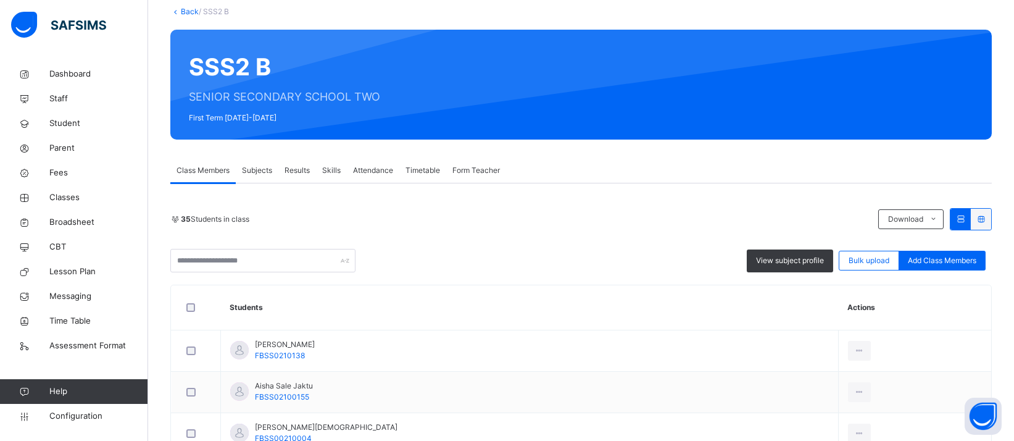
click at [185, 12] on link "Back" at bounding box center [190, 11] width 18 height 9
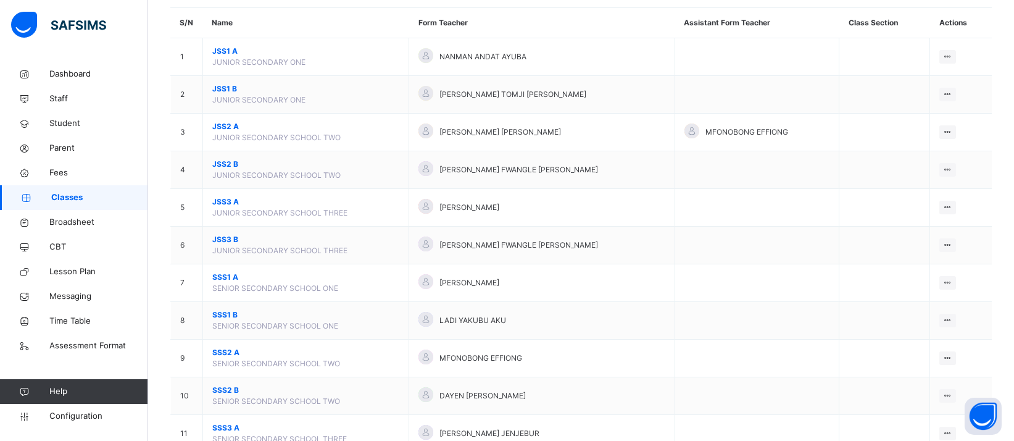
scroll to position [187, 0]
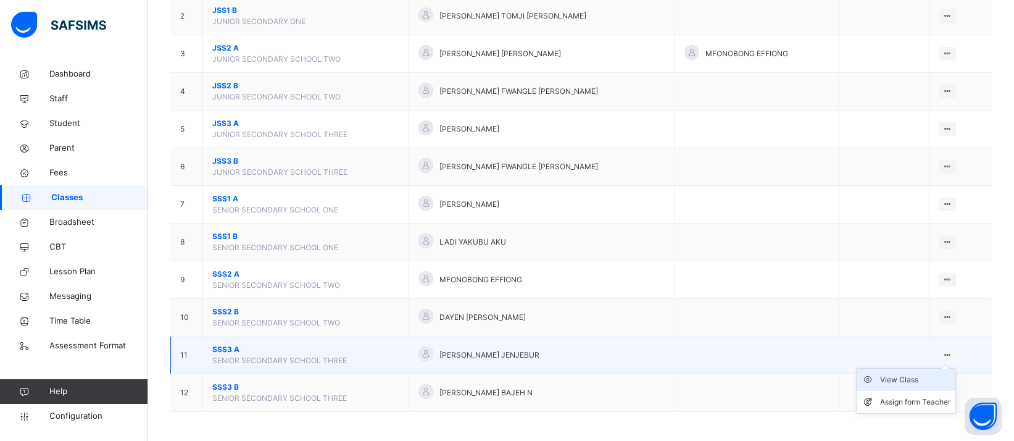
click at [915, 375] on div "View Class" at bounding box center [915, 379] width 70 height 12
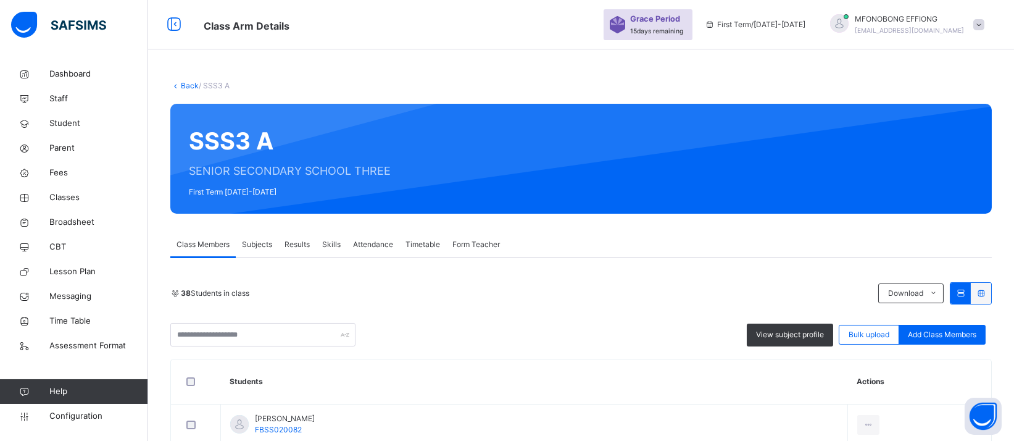
scroll to position [116, 0]
